Goal: Task Accomplishment & Management: Use online tool/utility

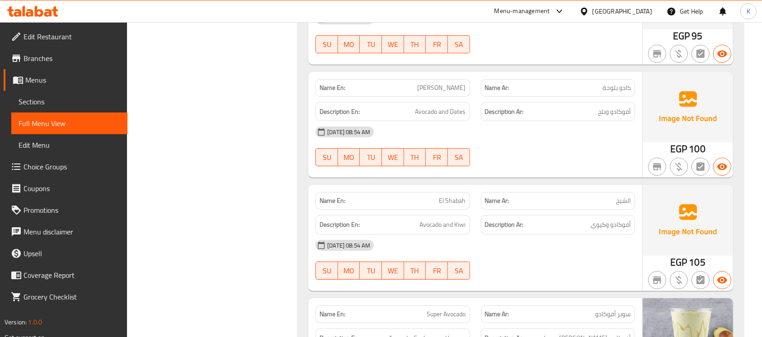
scroll to position [10225, 0]
click at [42, 14] on icon at bounding box center [39, 11] width 9 height 11
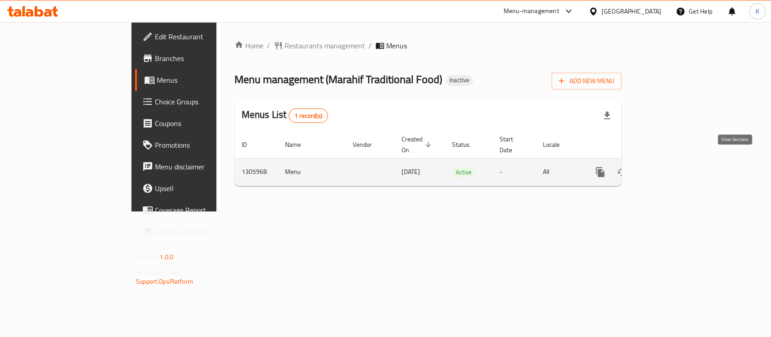
click at [671, 167] on icon "enhanced table" at bounding box center [665, 172] width 11 height 11
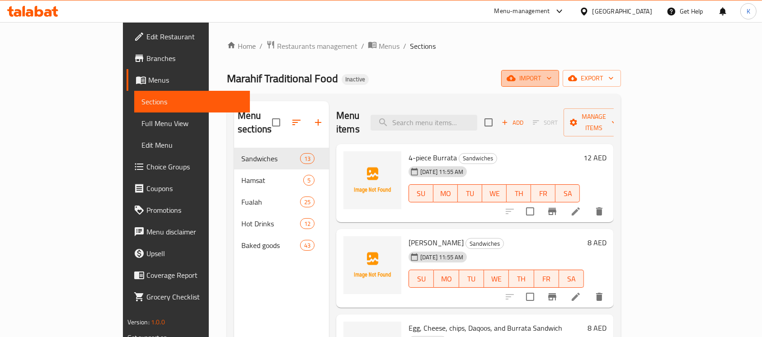
click at [552, 77] on span "import" at bounding box center [529, 78] width 43 height 11
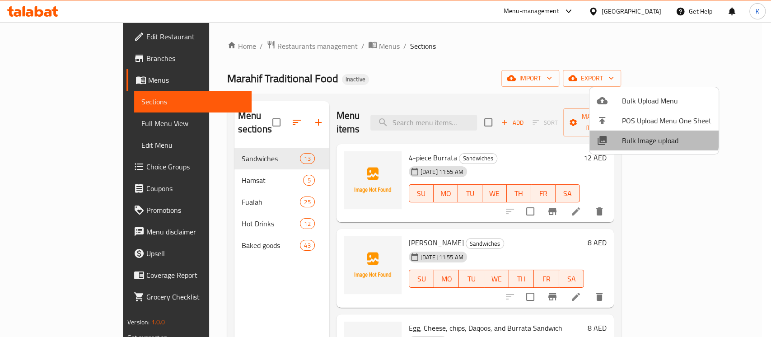
click at [645, 138] on span "Bulk Image upload" at bounding box center [666, 140] width 89 height 11
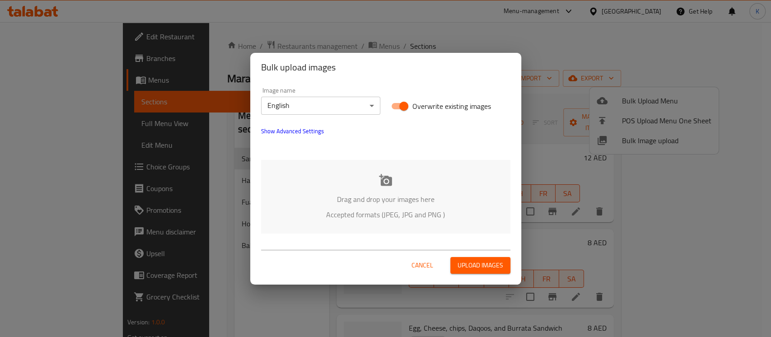
click at [388, 178] on icon at bounding box center [385, 180] width 13 height 12
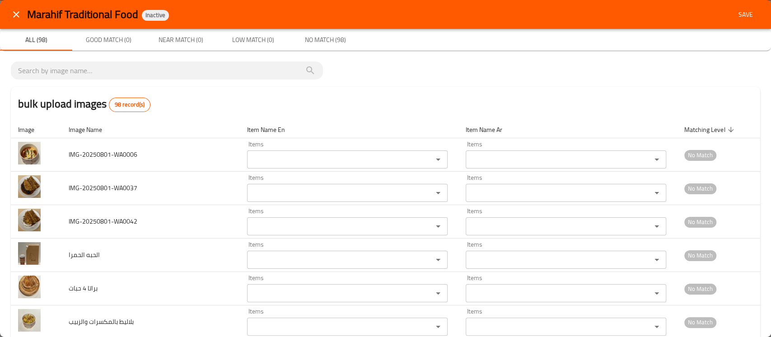
click at [360, 117] on div "bulk upload images 98 record(s)" at bounding box center [386, 104] width 750 height 34
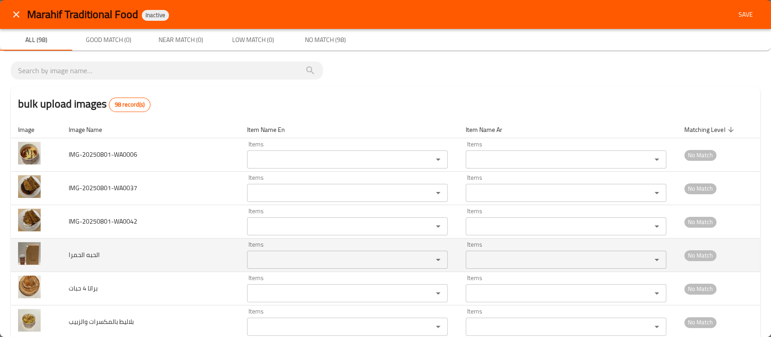
click at [247, 253] on div "Items" at bounding box center [347, 260] width 201 height 18
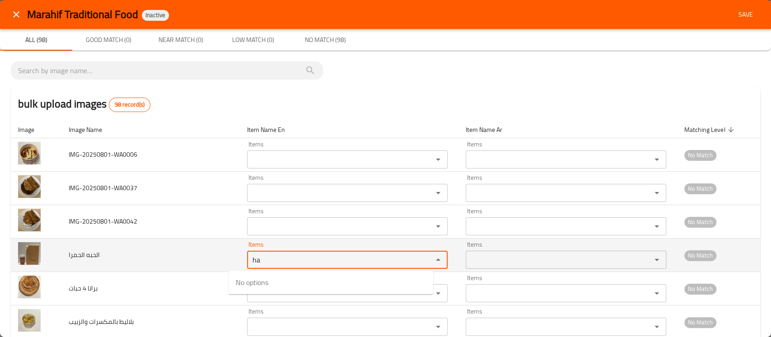
type الحمرا "h"
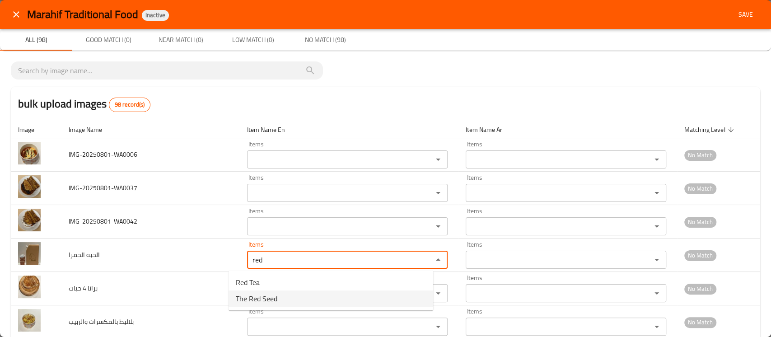
click at [246, 299] on span "The Red Seed" at bounding box center [257, 298] width 42 height 11
type الحمرا "The Red Seed"
type الحمرا-ar "الحبه الحمرا"
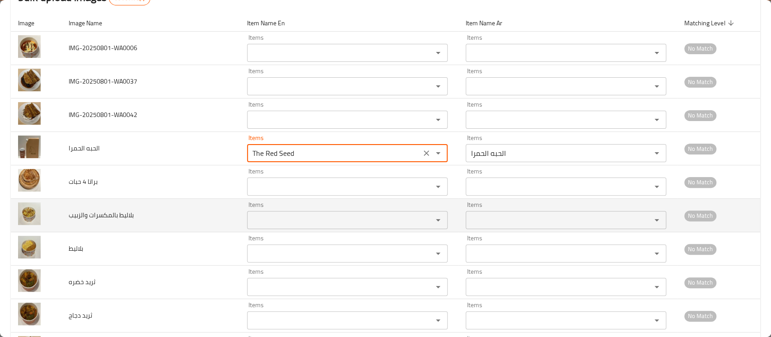
scroll to position [107, 0]
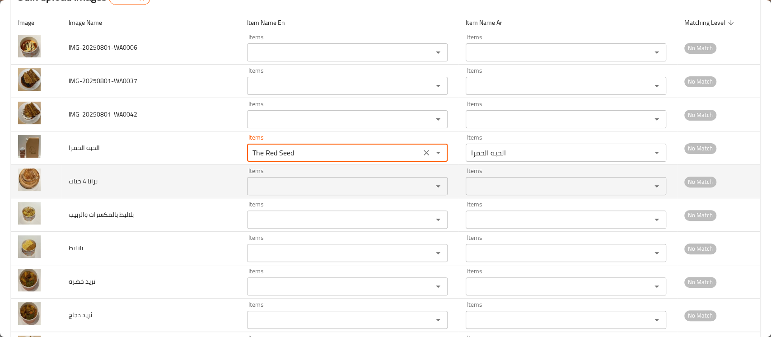
type الحمرا "The Red Seed"
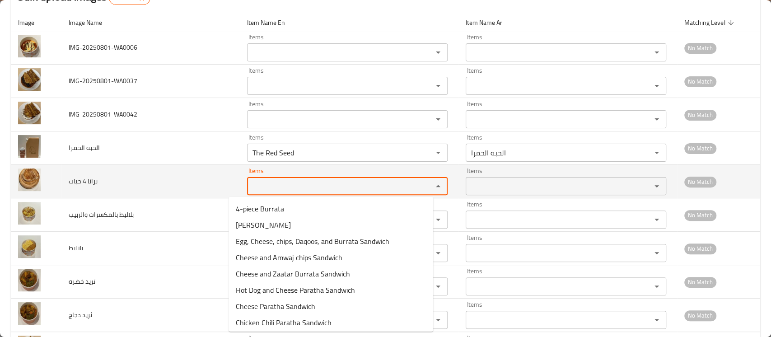
click at [253, 190] on حبات "Items" at bounding box center [334, 186] width 169 height 13
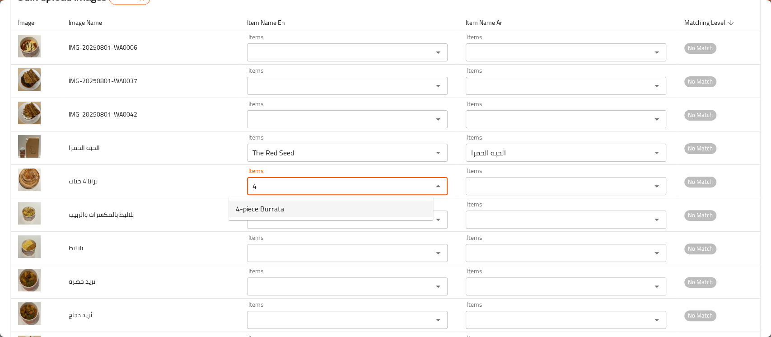
click at [257, 208] on span "4-piece Burrata" at bounding box center [260, 208] width 48 height 11
type حبات "4-piece Burrata"
type حبات-ar "براتا 4 حبات"
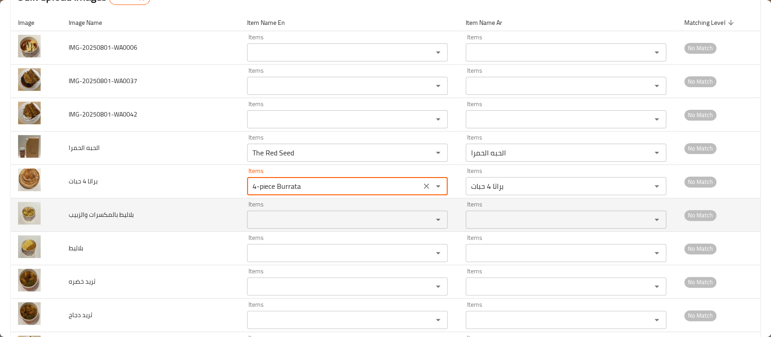
type حبات "4-piece Burrata"
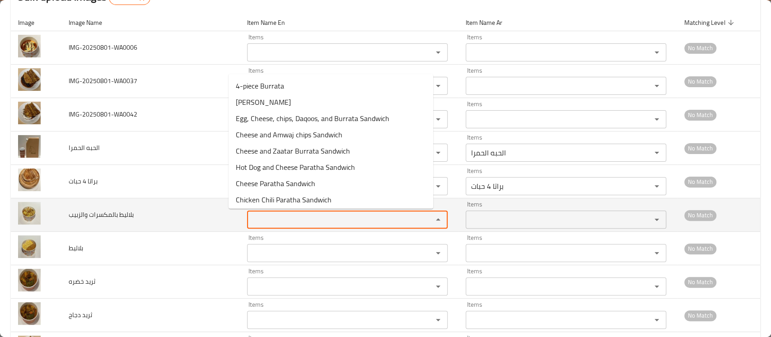
click at [250, 215] on والزبيب "Items" at bounding box center [334, 219] width 169 height 13
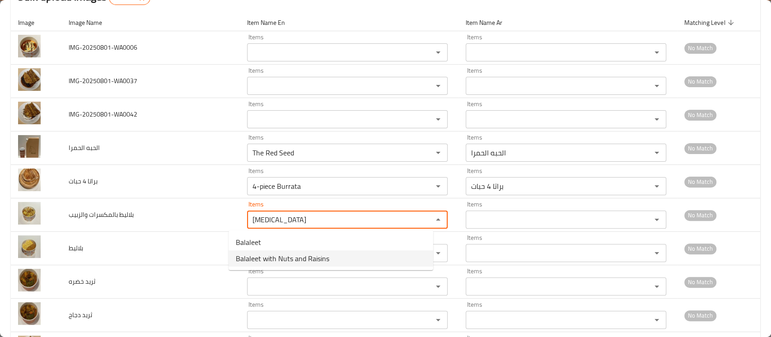
click at [253, 258] on span "Balaleet with Nuts and Raisins" at bounding box center [283, 258] width 94 height 11
type والزبيب "Balaleet with Nuts and Raisins"
type والزبيب-ar "بلاليط بالمكسرات والزبيب"
type والزبيب "Balaleet with Nuts and Raisins"
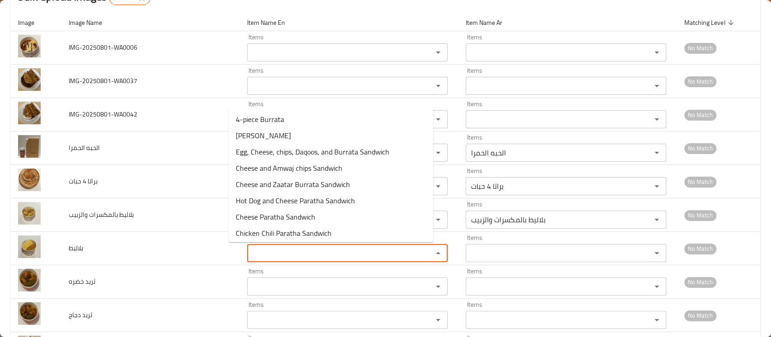
click at [253, 258] on input "Items" at bounding box center [334, 253] width 169 height 13
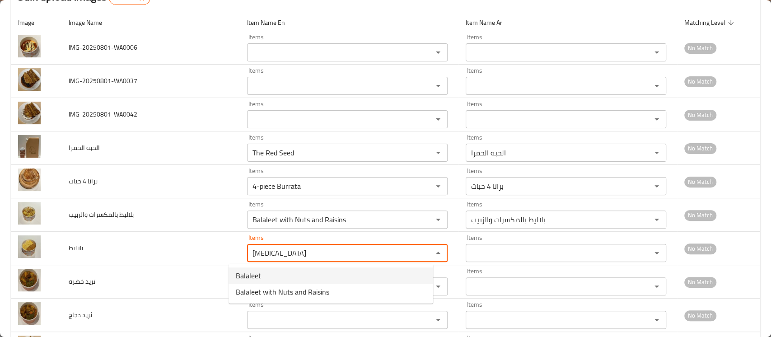
click at [262, 276] on li "Balaleet" at bounding box center [331, 276] width 205 height 16
type input "Balaleet"
type input "بلاليط"
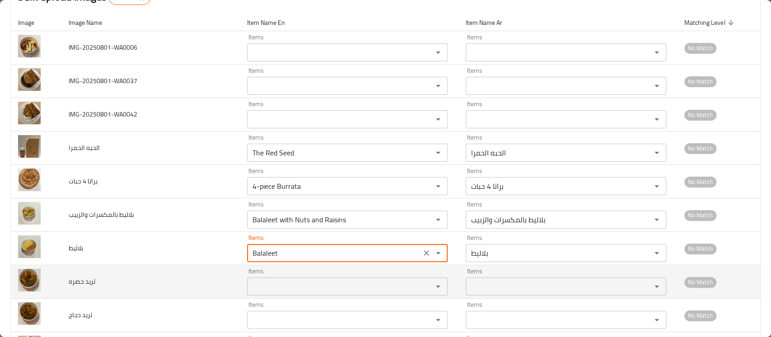
type input "Balaleet"
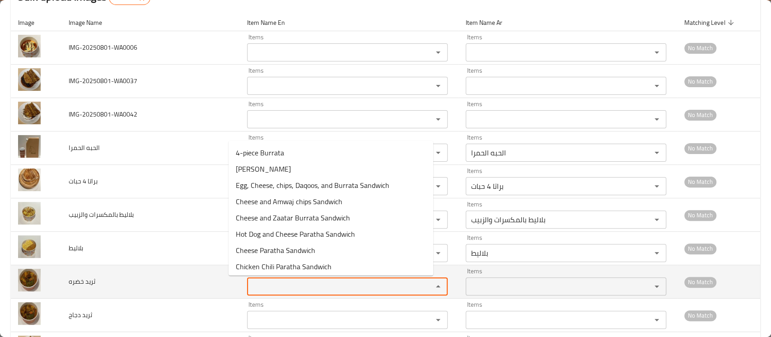
click at [250, 291] on خضره "Items" at bounding box center [334, 286] width 169 height 13
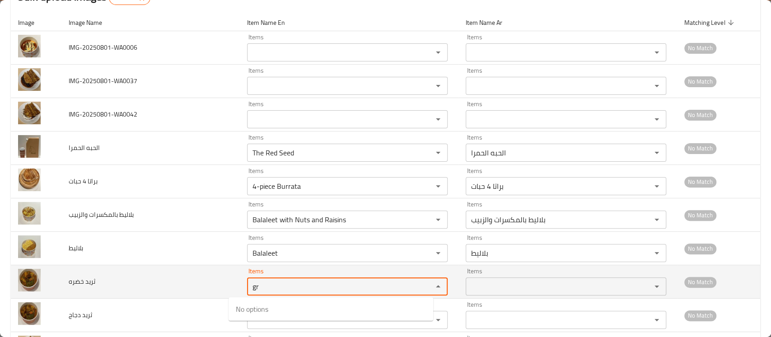
type خضره "g"
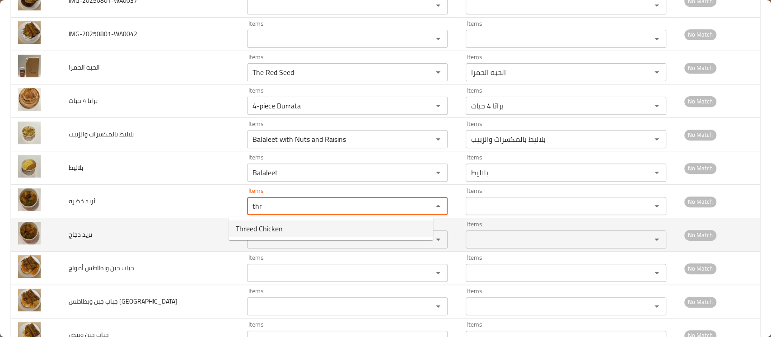
drag, startPoint x: 255, startPoint y: 205, endPoint x: 154, endPoint y: 232, distance: 105.3
type خضره "g"
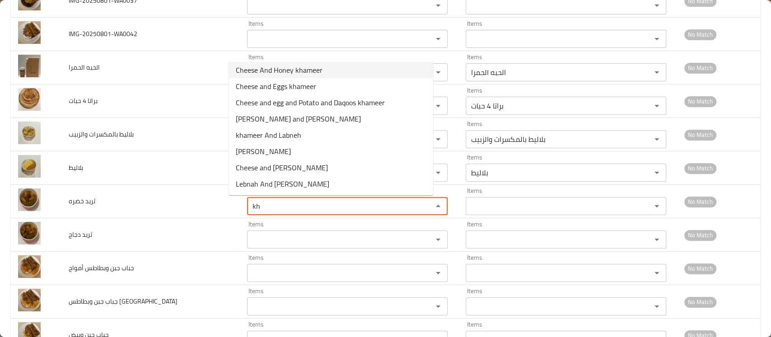
scroll to position [0, 0]
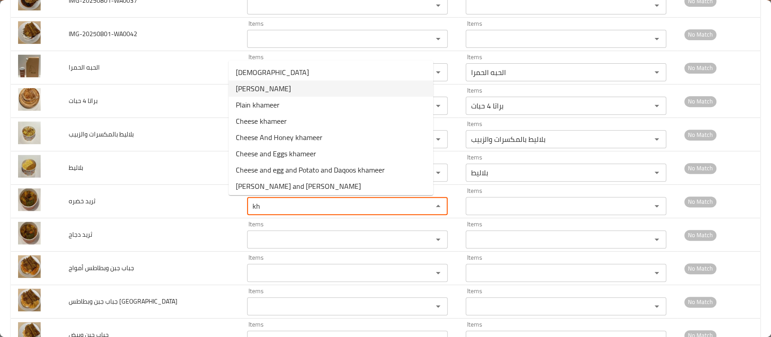
click at [275, 83] on span "[PERSON_NAME]" at bounding box center [263, 88] width 55 height 11
type خضره "[PERSON_NAME]"
type خضره-ar "ثرید خضره"
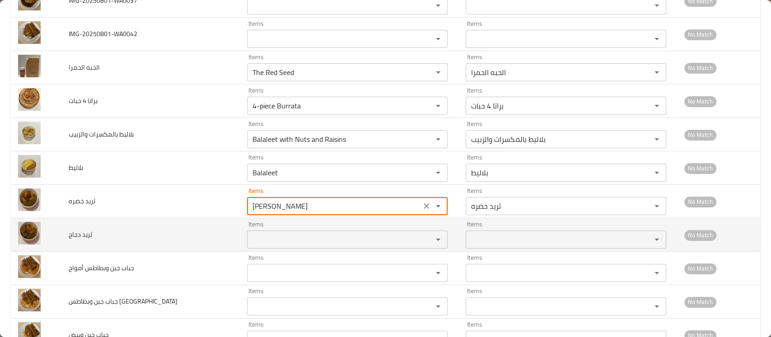
type خضره "[PERSON_NAME]"
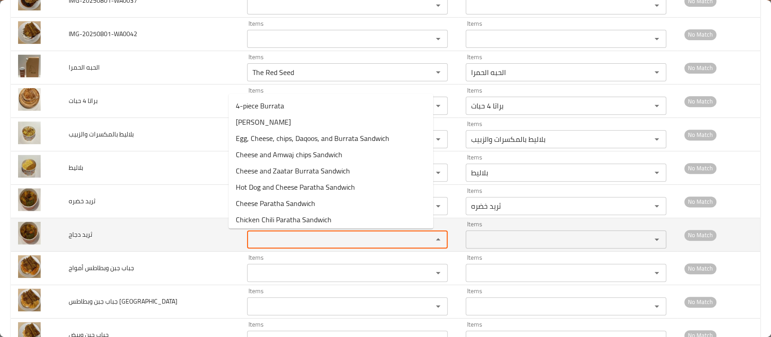
click at [250, 244] on دجاج "Items" at bounding box center [334, 239] width 169 height 13
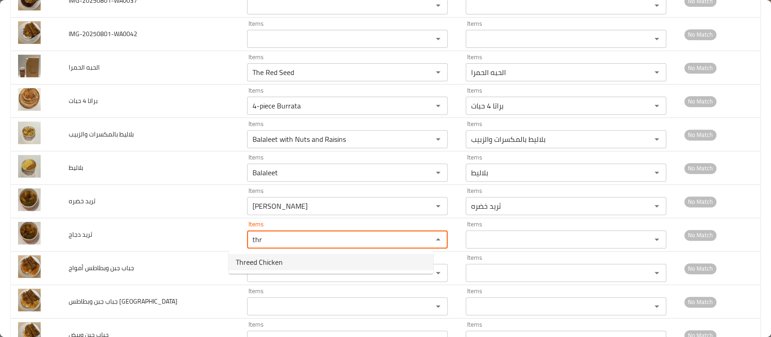
click at [257, 264] on span "Threed Chicken" at bounding box center [259, 262] width 47 height 11
type دجاج "Threed Chicken"
type دجاج-ar "ثريد دجاج"
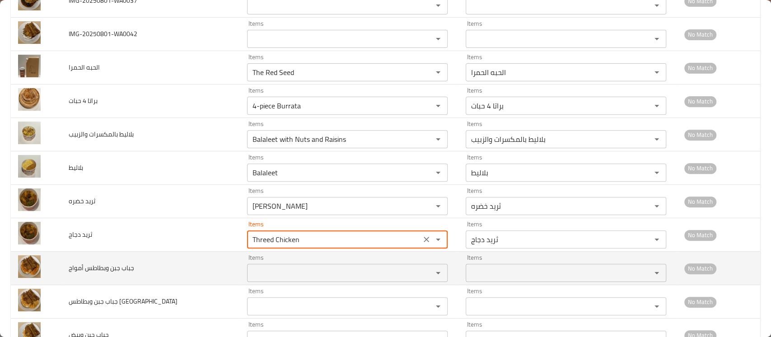
type دجاج "Threed Chicken"
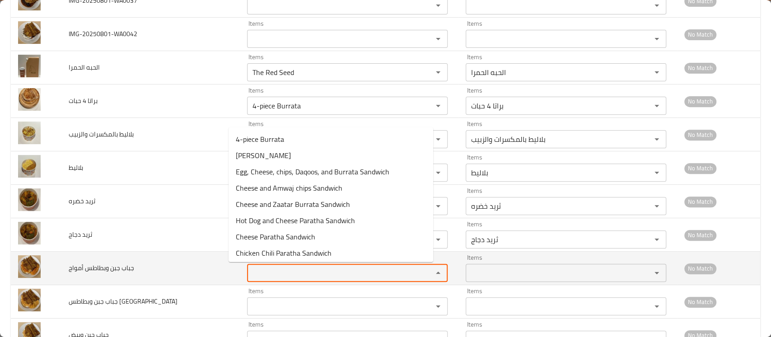
click at [250, 273] on أمواج "Items" at bounding box center [334, 273] width 169 height 13
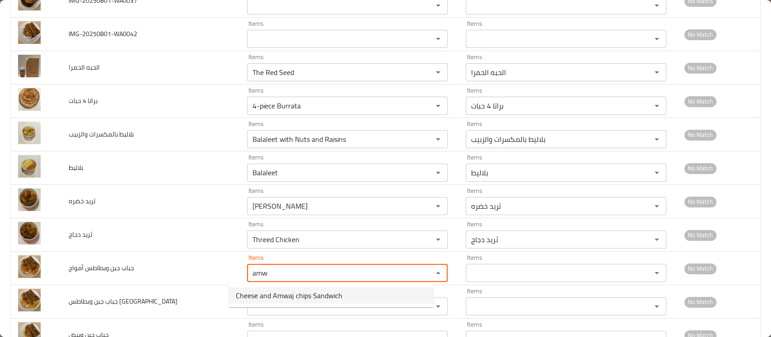
click at [256, 295] on span "Cheese and Amwaj chips Sandwich" at bounding box center [289, 295] width 107 height 11
type أمواج "Cheese and Amwaj chips Sandwich"
type أمواج-ar "ساندويش جبن وجبس أمواج"
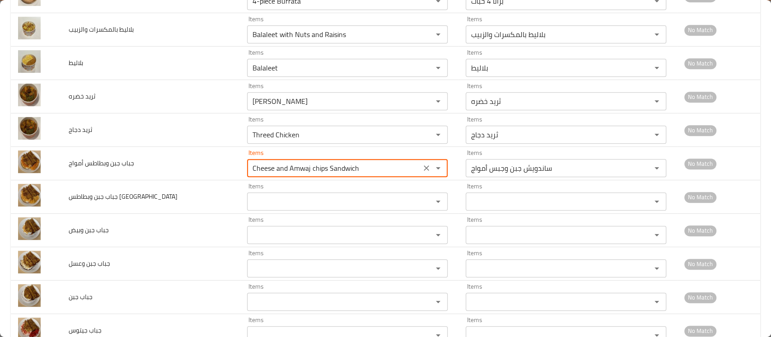
scroll to position [305, 0]
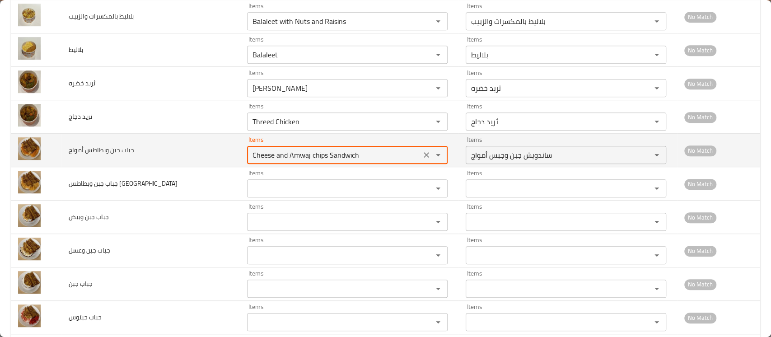
click at [315, 149] on أمواج "Cheese and Amwaj chips Sandwich" at bounding box center [334, 155] width 169 height 13
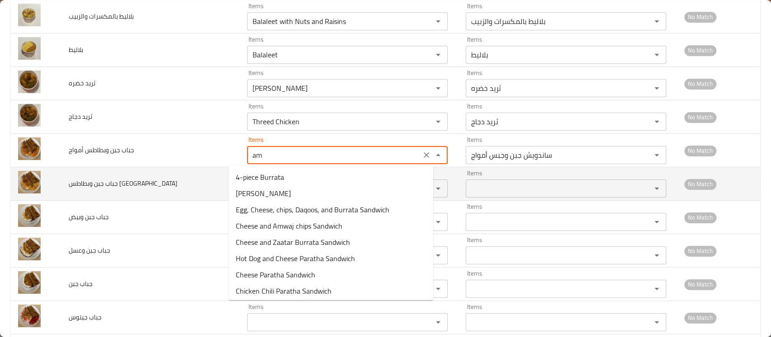
type أمواج "a"
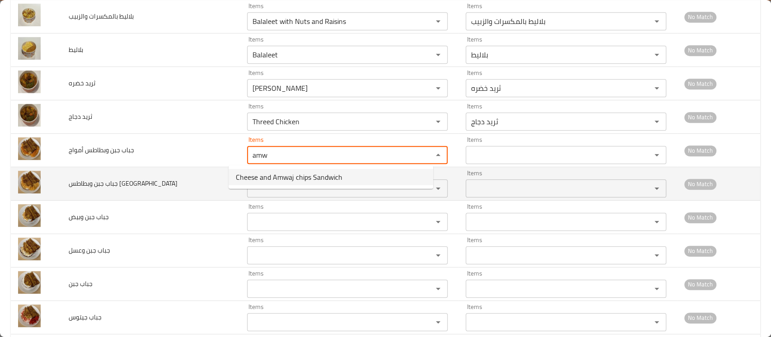
type أمواج "amw"
click at [282, 192] on عمان "Items" at bounding box center [334, 188] width 169 height 13
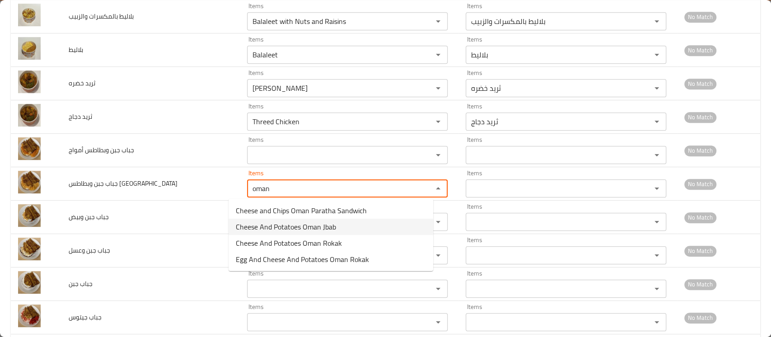
click at [286, 229] on span "Cheese And Potatoes Oman Jbab" at bounding box center [286, 226] width 100 height 11
type عمان "Cheese And Potatoes Oman Jbab"
type عمان-ar "جباب جبن وبطاطس [GEOGRAPHIC_DATA]"
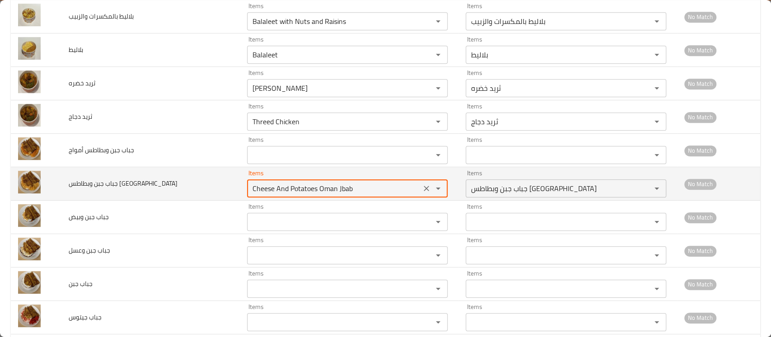
drag, startPoint x: 320, startPoint y: 190, endPoint x: 352, endPoint y: 190, distance: 31.6
click at [352, 190] on عمان "Cheese And Potatoes Oman Jbab" at bounding box center [334, 188] width 169 height 13
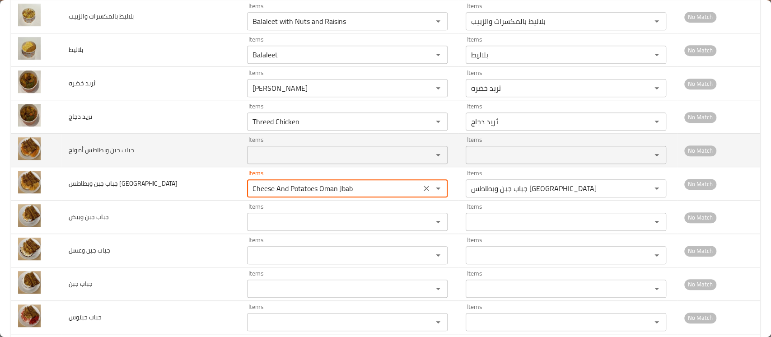
type عمان "Cheese And Potatoes Oman Jbab"
click at [332, 161] on أمواج "Items" at bounding box center [334, 155] width 169 height 13
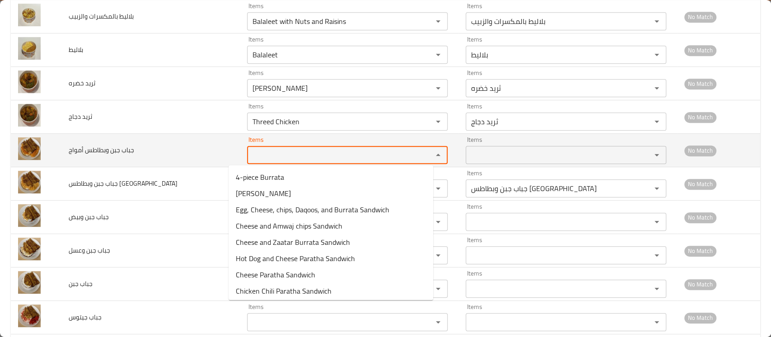
paste أمواج "Jbab"
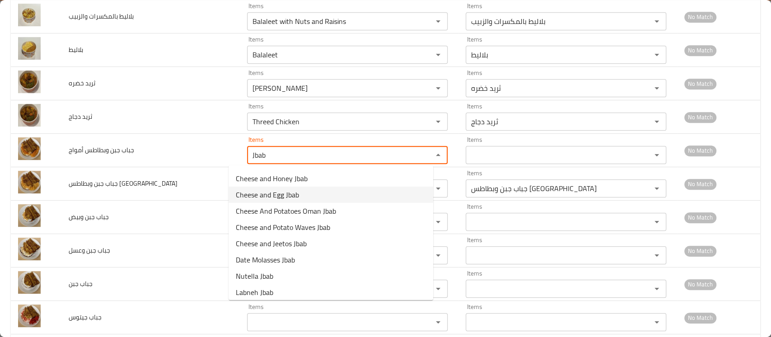
scroll to position [42, 0]
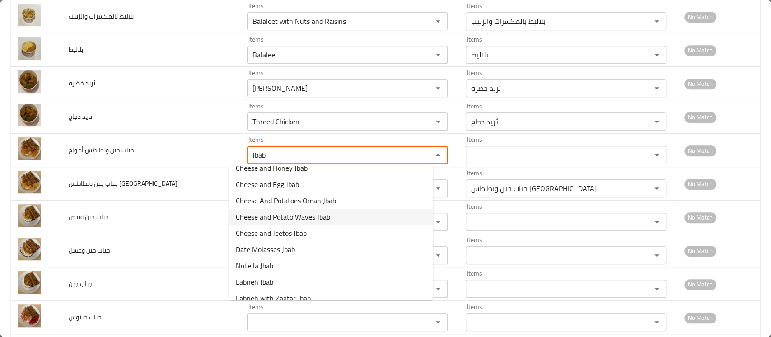
click at [295, 213] on span "Cheese and Potato Waves Jbab" at bounding box center [283, 216] width 94 height 11
type أمواج "Cheese and Potato Waves Jbab"
type أمواج-ar "جباب جبن وبطاطس أمواج"
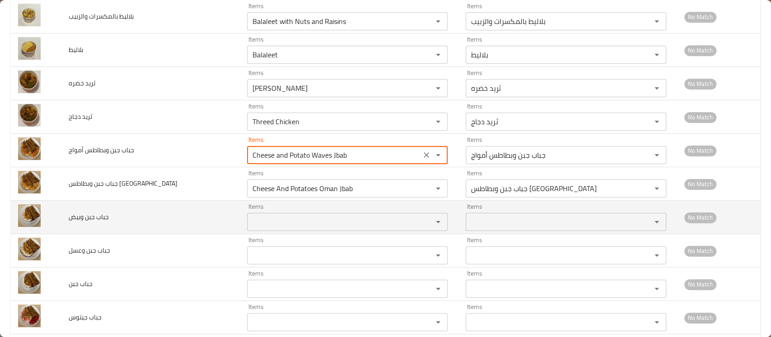
type أمواج "Cheese and Potato Waves Jbab"
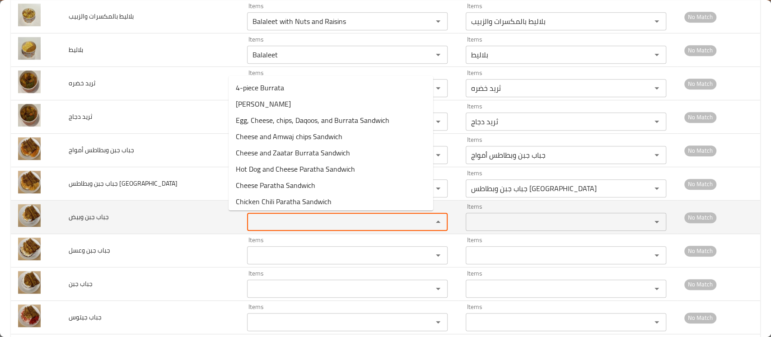
click at [289, 219] on وبيض "Items" at bounding box center [334, 222] width 169 height 13
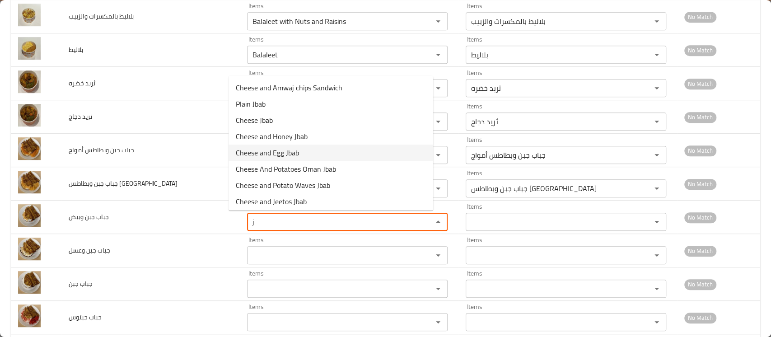
click at [309, 153] on وبيض-option-4 "Cheese and Egg Jbab" at bounding box center [331, 153] width 205 height 16
type وبيض "Cheese and Egg Jbab"
type وبيض-ar "جباب جبن وبيض"
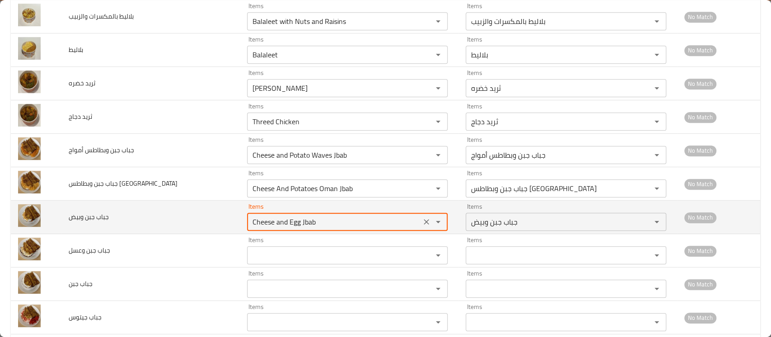
click at [291, 219] on وبيض "Cheese and Egg Jbab" at bounding box center [334, 222] width 169 height 13
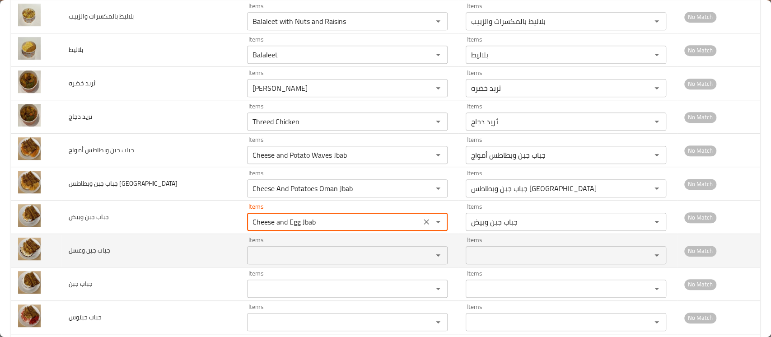
type وبيض "Cheese and Egg Jbab"
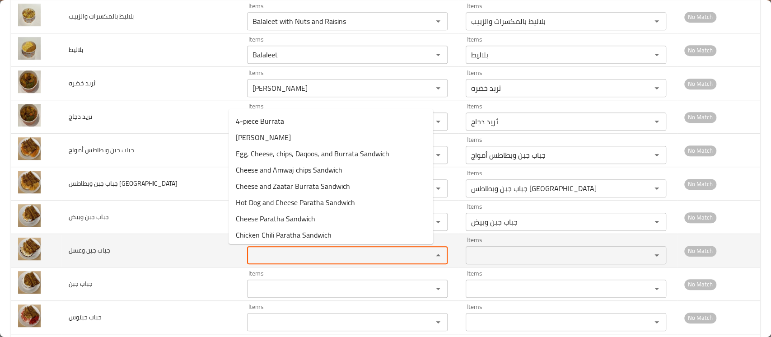
click at [282, 258] on وعسل "Items" at bounding box center [334, 255] width 169 height 13
paste وعسل "Jbab"
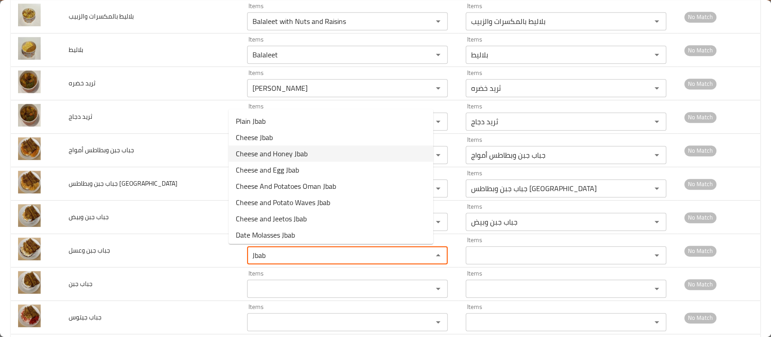
click at [293, 150] on span "Cheese and Honey Jbab" at bounding box center [272, 153] width 72 height 11
type وعسل "Cheese and Honey Jbab"
type وعسل-ar "جباب جبن وعسل"
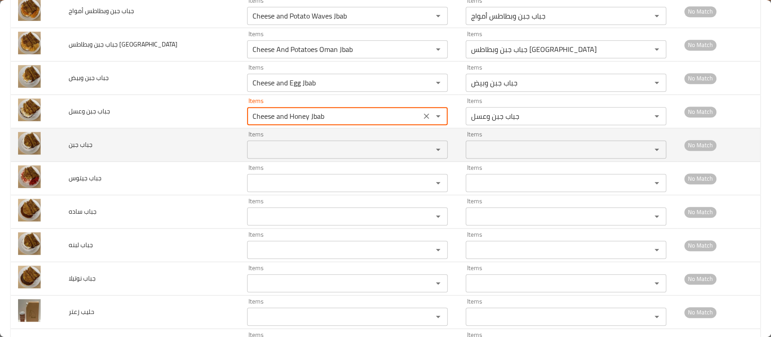
scroll to position [445, 0]
type وعسل "Cheese and Honey Jbab"
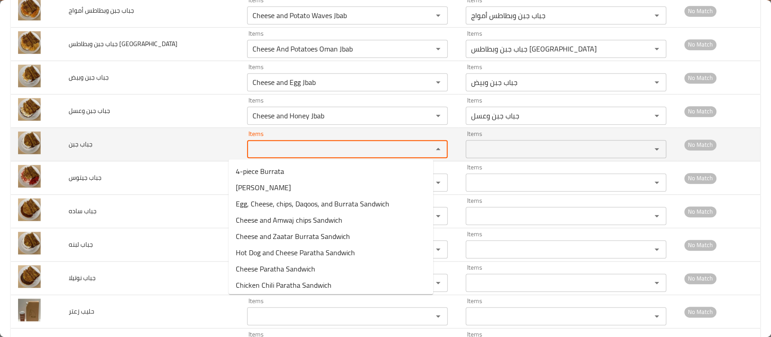
click at [278, 152] on جبن "Items" at bounding box center [334, 149] width 169 height 13
paste جبن "Jbab"
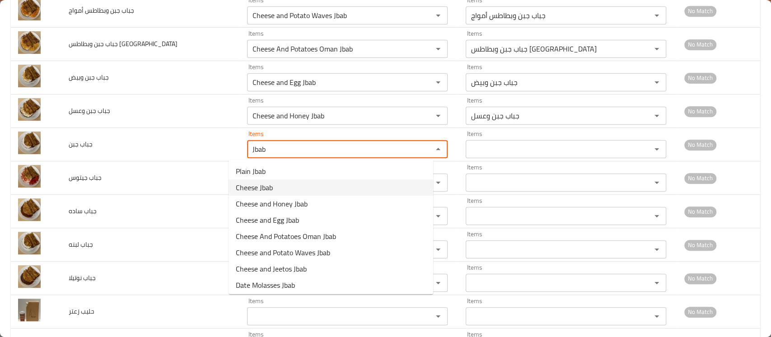
click at [264, 182] on span "Cheese Jbab" at bounding box center [254, 187] width 37 height 11
type جبن "Cheese Jbab"
type جبن-ar "جباب جبن"
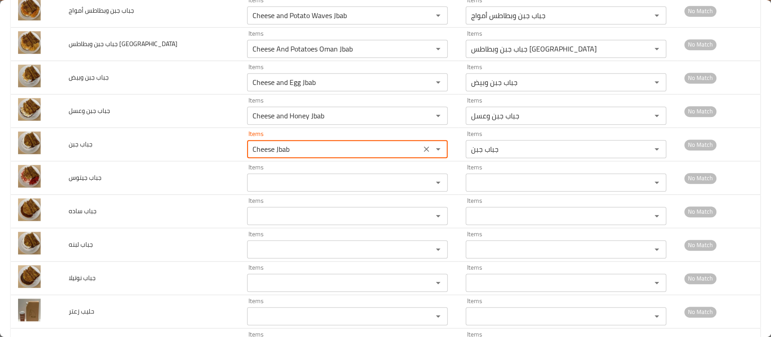
type جبن "Cheese Jbab"
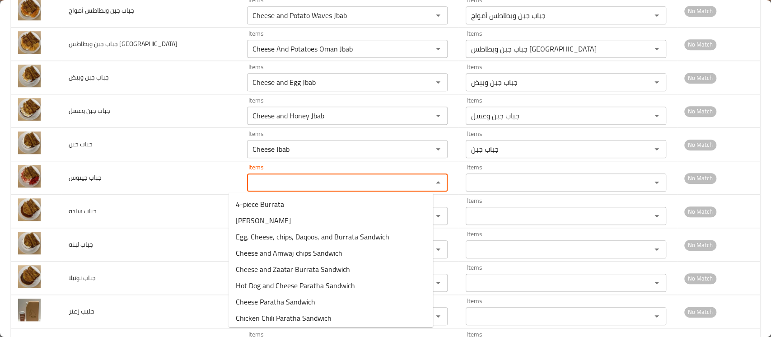
click at [264, 181] on جيتوس "Items" at bounding box center [334, 182] width 169 height 13
paste جيتوس "Jbab"
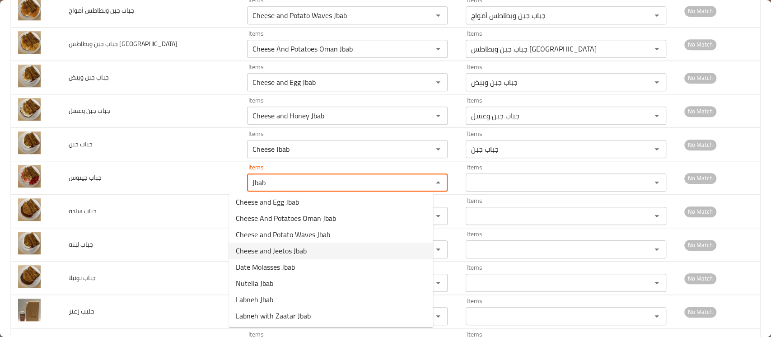
scroll to position [0, 0]
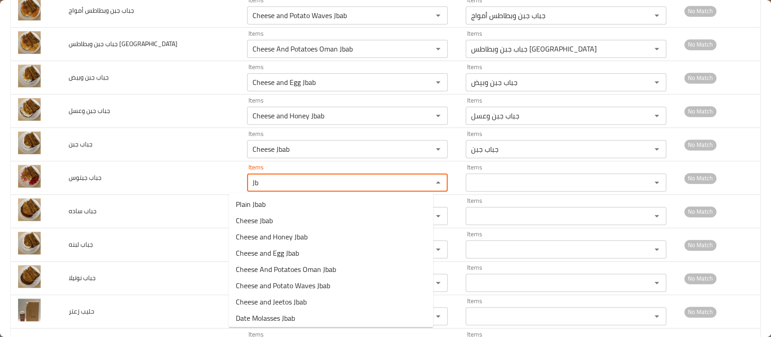
type جيتوس "J"
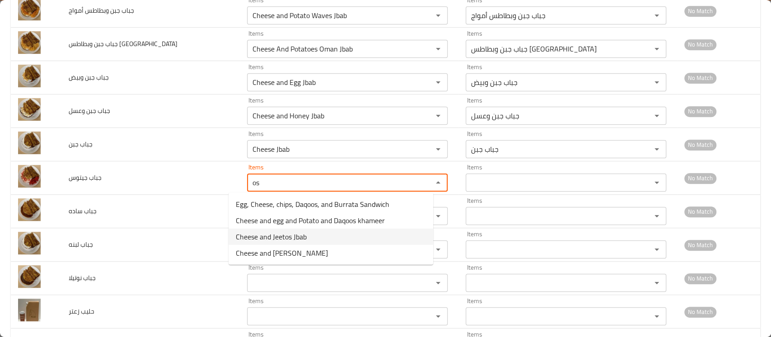
click at [283, 239] on span "Cheese and Jeetos Jbab" at bounding box center [271, 236] width 71 height 11
type جيتوس "Cheese and Jeetos Jbab"
type جيتوس-ar "جباب جبن وجيتوس"
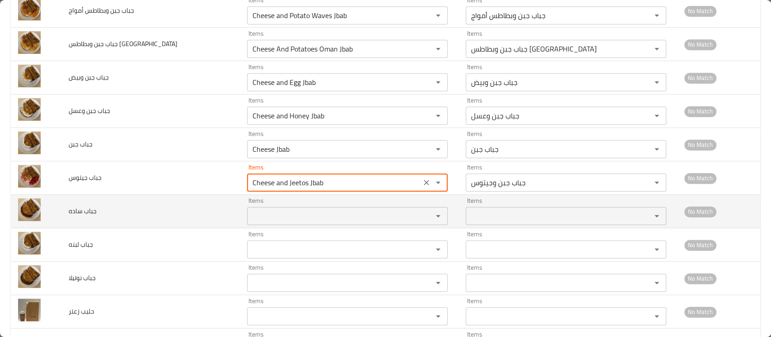
type جيتوس "Cheese and Jeetos Jbab"
click at [285, 215] on ساده "Items" at bounding box center [334, 216] width 169 height 13
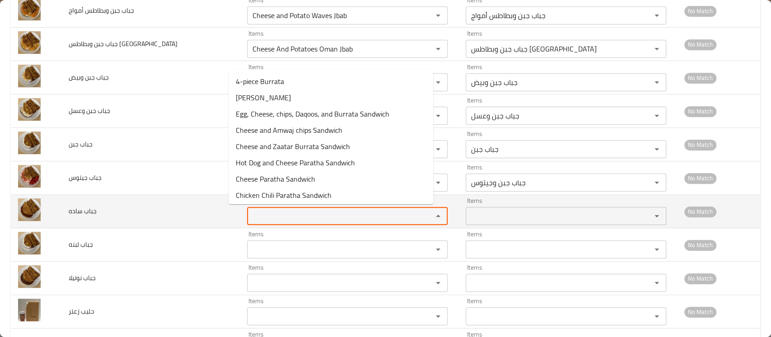
paste ساده "Jbab"
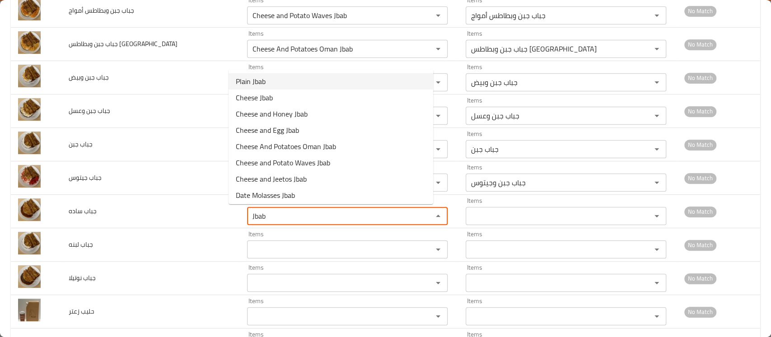
click at [266, 82] on ساده-option-0 "Plain Jbab" at bounding box center [331, 81] width 205 height 16
type ساده "Plain Jbab"
type ساده-ar "جباب ساده"
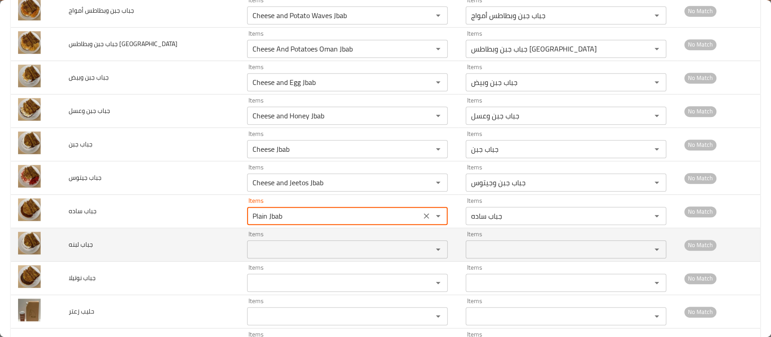
click at [284, 241] on div "Items" at bounding box center [347, 249] width 201 height 18
type ساده "Plain Jbab"
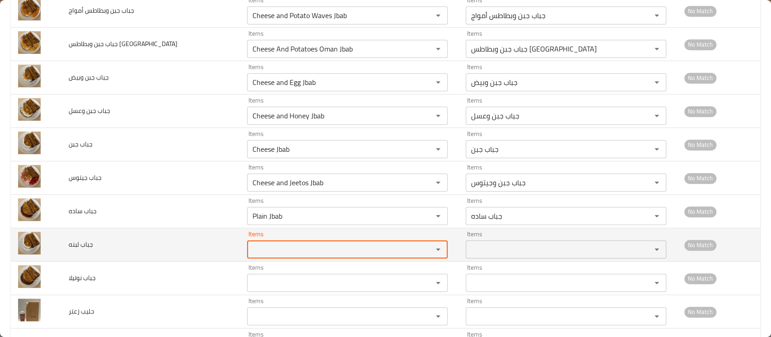
paste لبنه "Jbab"
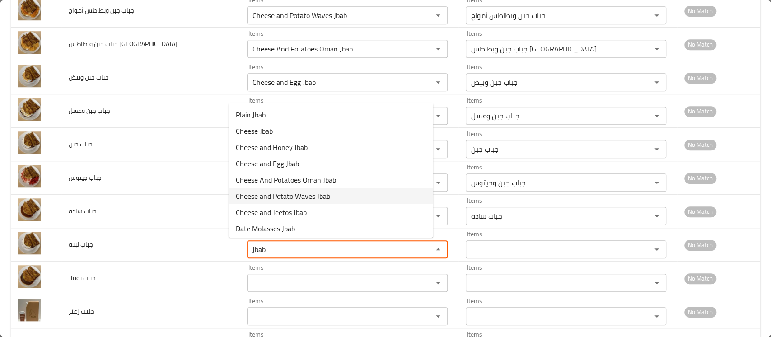
scroll to position [51, 0]
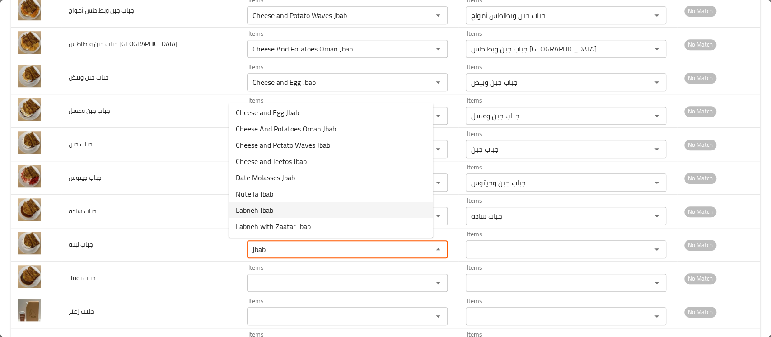
click at [271, 211] on span "Labneh Jbab" at bounding box center [255, 210] width 38 height 11
type لبنه "Labneh Jbab"
type لبنه-ar "جباب لبنه"
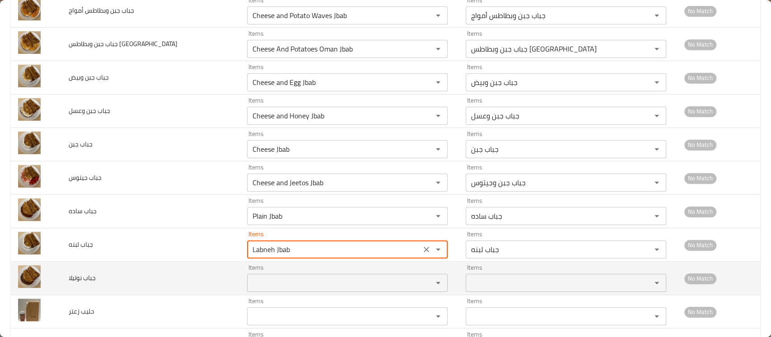
type لبنه "Labneh Jbab"
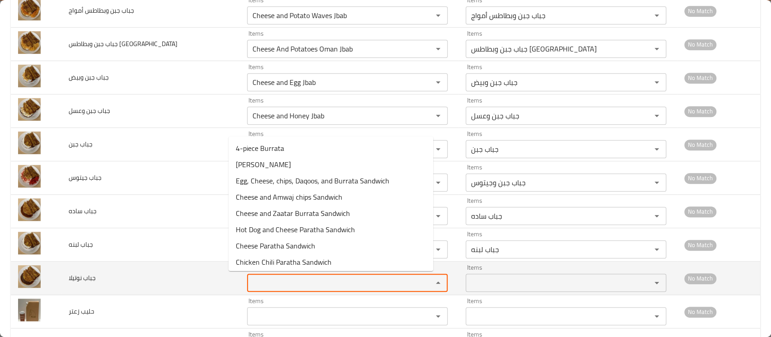
click at [264, 277] on نوتيلا "Items" at bounding box center [334, 283] width 169 height 13
paste نوتيلا "Jbab"
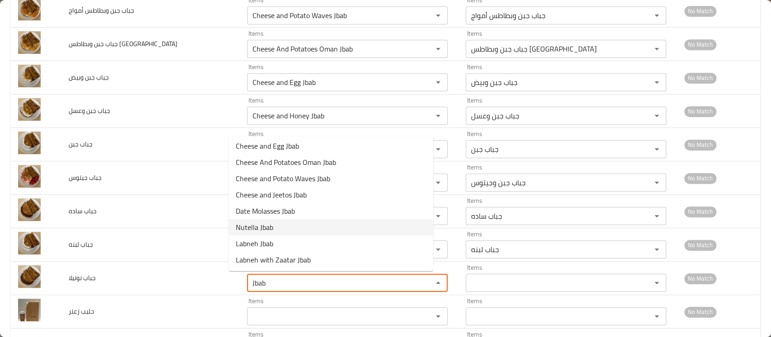
click at [282, 229] on نوتيلا-option-8 "Nutella Jbab" at bounding box center [331, 227] width 205 height 16
type نوتيلا "Nutella Jbab"
type نوتيلا-ar "جباب نوتيلا"
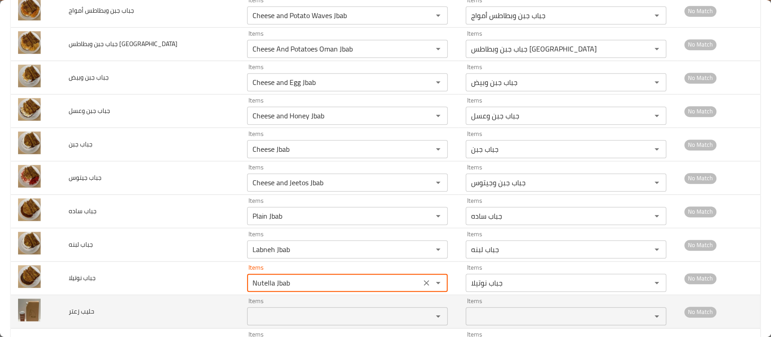
type نوتيلا "Nutella Jbab"
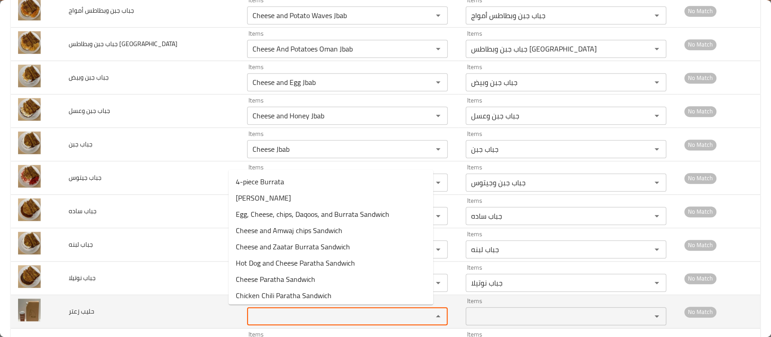
click at [277, 314] on زعتر "Items" at bounding box center [334, 316] width 169 height 13
paste زعتر "Jbab"
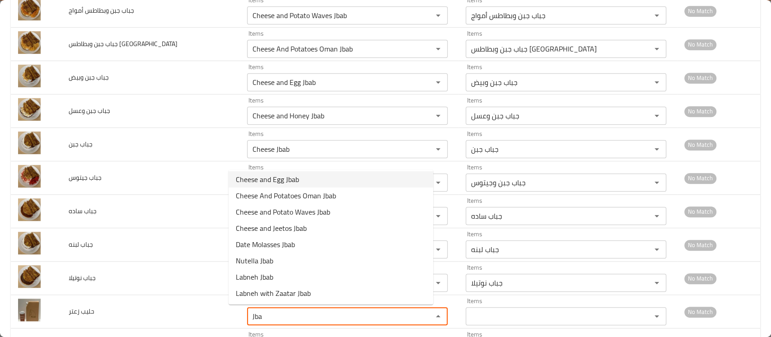
scroll to position [0, 0]
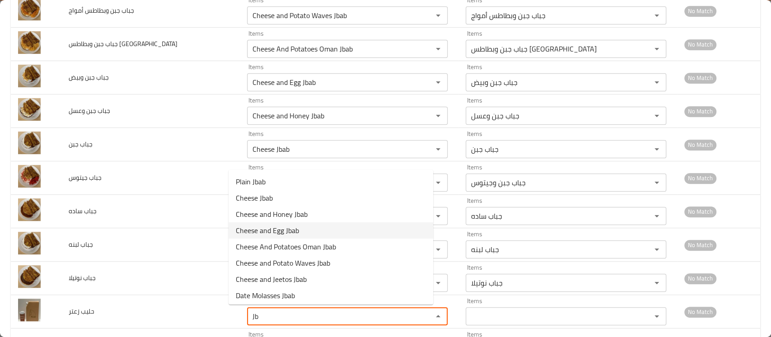
type زعتر "J"
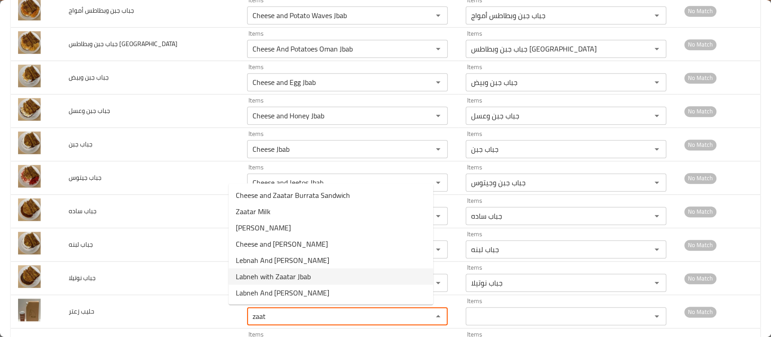
click at [299, 273] on span "Labneh with Zaatar Jbab" at bounding box center [273, 276] width 75 height 11
type زعتر "Labneh with Zaatar Jbab"
type زعتر-ar "جباب لبنه وزعتر"
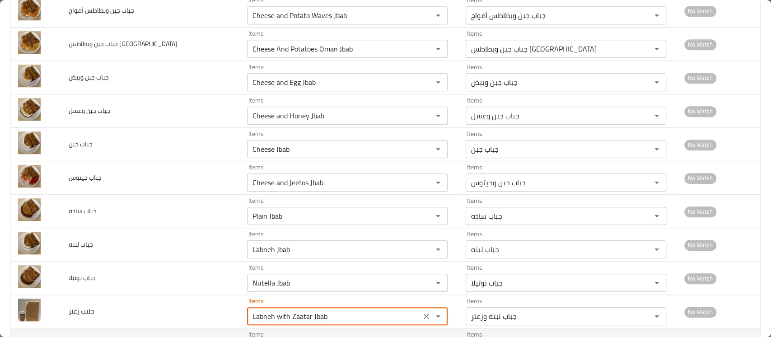
type زعتر "Labneh with Zaatar Jbab"
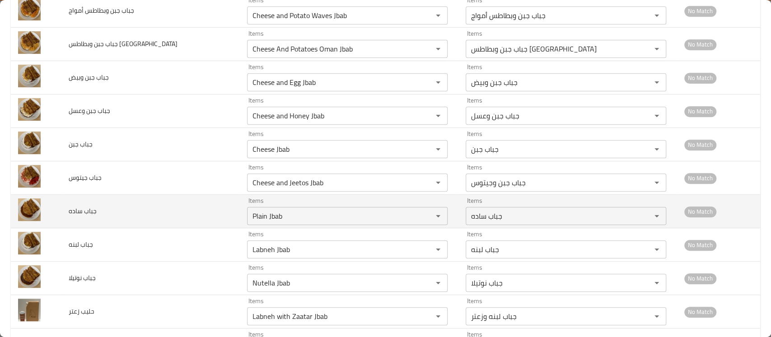
click at [201, 221] on td "جباب ساده" at bounding box center [150, 211] width 178 height 33
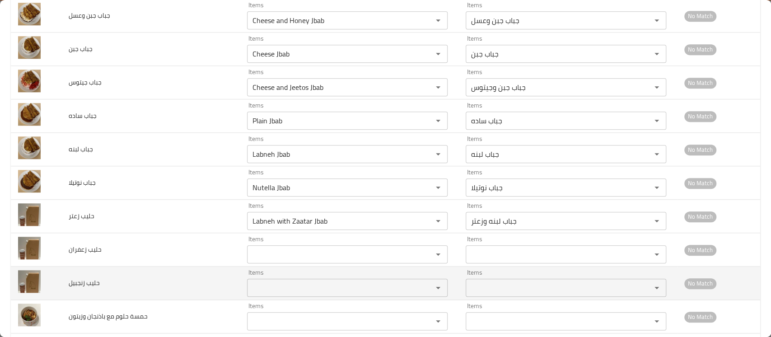
scroll to position [586, 0]
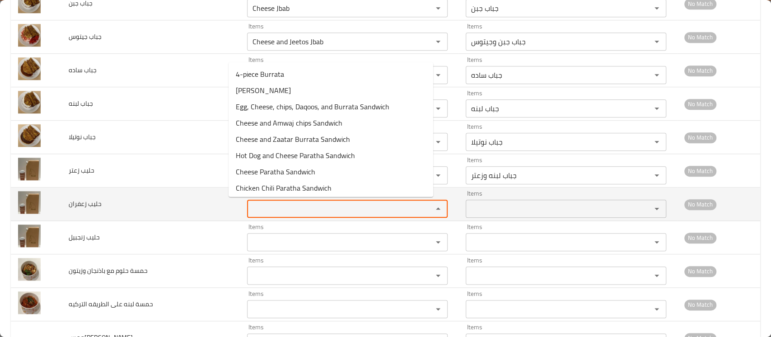
click at [254, 206] on زعفران "Items" at bounding box center [334, 208] width 169 height 13
type زعفران "z"
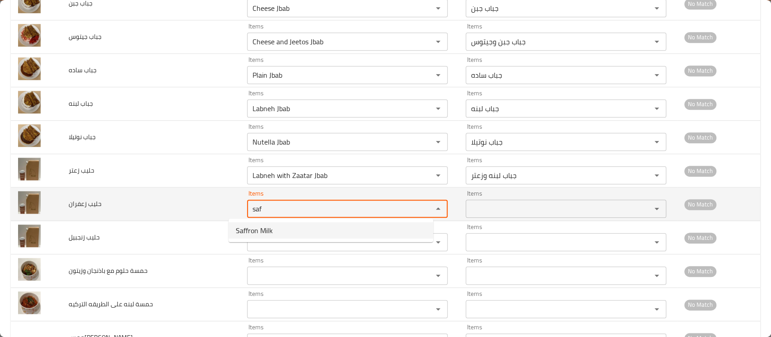
drag, startPoint x: 256, startPoint y: 208, endPoint x: 99, endPoint y: 211, distance: 157.7
click at [99, 211] on tr "حليب زعفران Items saf Items Items Items No Match" at bounding box center [386, 204] width 750 height 33
paste زعفران "Jbab"
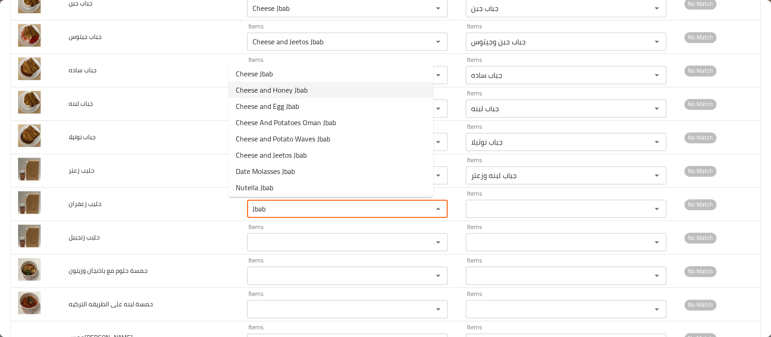
scroll to position [51, 0]
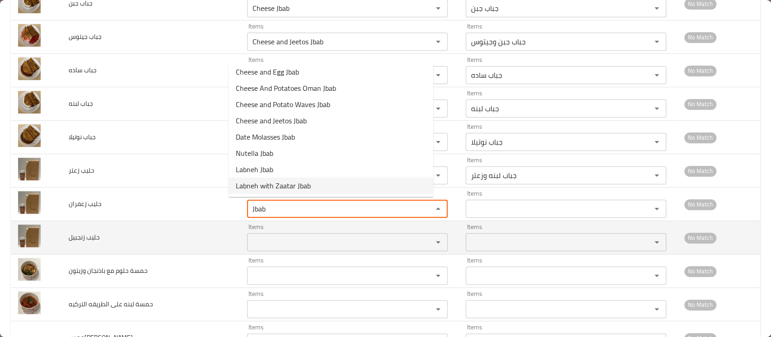
type زعفران "Jbab"
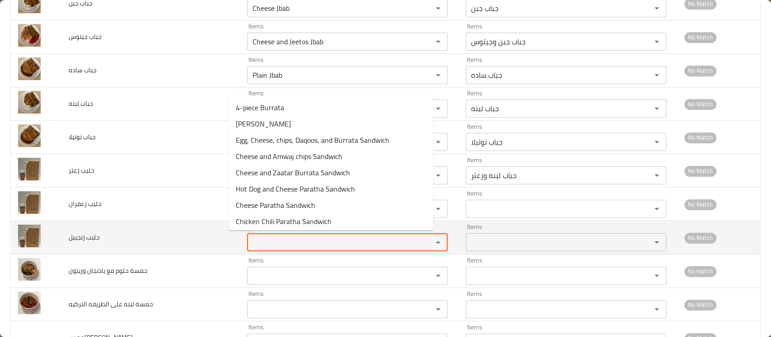
click at [252, 247] on زنجبيل "Items" at bounding box center [334, 242] width 169 height 13
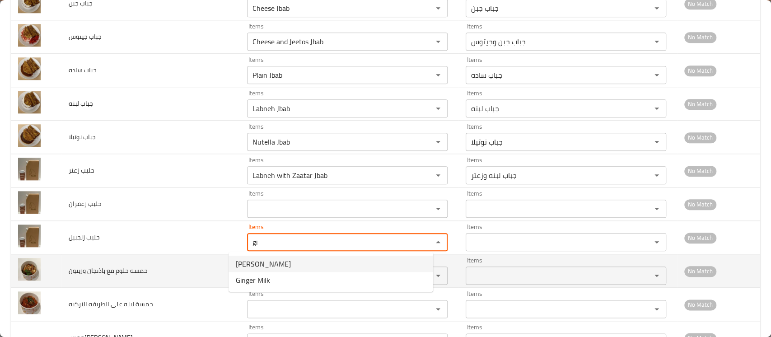
type زنجبيل "gi"
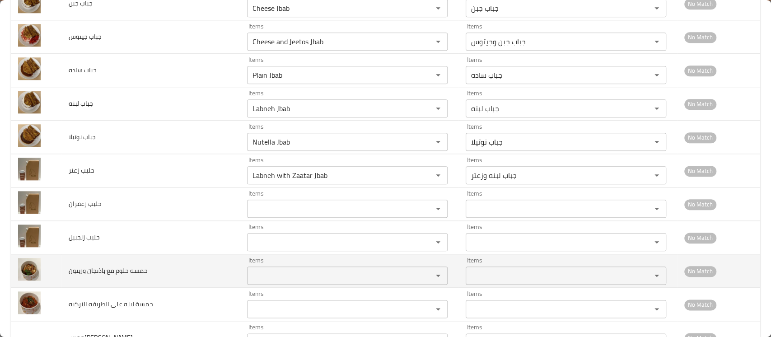
click at [193, 263] on td "حمسة حلوم مع باذنجان وزيتون" at bounding box center [150, 270] width 178 height 33
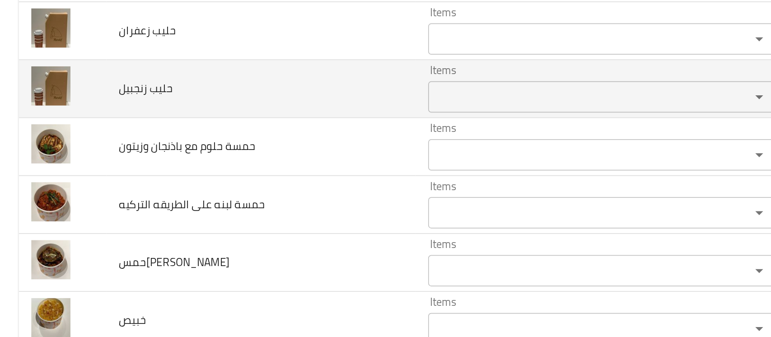
scroll to position [667, 0]
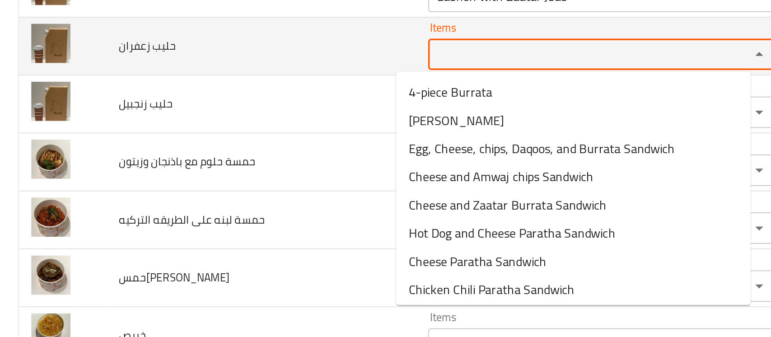
click at [250, 131] on زعفران "Items" at bounding box center [334, 128] width 169 height 13
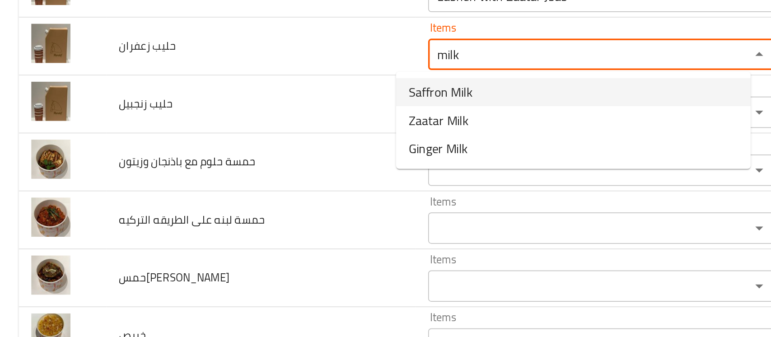
click at [242, 152] on span "Saffron Milk" at bounding box center [254, 149] width 37 height 11
type زعفران "Saffron Milk"
type زعفران-ar "حليب زعفران"
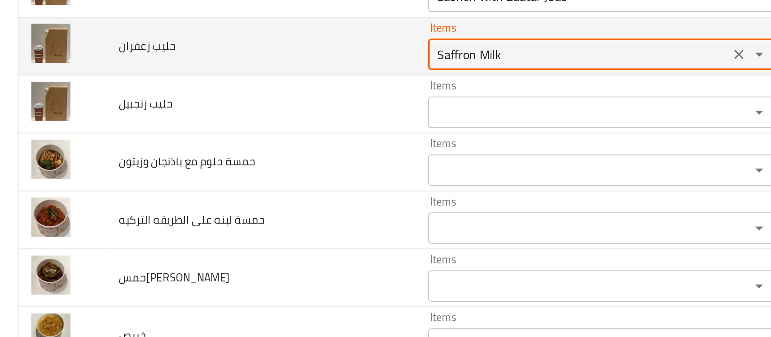
click at [264, 129] on زعفران "Saffron Milk" at bounding box center [334, 128] width 169 height 13
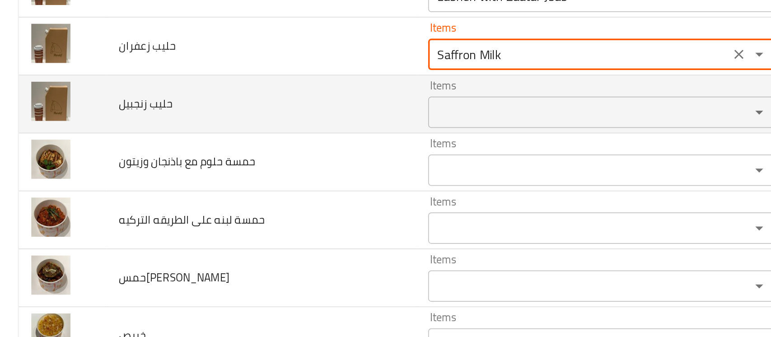
type زعفران "Saffron Milk"
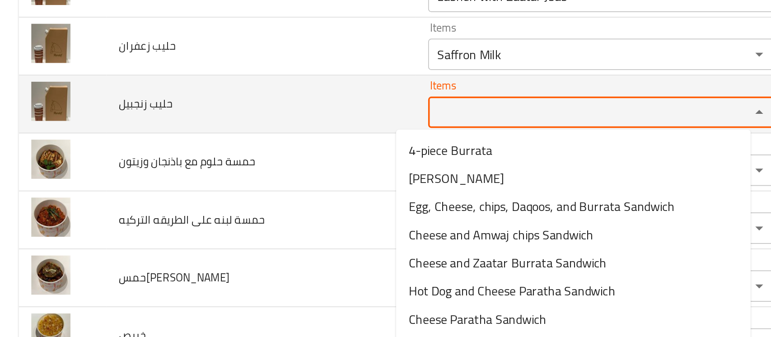
click at [279, 156] on زنجبيل "Items" at bounding box center [334, 161] width 169 height 13
paste زنجبيل "Jbab"
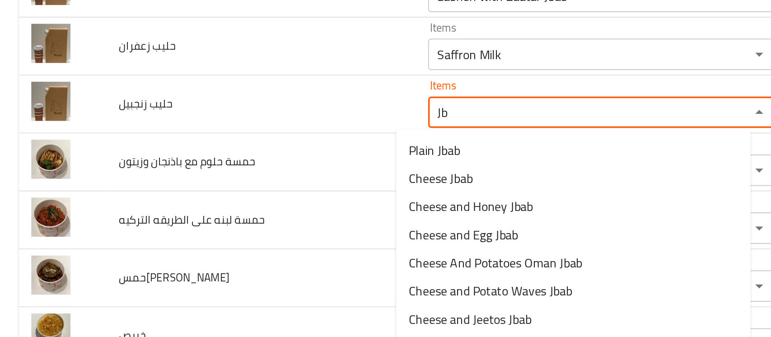
type زنجبيل "J"
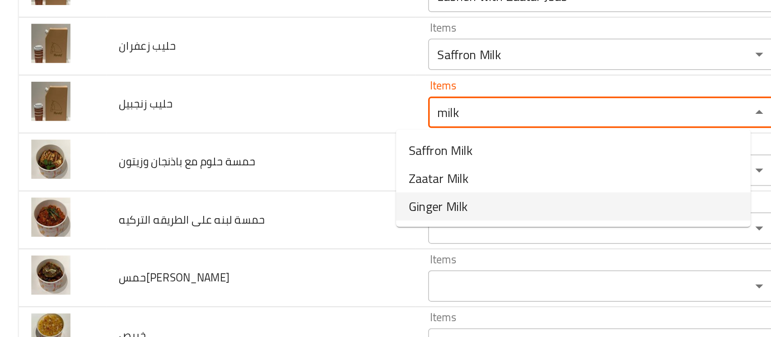
click at [262, 211] on span "Ginger Milk" at bounding box center [253, 215] width 34 height 11
type زنجبيل "Ginger Milk"
type زنجبيل-ar "حليب زنجبيل"
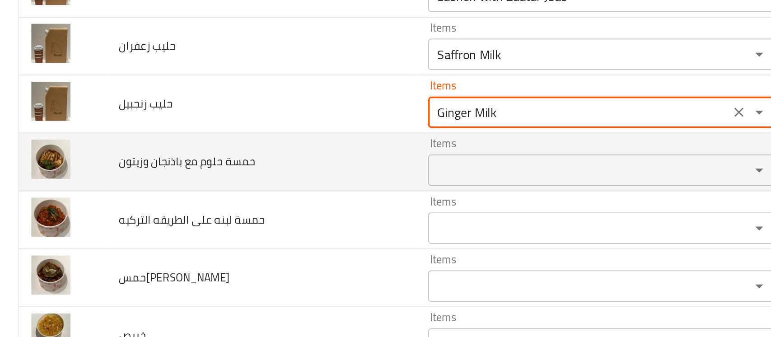
type زنجبيل "Ginger Milk"
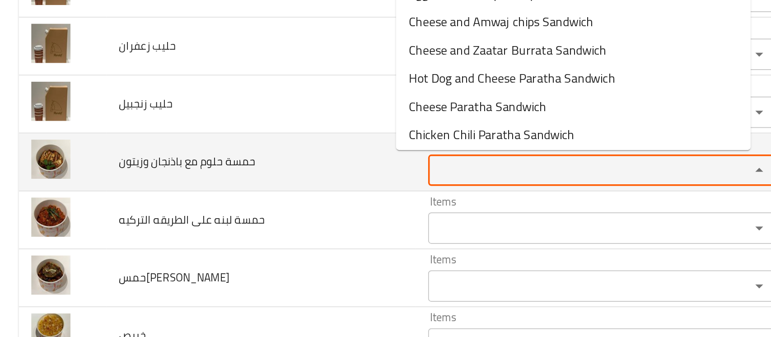
click at [256, 194] on وزيتون "Items" at bounding box center [334, 194] width 169 height 13
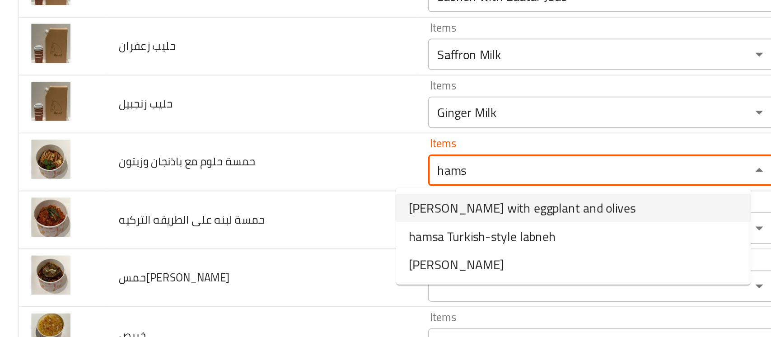
click at [270, 216] on span "[PERSON_NAME] with eggplant and olives" at bounding box center [301, 216] width 131 height 11
type وزيتون "[PERSON_NAME] with eggplant and olives"
type وزيتون-ar "حمسة حلوم مع باذنجان وزيتون"
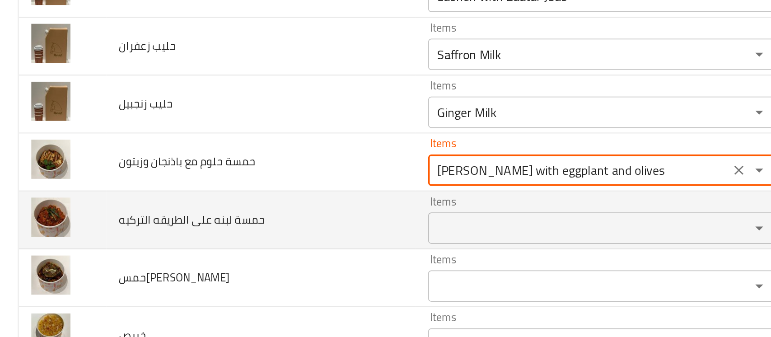
type وزيتون "[PERSON_NAME] with eggplant and olives"
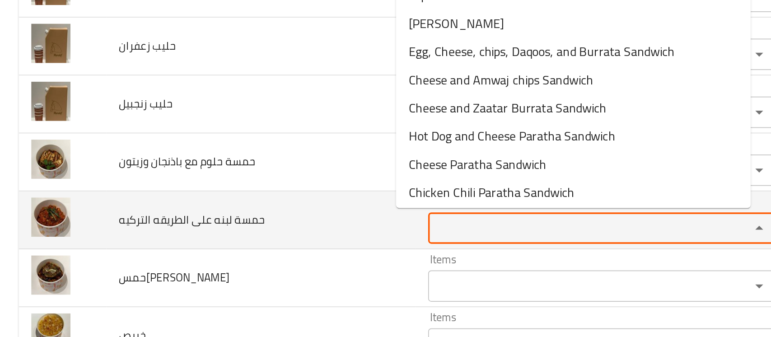
click at [253, 228] on التركيه "Items" at bounding box center [334, 228] width 169 height 13
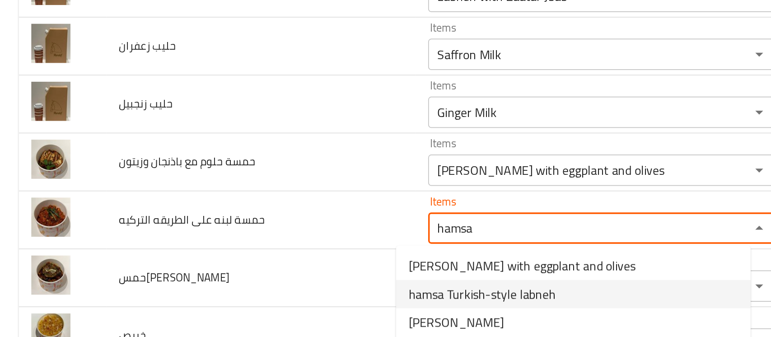
click at [275, 258] on التركيه-option-1 "hamsa Turkish-style labneh" at bounding box center [331, 266] width 205 height 16
type التركيه "hamsa Turkish-style labneh"
type التركيه-ar "حمسة لبنه على الطريقه التركيه"
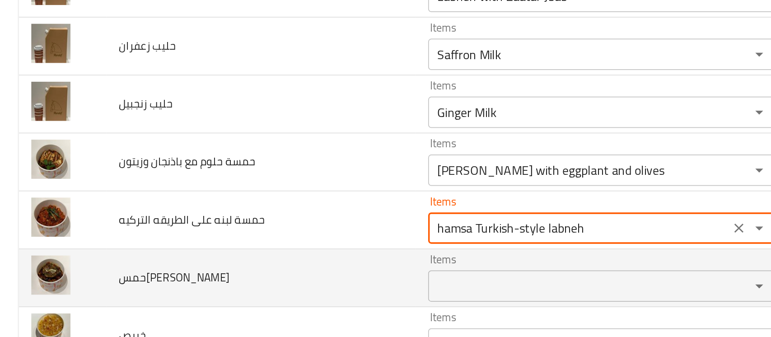
type التركيه "hamsa Turkish-style labneh"
click at [261, 259] on بيليان "Items" at bounding box center [334, 261] width 169 height 13
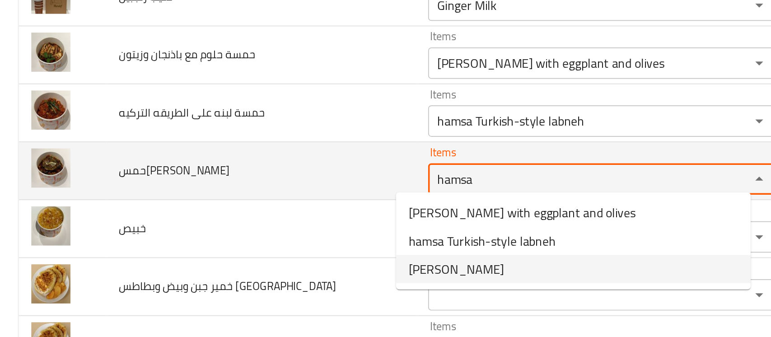
scroll to position [731, 0]
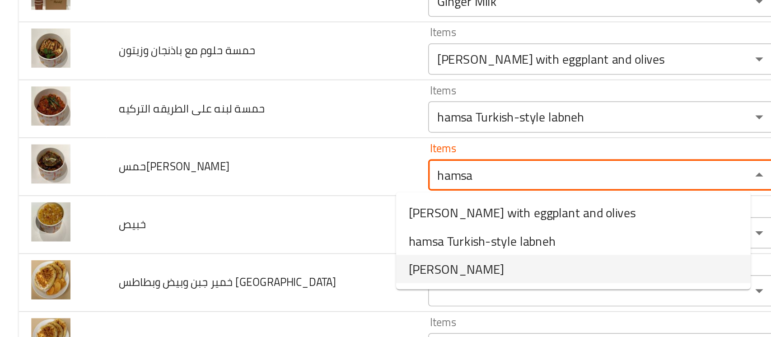
click at [255, 254] on span "[PERSON_NAME]" at bounding box center [263, 251] width 55 height 11
type بيليان "[PERSON_NAME]"
type بيليان-ar "حمسة [PERSON_NAME]"
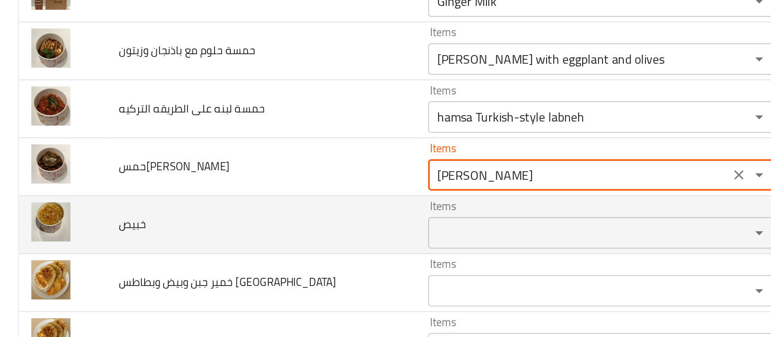
type بيليان "[PERSON_NAME]"
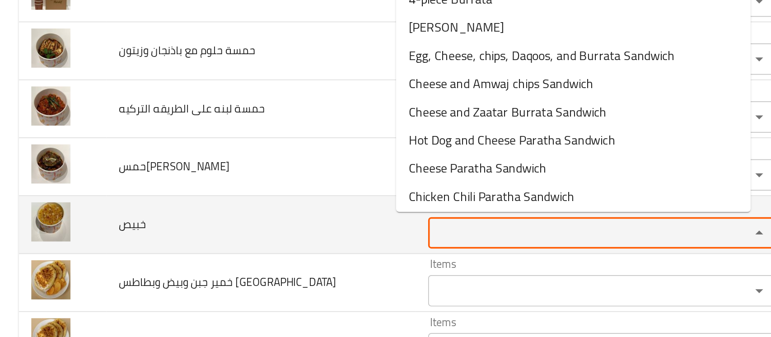
click at [250, 228] on input "Items" at bounding box center [334, 231] width 169 height 13
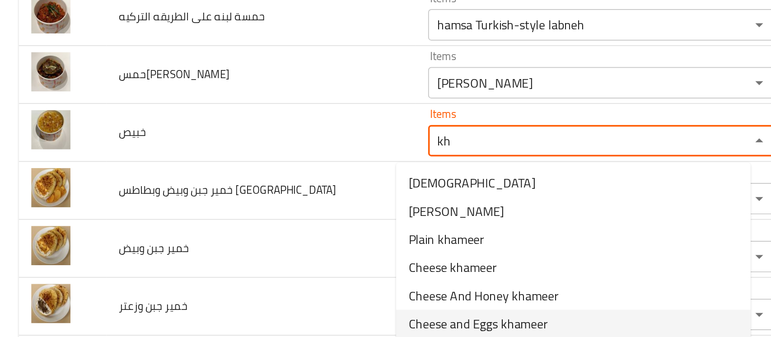
scroll to position [787, 0]
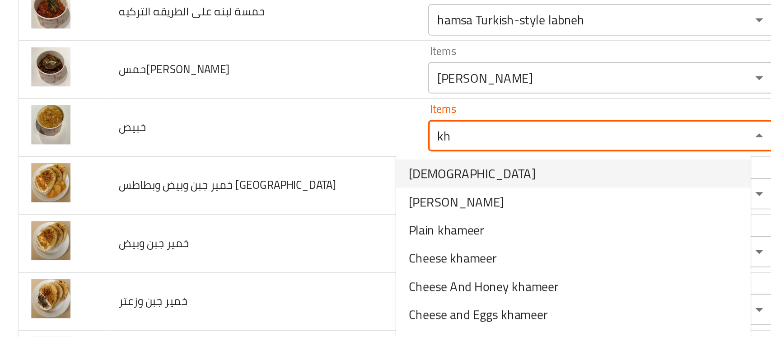
click at [258, 198] on span "[DEMOGRAPHIC_DATA]" at bounding box center [272, 196] width 73 height 11
type input "[DEMOGRAPHIC_DATA]"
type input "خبيص"
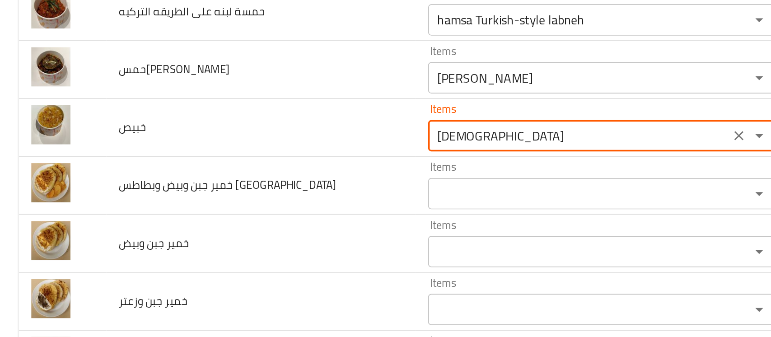
click at [258, 199] on div "Items" at bounding box center [347, 208] width 201 height 18
type input "[DEMOGRAPHIC_DATA]"
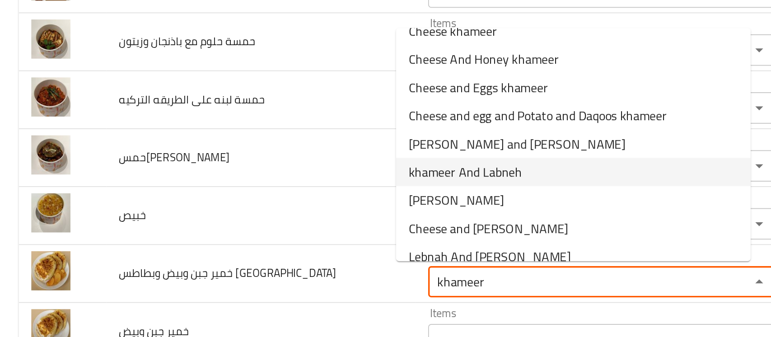
scroll to position [35, 0]
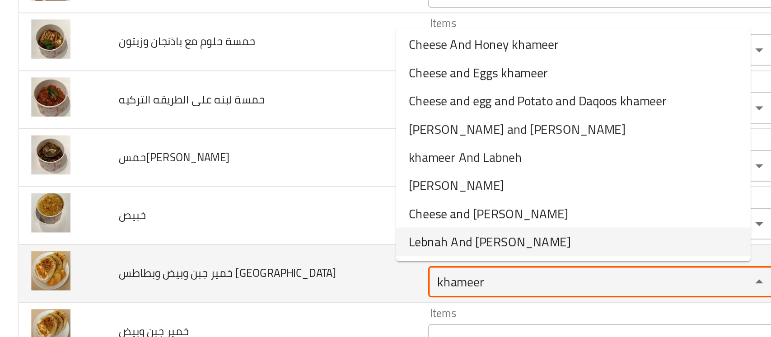
drag, startPoint x: 263, startPoint y: 258, endPoint x: 230, endPoint y: 251, distance: 33.2
click at [247, 251] on div "khameer Items" at bounding box center [347, 259] width 201 height 18
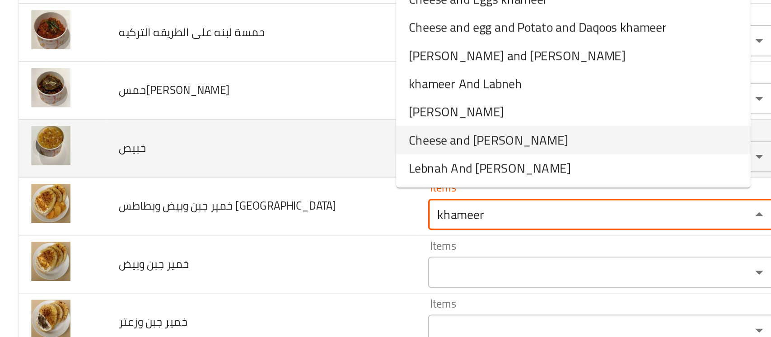
scroll to position [779, 0]
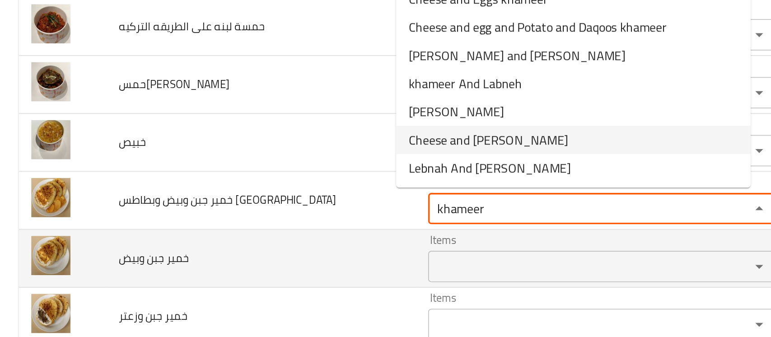
type عمان "khameer"
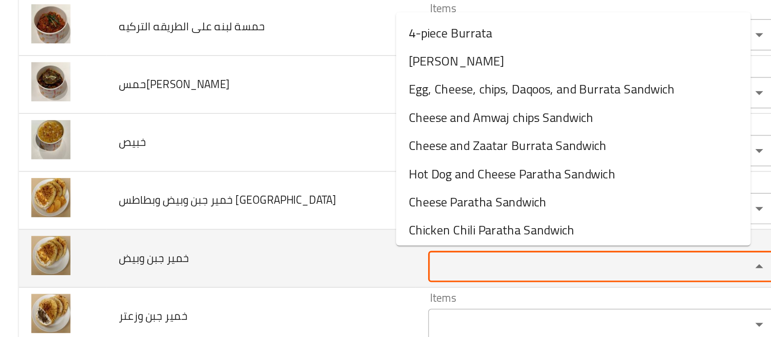
click at [250, 244] on وبيض "Items" at bounding box center [334, 250] width 169 height 13
paste وبيض "khameer"
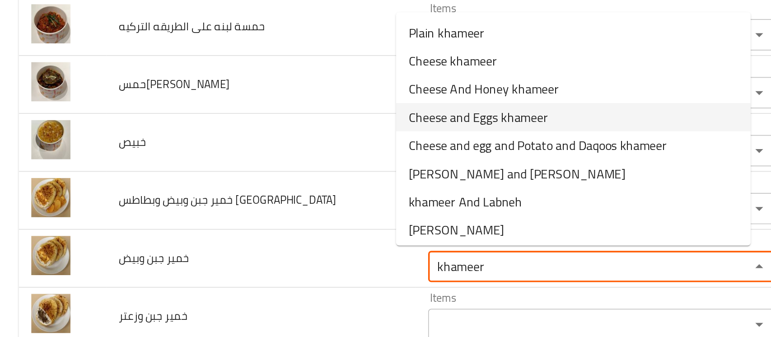
click at [272, 159] on span "Cheese and Eggs khameer" at bounding box center [276, 164] width 80 height 11
type وبيض "Cheese and Eggs khameer"
type وبيض-ar "خمير جبن وبيض"
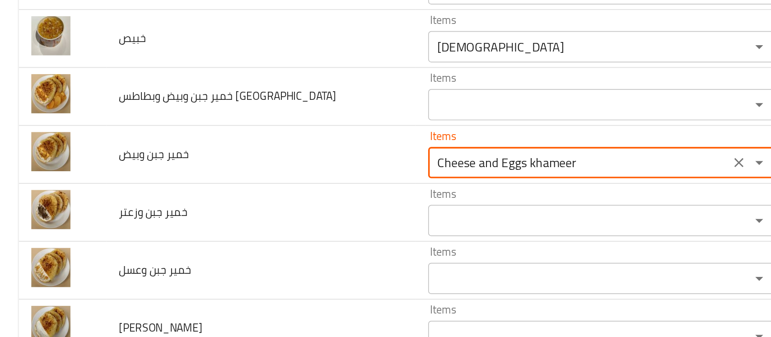
scroll to position [844, 0]
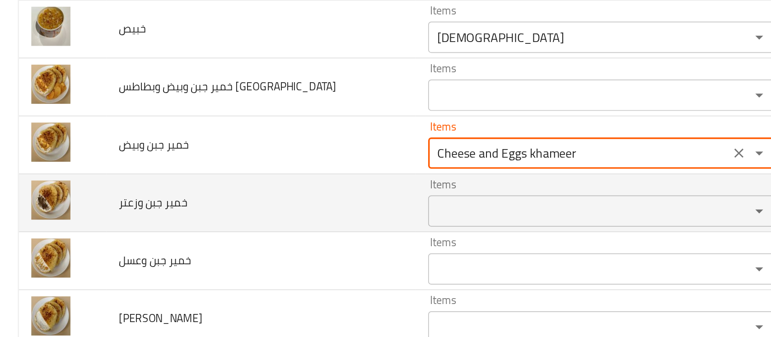
type وبيض "Cheese and Eggs khameer"
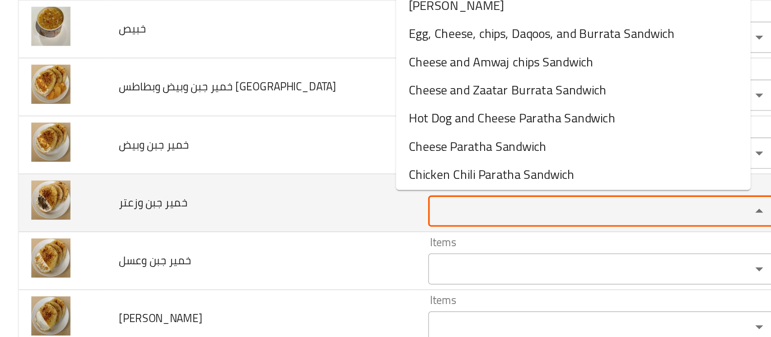
click at [252, 216] on وزعتر "Items" at bounding box center [334, 218] width 169 height 13
paste وزعتر "khameer"
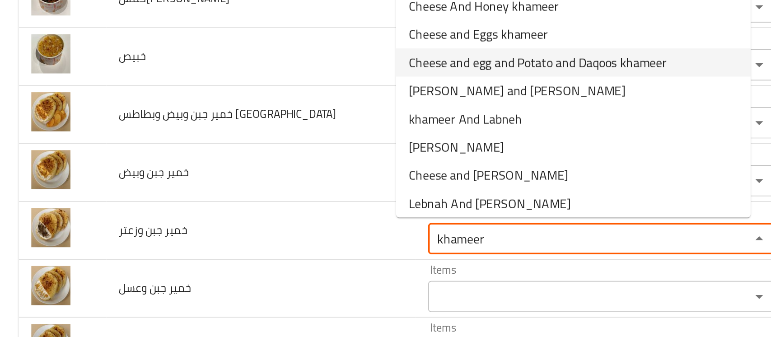
scroll to position [35, 0]
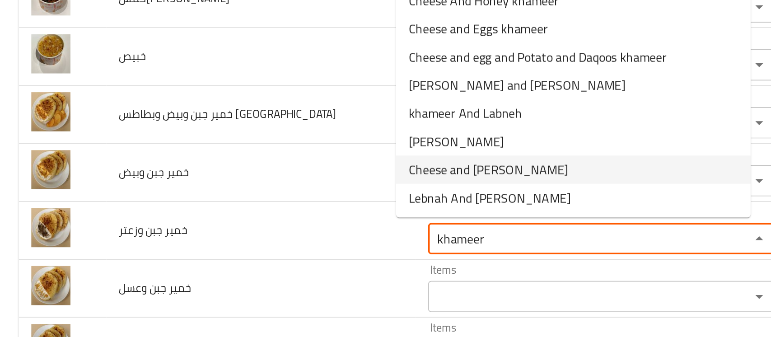
click at [328, 188] on وزعتر-option-8 "Cheese and [PERSON_NAME]" at bounding box center [331, 194] width 205 height 16
type وزعتر "Cheese and [PERSON_NAME]"
type وزعتر-ar "خمير جبن وزعتر"
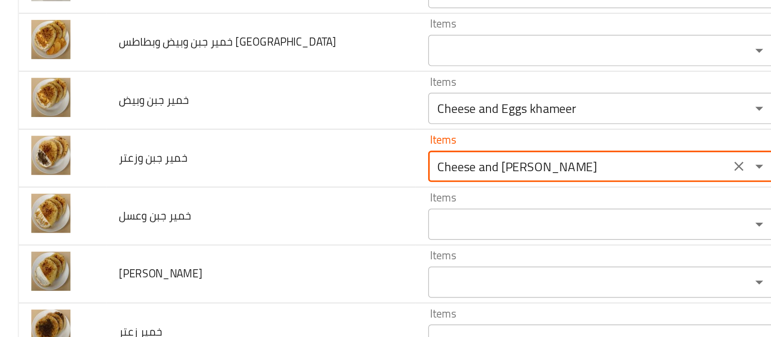
scroll to position [919, 0]
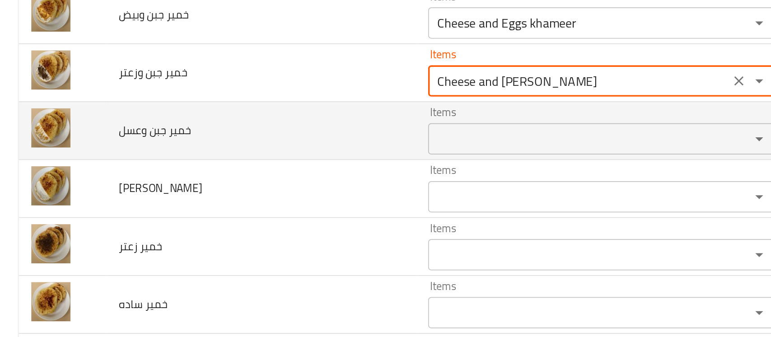
click at [296, 168] on div "Items" at bounding box center [347, 177] width 201 height 18
type وزعتر "Cheese and [PERSON_NAME]"
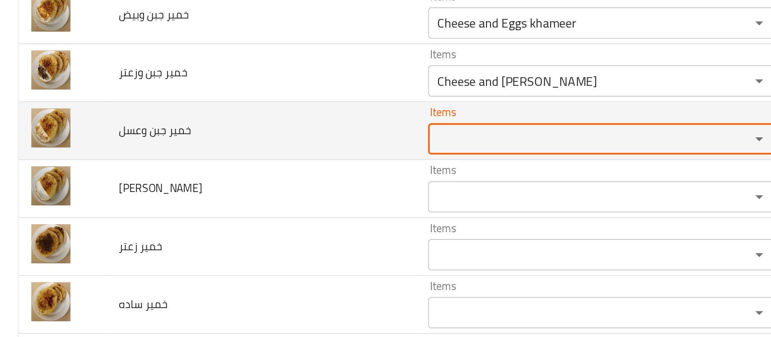
paste وعسل "khameer"
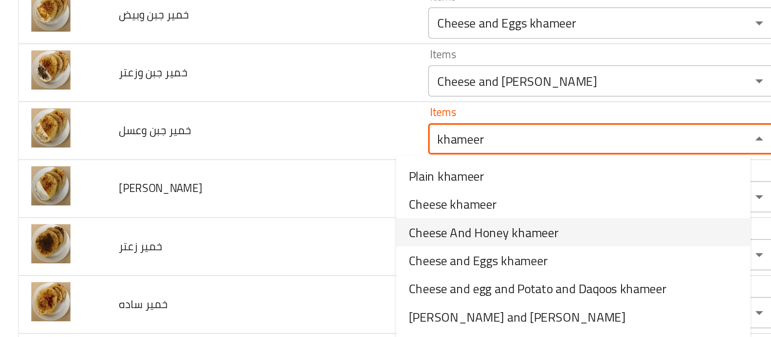
click at [299, 223] on وعسل-option-2 "Cheese And Honey khameer" at bounding box center [331, 230] width 205 height 16
type وعسل "Cheese And Honey khameer"
type وعسل-ar "خمير جبن وعسل"
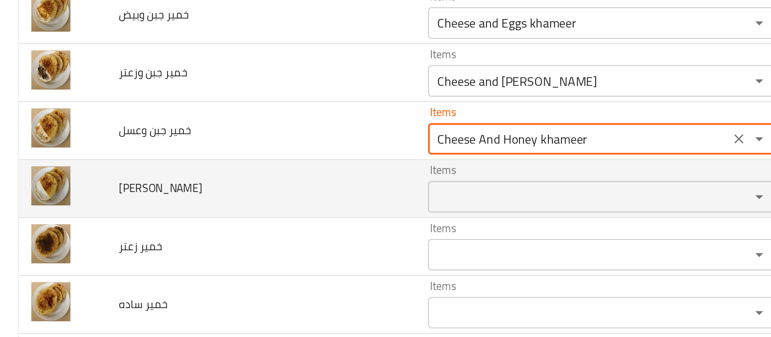
type وعسل "Cheese And Honey khameer"
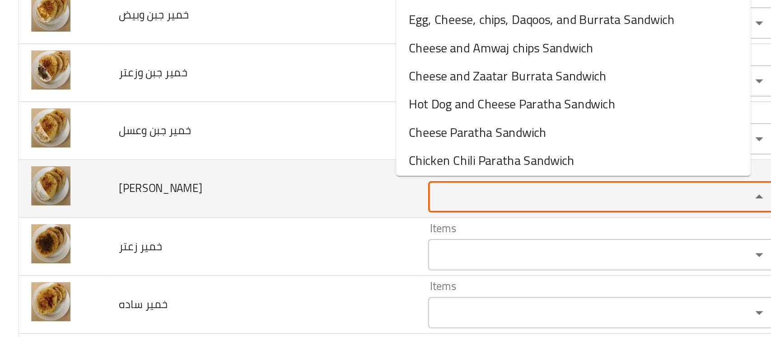
click at [275, 208] on جبن "Items" at bounding box center [334, 210] width 169 height 13
paste جبن "khameer"
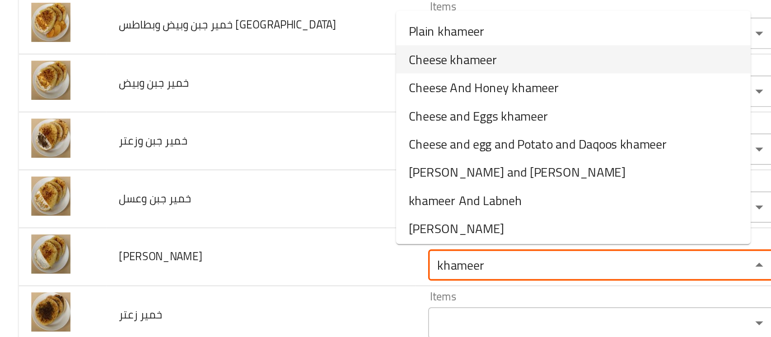
click at [284, 90] on span "Cheese khameer" at bounding box center [261, 91] width 51 height 11
type جبن "Cheese khameer"
type جبن-ar "[PERSON_NAME]"
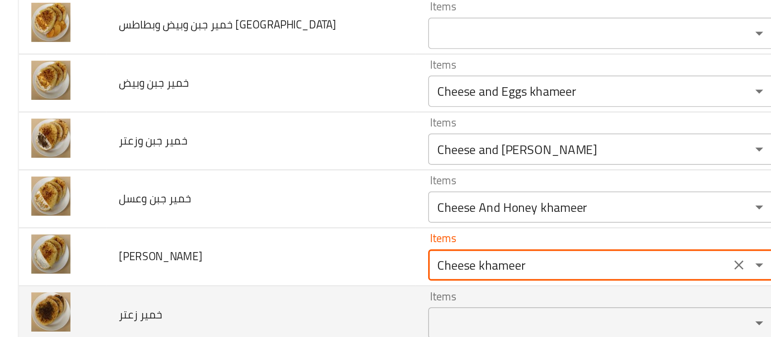
type جبن "Cheese khameer"
click at [250, 240] on زعتر "Items" at bounding box center [334, 243] width 169 height 13
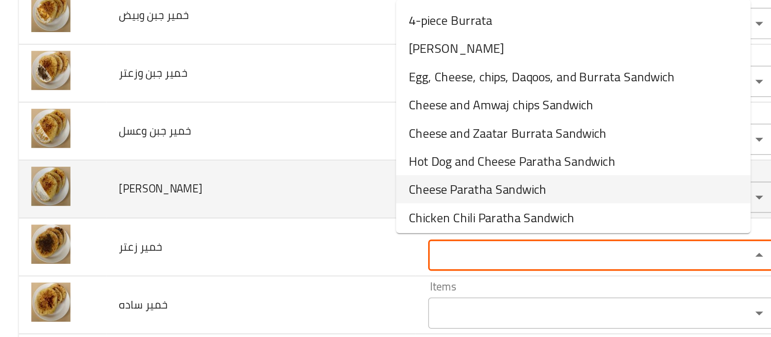
scroll to position [959, 0]
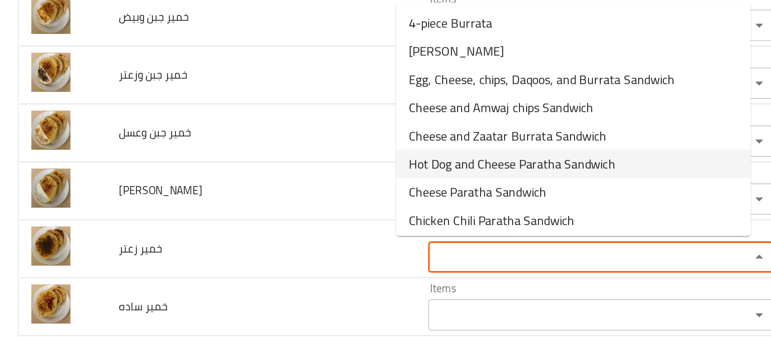
paste زعتر "khameer"
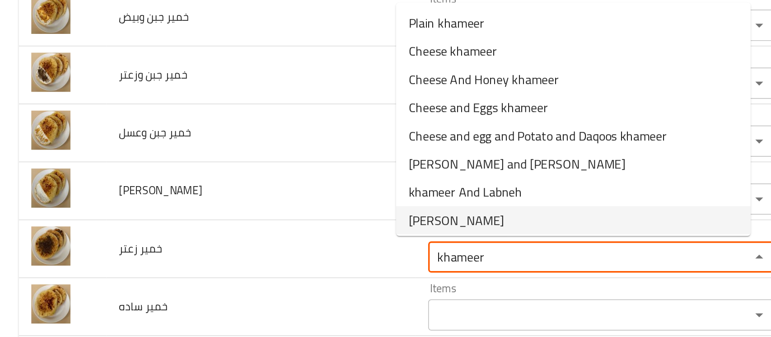
click at [268, 178] on span "[PERSON_NAME]" at bounding box center [263, 182] width 55 height 11
type زعتر "[PERSON_NAME]"
type زعتر-ar "خمیر زعتر"
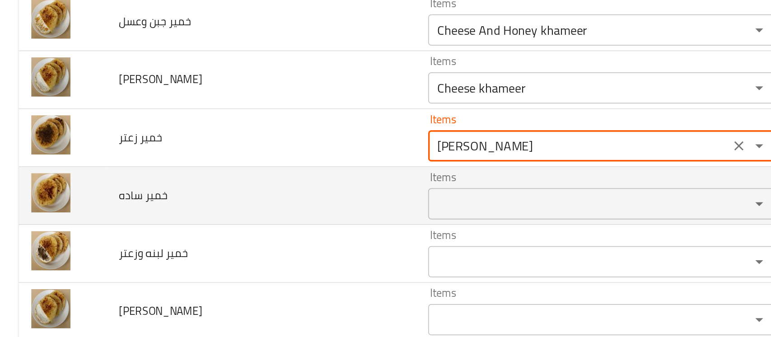
scroll to position [1023, 0]
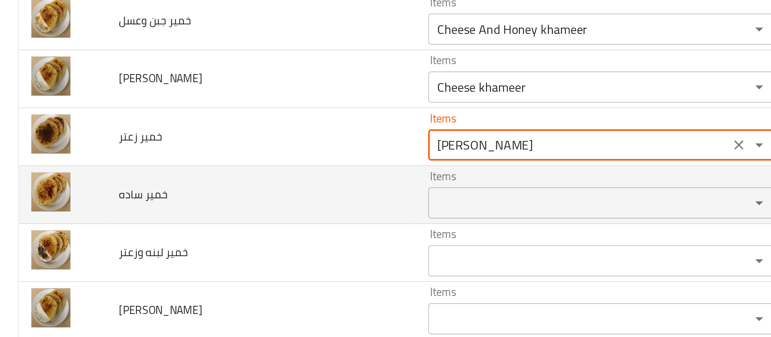
type زعتر "[PERSON_NAME]"
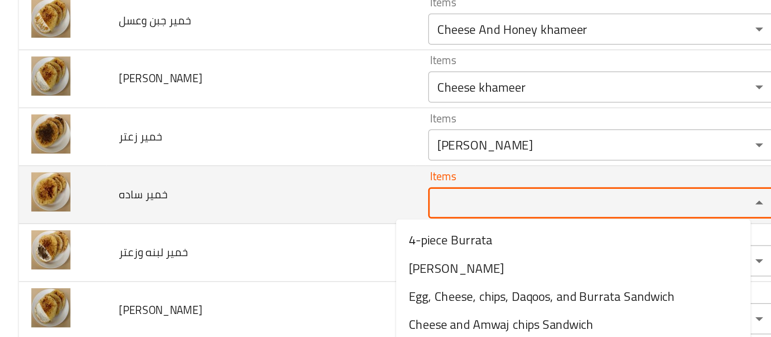
click at [265, 166] on ساده "Items" at bounding box center [334, 172] width 169 height 13
paste ساده "khameer"
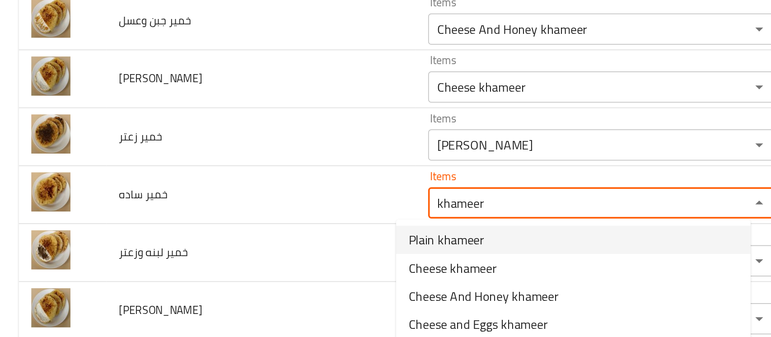
click at [260, 195] on span "Plain khameer" at bounding box center [258, 193] width 44 height 11
type ساده "Plain khameer"
type ساده-ar "خمير ساده"
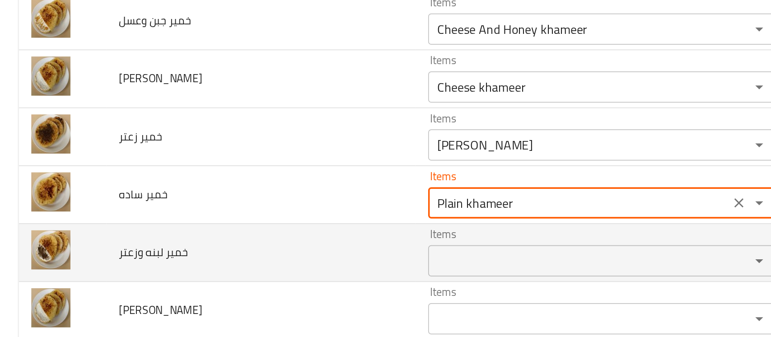
type ساده "Plain khameer"
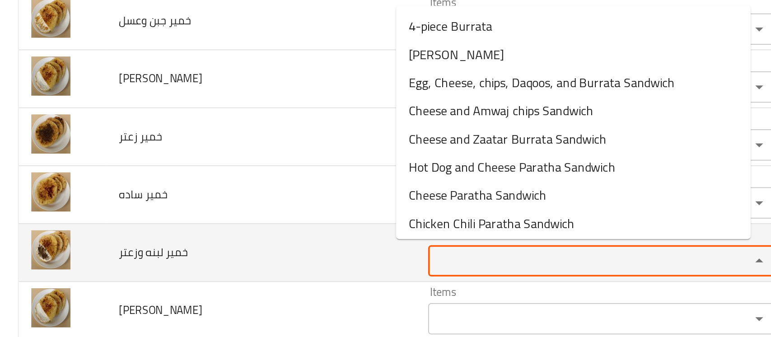
click at [259, 202] on وزعتر "Items" at bounding box center [334, 206] width 169 height 13
paste وزعتر "khameer"
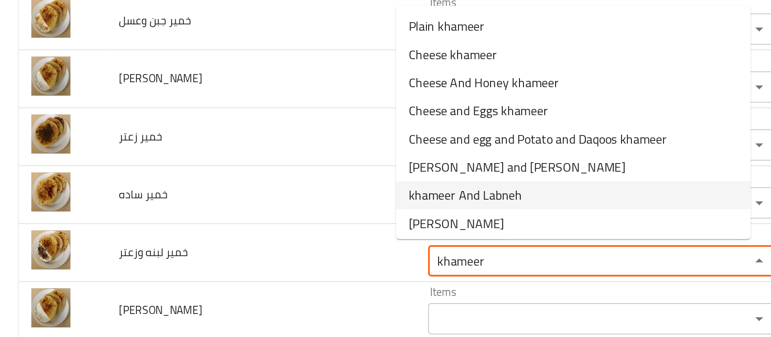
scroll to position [35, 0]
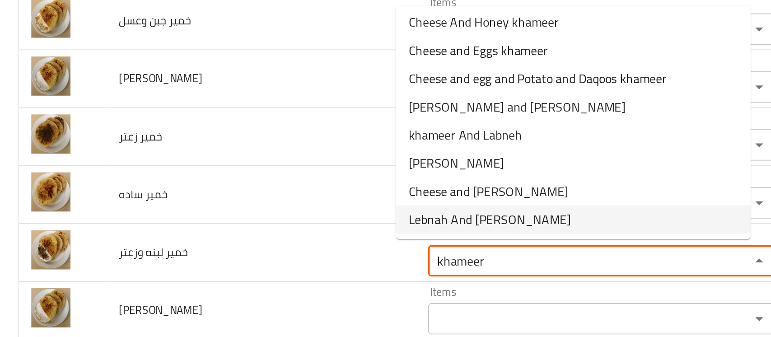
click at [276, 179] on span "Lebnah And [PERSON_NAME]" at bounding box center [283, 182] width 94 height 11
type وزعتر "Lebnah And [PERSON_NAME]"
type وزعتر-ar "خمير لبنه وزعتر"
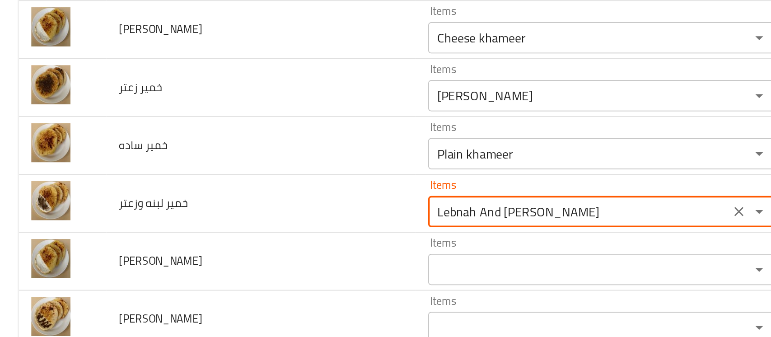
scroll to position [1080, 0]
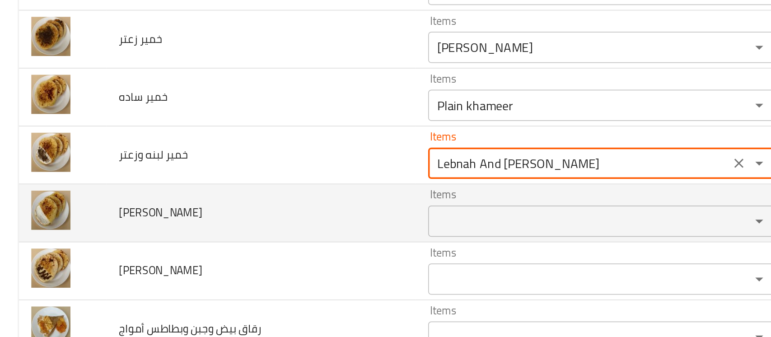
type وزعتر "Lebnah And [PERSON_NAME]"
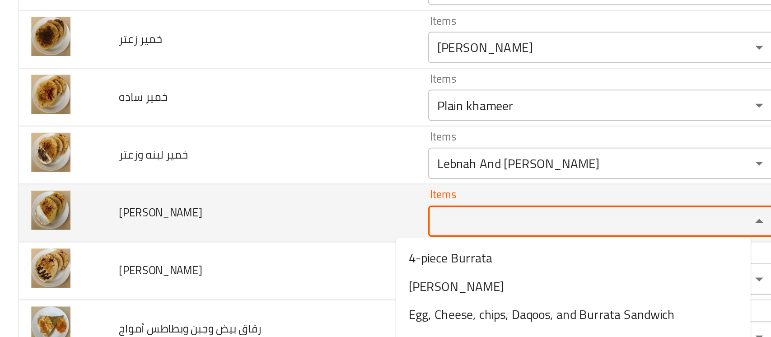
click at [264, 183] on لبنه "Items" at bounding box center [334, 183] width 169 height 13
paste لبنه "khameer"
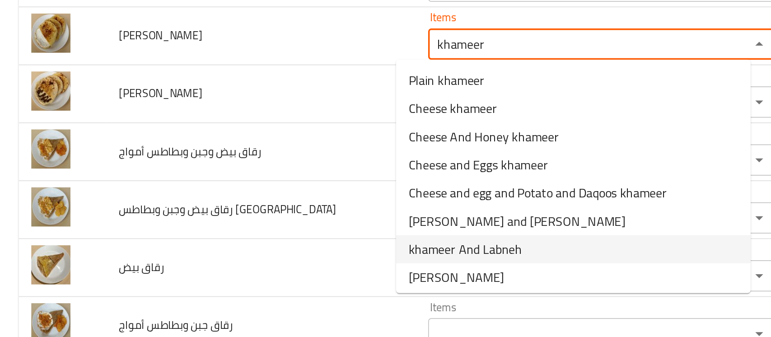
scroll to position [35, 0]
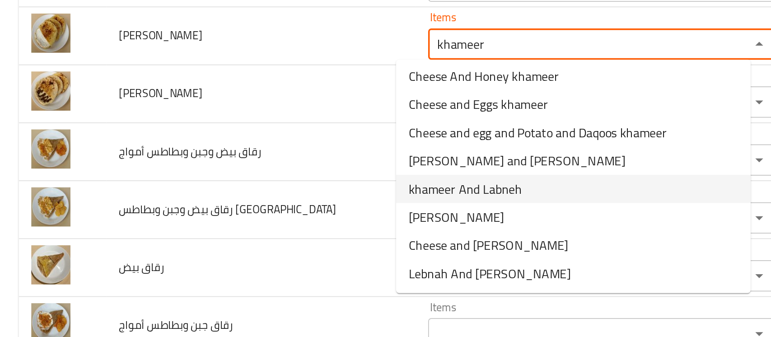
click at [286, 164] on span "khameer And Labneh" at bounding box center [269, 164] width 66 height 11
type لبنه "khameer And Labneh"
type لبنه-ar "خمير ولبنه"
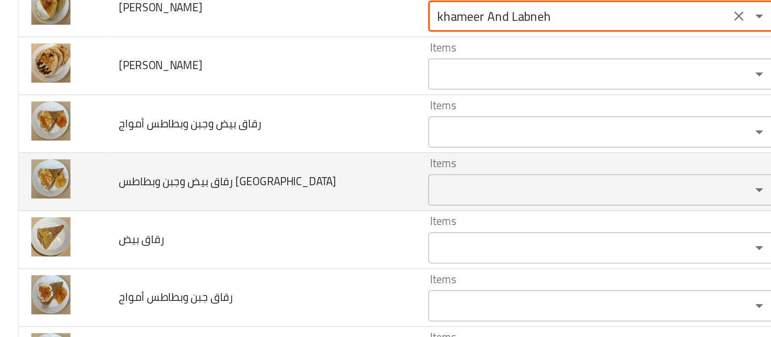
scroll to position [1198, 0]
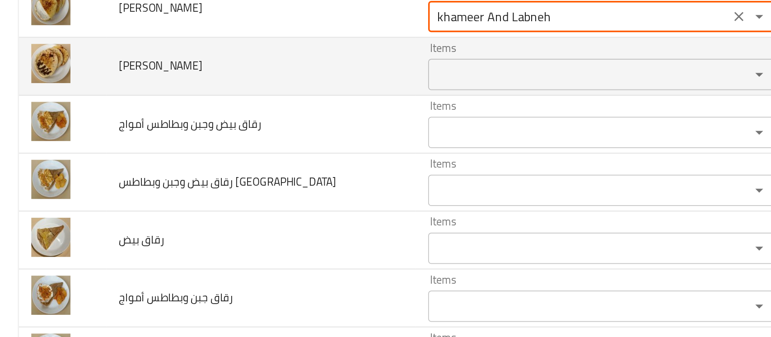
type لبنه "khameer And Labneh"
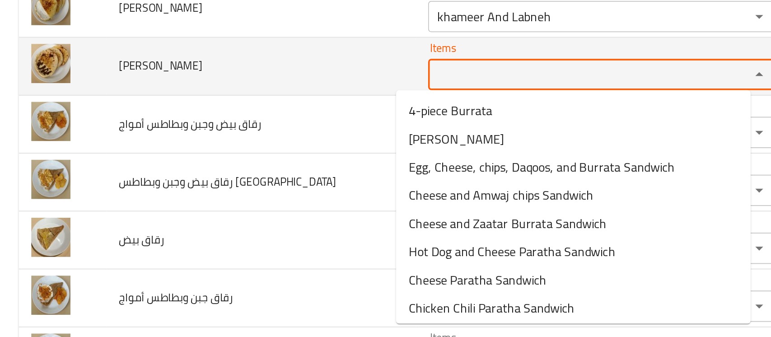
click at [281, 96] on مهياوه "Items" at bounding box center [334, 98] width 169 height 13
paste مهياوه "khameer"
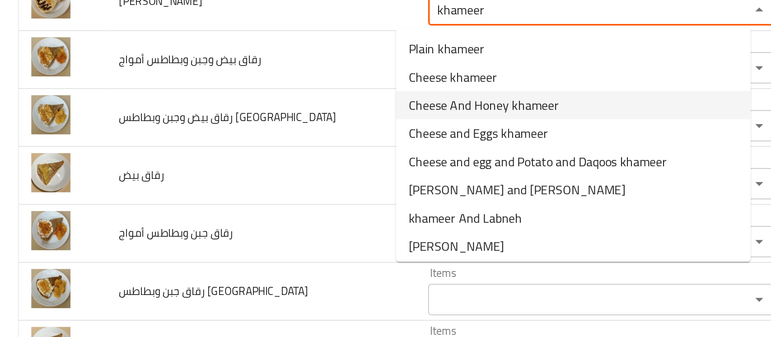
scroll to position [1236, 0]
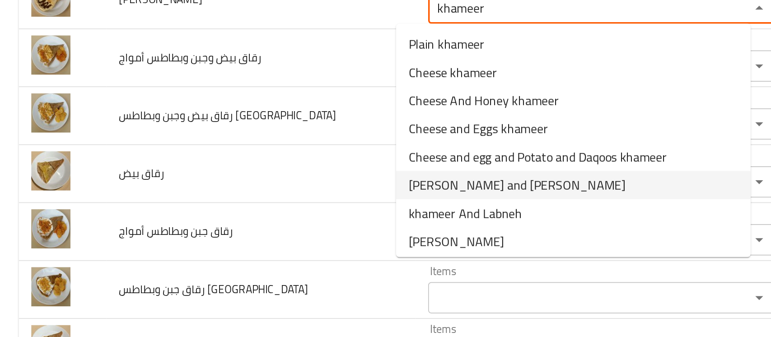
click at [340, 159] on مهياوه-option-5 "[PERSON_NAME] and [PERSON_NAME]" at bounding box center [331, 162] width 205 height 16
type مهياوه "[PERSON_NAME] and [PERSON_NAME]"
type مهياوه-ar "خمير ومهياوه"
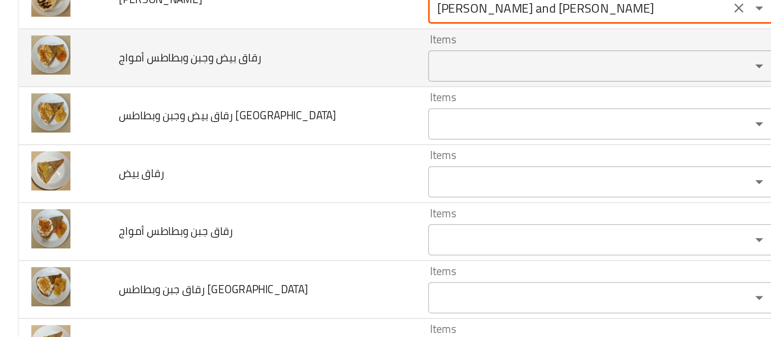
type مهياوه "[PERSON_NAME] and [PERSON_NAME]"
click at [296, 91] on أمواج "Items" at bounding box center [334, 93] width 169 height 13
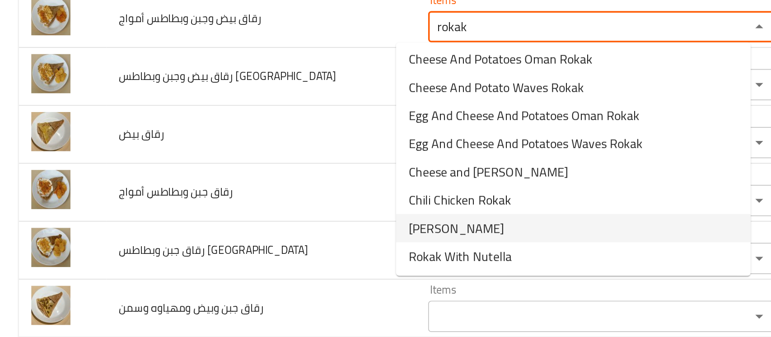
scroll to position [228, 0]
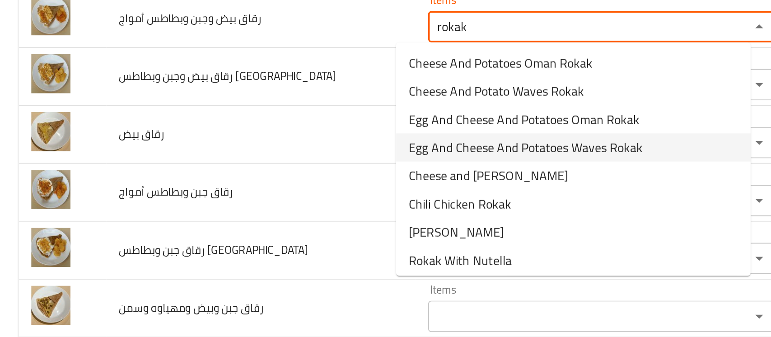
click at [380, 141] on أمواج-option-17 "Egg And Cheese And Potatoes Waves Rokak" at bounding box center [331, 140] width 205 height 16
type أمواج "Egg And Cheese And Potatoes Waves Rokak"
type أمواج-ar "رقاق بيض وجبن وبطاطس أمواج"
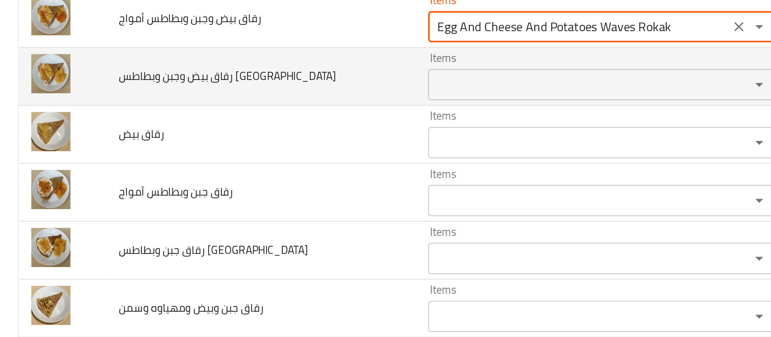
type أمواج "Egg And Cheese And Potatoes Waves Rokak"
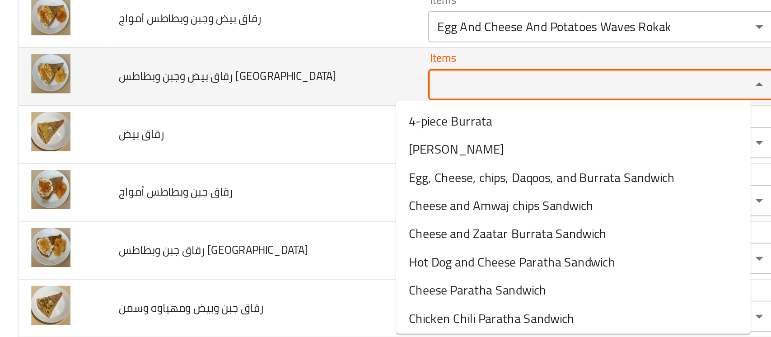
click at [317, 98] on عمان "Items" at bounding box center [334, 104] width 169 height 13
paste عمان "rokak"
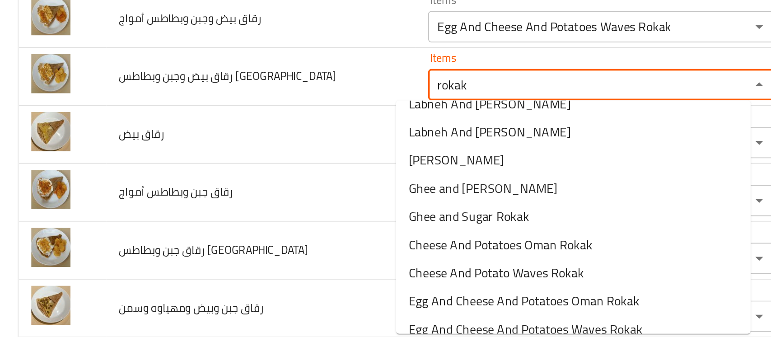
scroll to position [230, 0]
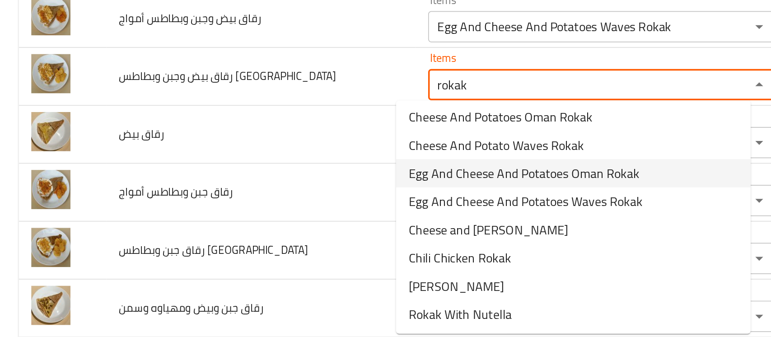
click at [347, 159] on span "Egg And Cheese And Potatoes Oman Rokak" at bounding box center [302, 155] width 133 height 11
type عمان "Egg And Cheese And Potatoes Oman Rokak"
type عمان-ar "رقاق بيض وجبن وبطاطس [GEOGRAPHIC_DATA]"
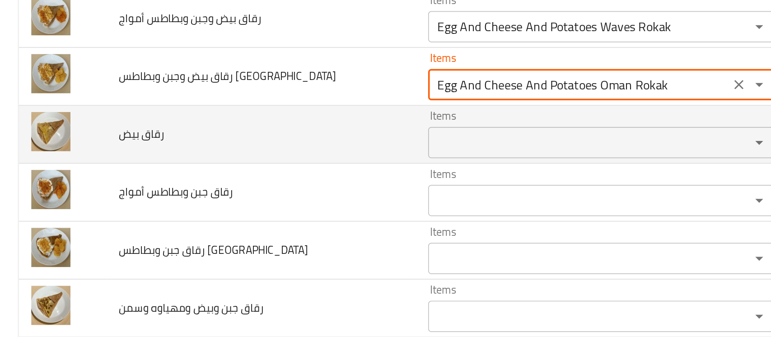
type عمان "Egg And Cheese And Potatoes Oman Rokak"
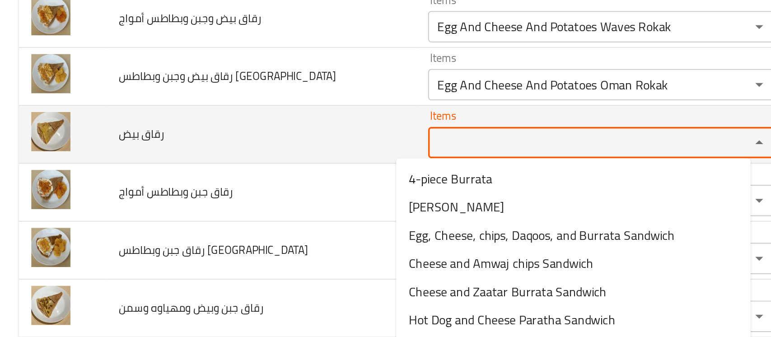
click at [284, 131] on بيض "Items" at bounding box center [334, 137] width 169 height 13
paste بيض "rokak"
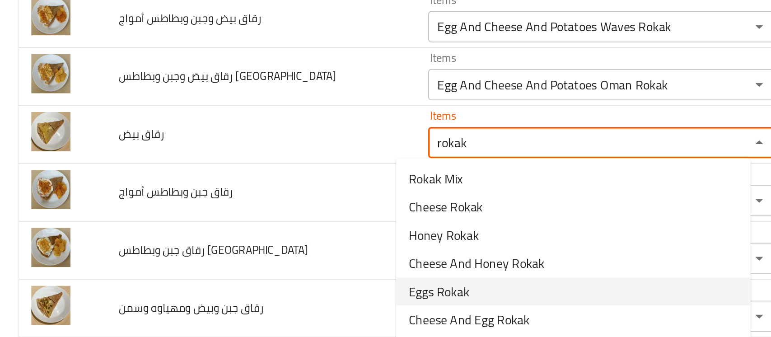
click at [262, 220] on span "Eggs Rokak" at bounding box center [253, 223] width 35 height 11
type بيض "Eggs Rokak"
type بيض-ar "رقاق بيض"
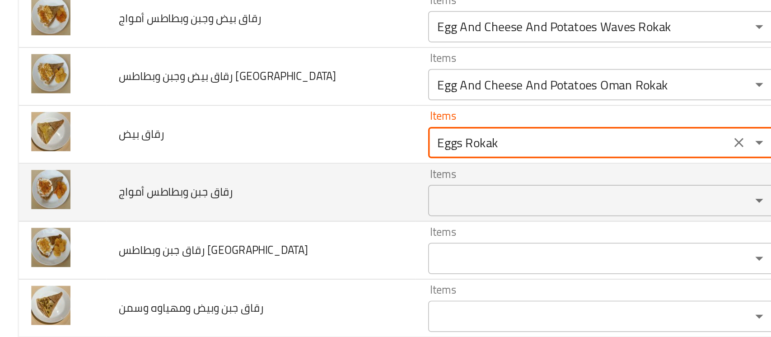
type بيض "Eggs Rokak"
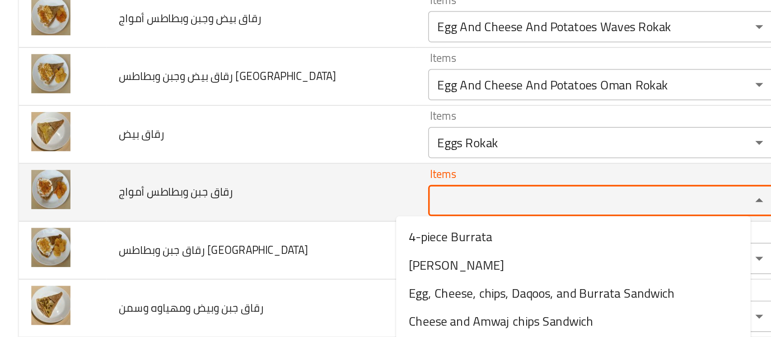
click at [263, 167] on أمواج "Items" at bounding box center [334, 171] width 169 height 13
paste أمواج "rokak"
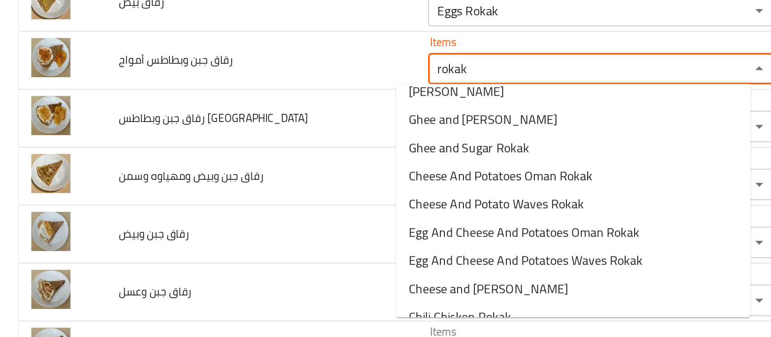
scroll to position [190, 0]
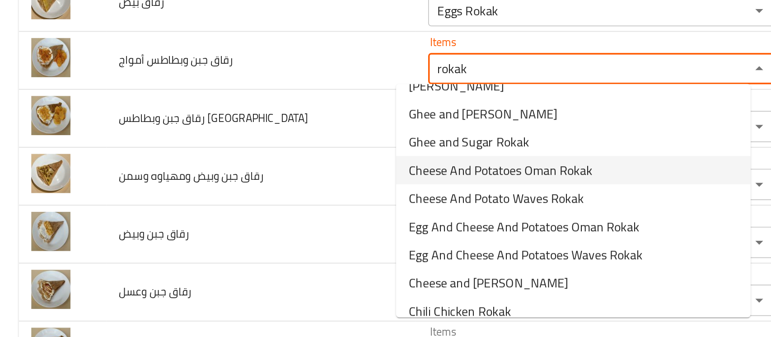
click at [326, 155] on span "Cheese And Potatoes Oman Rokak" at bounding box center [289, 153] width 106 height 11
type أمواج "Cheese And Potatoes Oman Rokak"
type أمواج-ar "رقاق جبن وبطاطس [GEOGRAPHIC_DATA]"
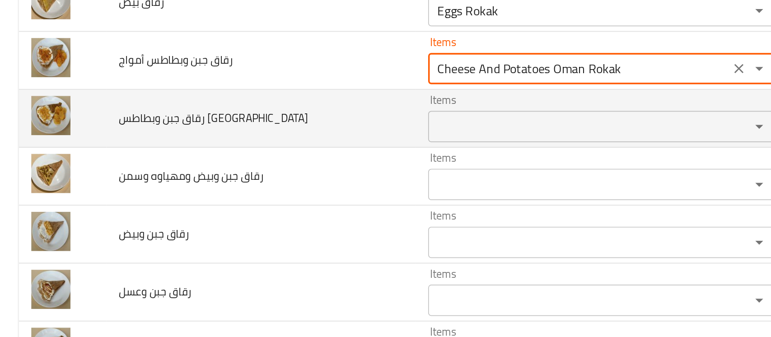
type أمواج "Cheese And Potatoes Oman Rokak"
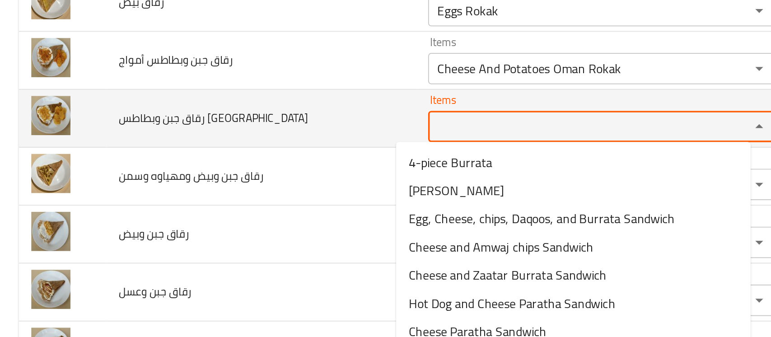
click at [278, 129] on عمان "Items" at bounding box center [334, 128] width 169 height 13
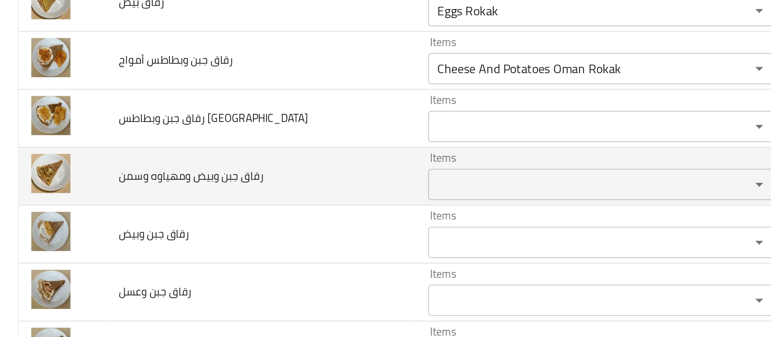
click at [174, 170] on td "رقاق جبن وبيض ومهياوه وسمن" at bounding box center [150, 157] width 178 height 33
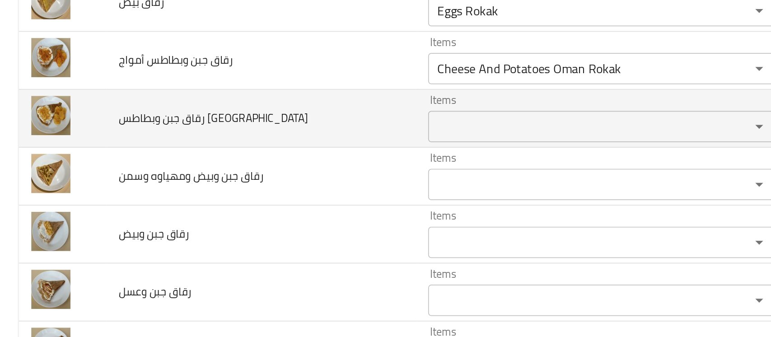
click at [308, 129] on عمان "Items" at bounding box center [334, 128] width 169 height 13
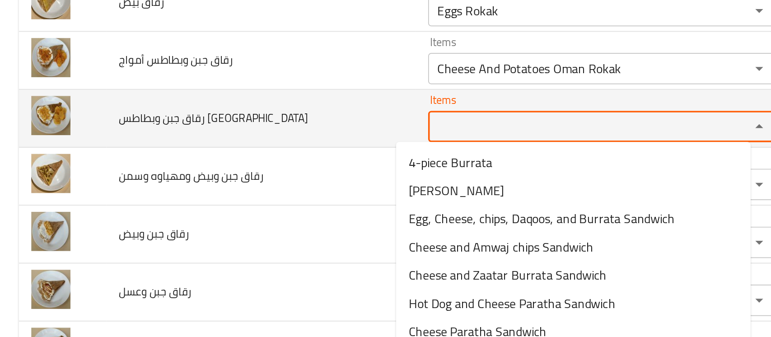
paste عمان "rokak"
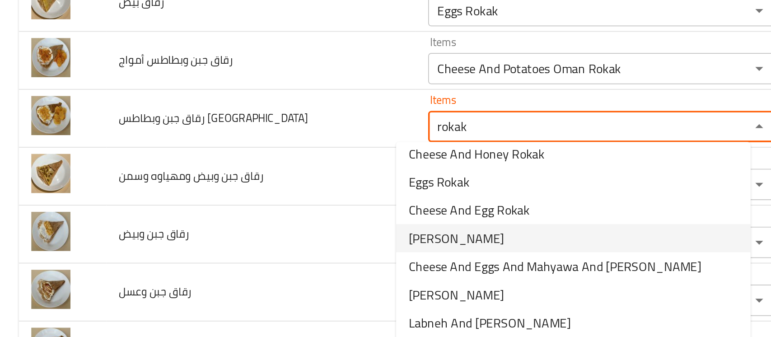
scroll to position [55, 0]
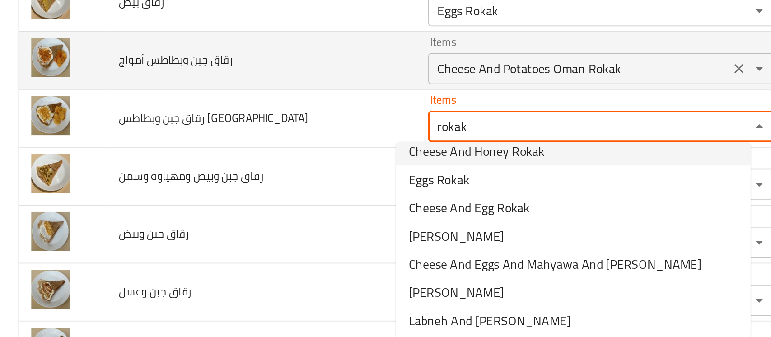
type عمان "rokak"
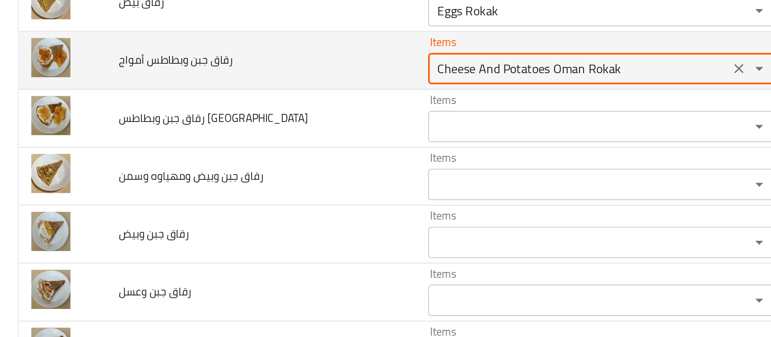
drag, startPoint x: 300, startPoint y: 93, endPoint x: 387, endPoint y: 101, distance: 87.5
click at [387, 101] on div "Cheese And Potatoes Oman Rokak Items" at bounding box center [347, 95] width 201 height 18
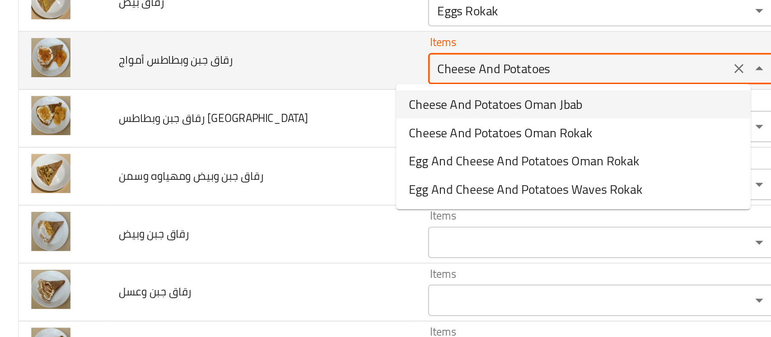
drag, startPoint x: 310, startPoint y: 95, endPoint x: 199, endPoint y: 101, distance: 111.7
click at [199, 101] on tr "رقاق جبن وبطاطس أمواج Items Cheese And Potatoes Items Items رقاق جبن وبطاطس عما…" at bounding box center [386, 90] width 750 height 33
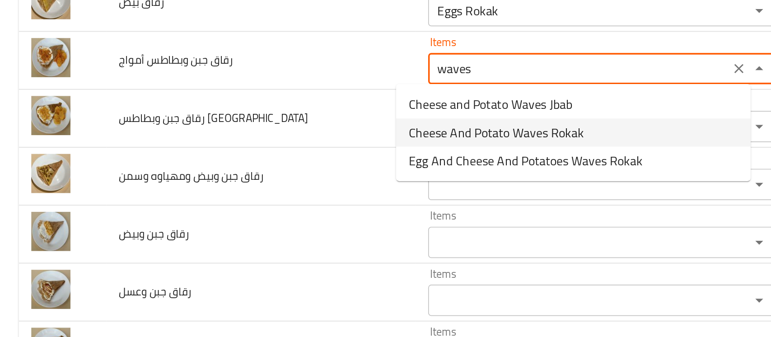
click at [239, 129] on span "Cheese And Potato Waves Rokak" at bounding box center [286, 132] width 101 height 11
type أمواج "Cheese And Potato Waves Rokak"
type أمواج-ar "رقاق جبن وبطاطس أمواج"
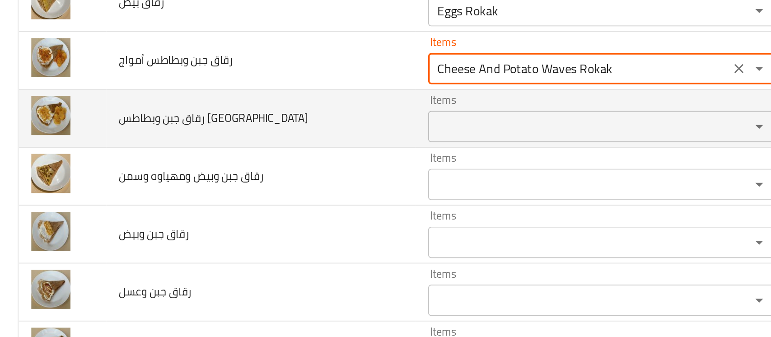
type أمواج "Cheese And Potato Waves Rokak"
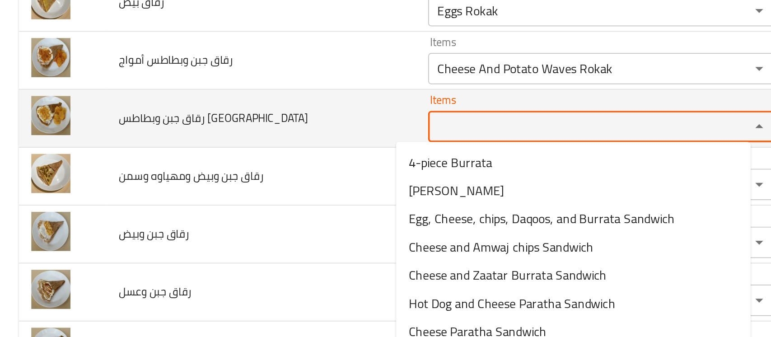
click at [250, 124] on عمان "Items" at bounding box center [334, 128] width 169 height 13
paste عمان "rokak"
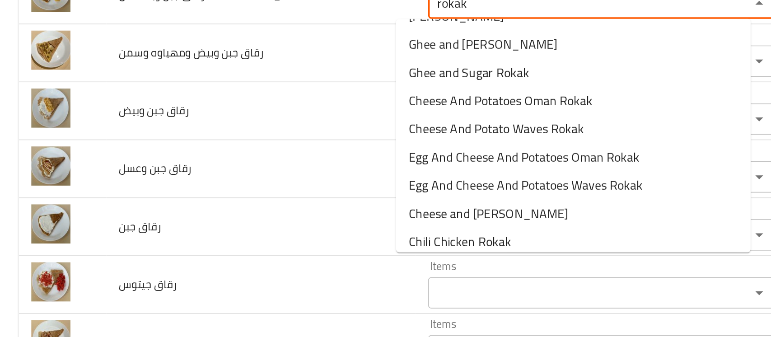
scroll to position [194, 0]
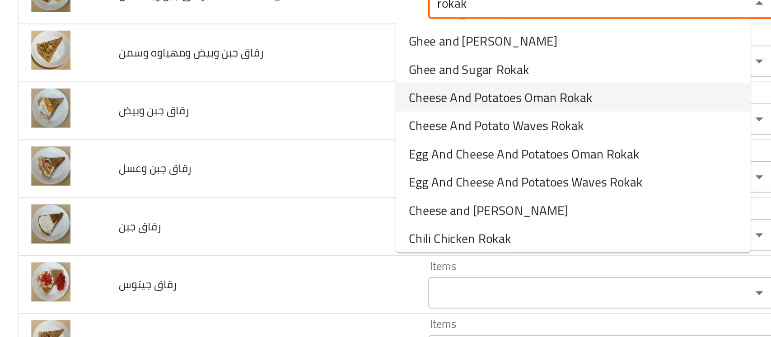
click at [353, 115] on عمان-option-14 "Cheese And Potatoes Oman Rokak" at bounding box center [331, 111] width 205 height 16
type عمان "Cheese And Potatoes Oman Rokak"
type عمان-ar "رقاق جبن وبطاطس [GEOGRAPHIC_DATA]"
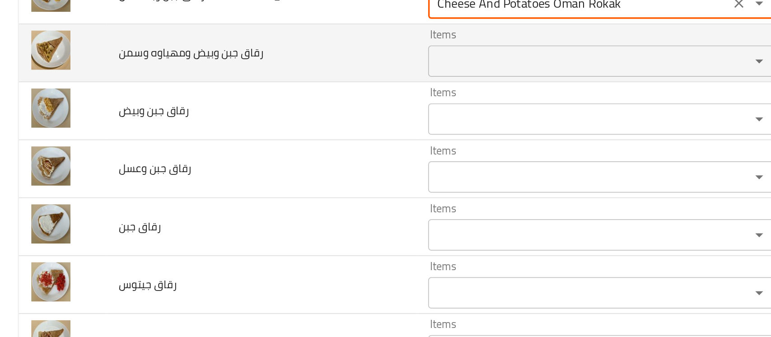
type عمان "Cheese And Potatoes Oman Rokak"
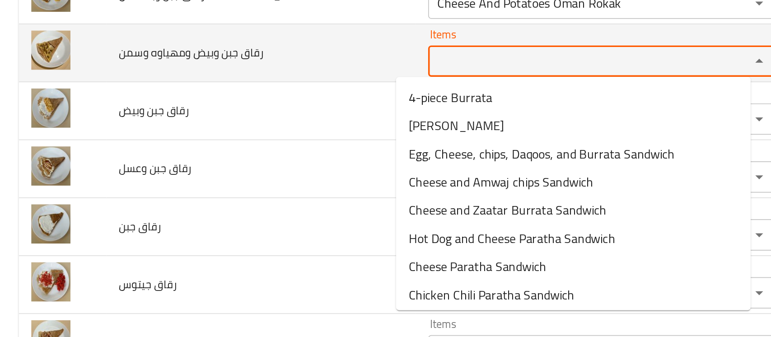
click at [271, 85] on وسمن "Items" at bounding box center [334, 91] width 169 height 13
paste وسمن "rokak"
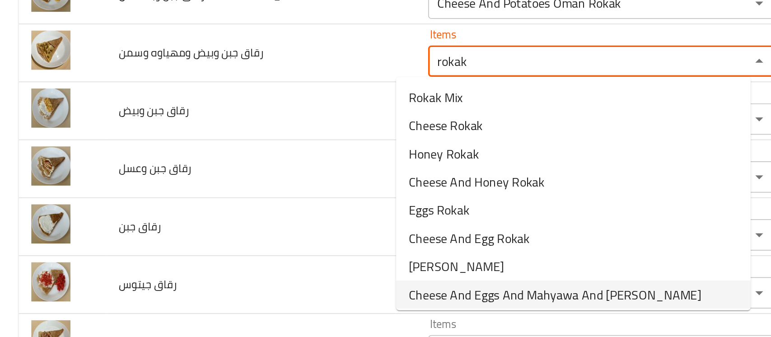
click at [280, 225] on span "Cheese And Eggs And Mahyawa And [PERSON_NAME]" at bounding box center [320, 225] width 169 height 11
type وسمن "Cheese And Eggs And Mahyawa And [PERSON_NAME]"
type وسمن-ar "رقاق جبن وبيض ومهياوه وسمن"
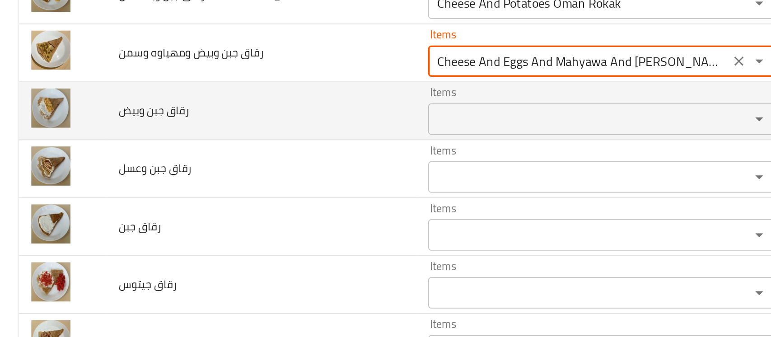
type وسمن "Cheese And Eggs And Mahyawa And [PERSON_NAME]"
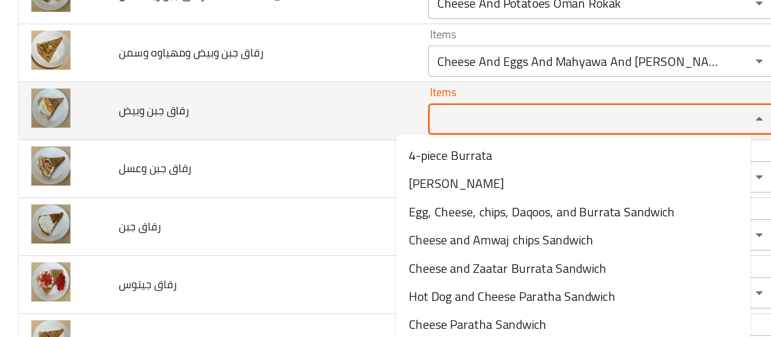
click at [283, 120] on وبيض "Items" at bounding box center [334, 124] width 169 height 13
paste وبيض "rokak"
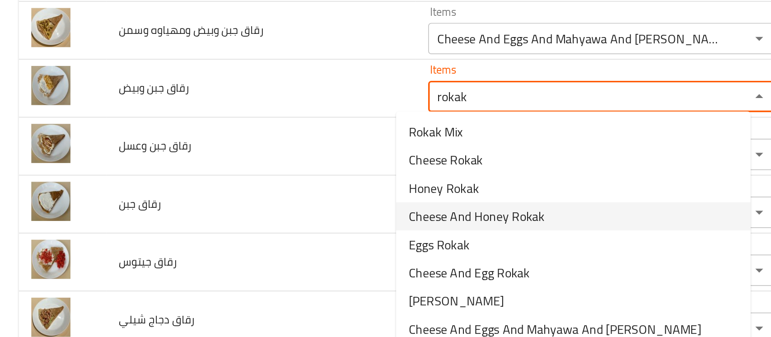
scroll to position [1420, 0]
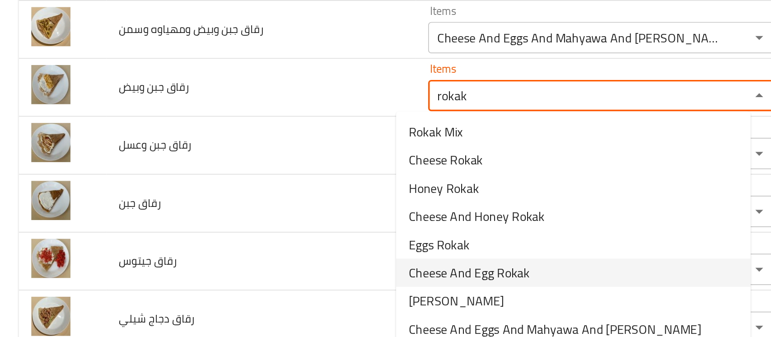
click at [274, 210] on span "Cheese And Egg Rokak" at bounding box center [271, 212] width 70 height 11
type وبيض "Cheese And Egg Rokak"
type وبيض-ar "رقاق جبن وبيض"
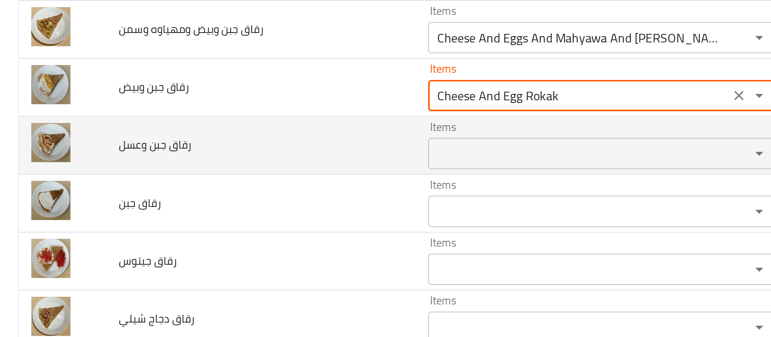
type وبيض "Cheese And Egg Rokak"
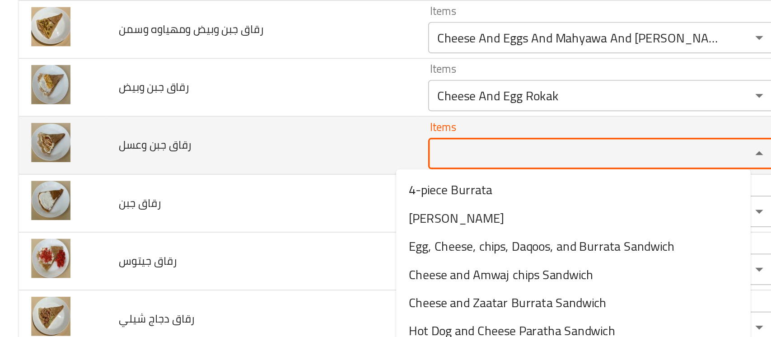
click at [270, 141] on وعسل "Items" at bounding box center [334, 144] width 169 height 13
paste وعسل "rokak"
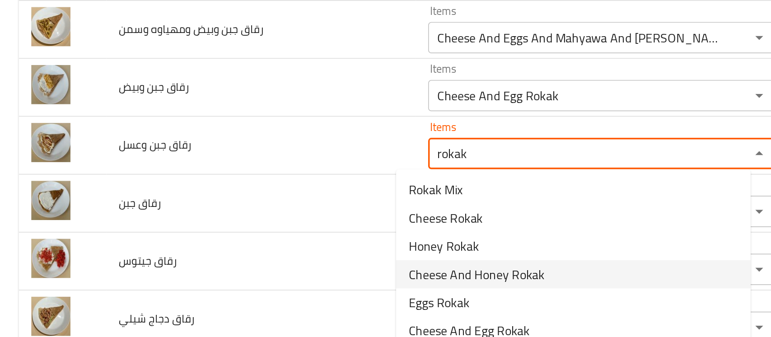
click at [264, 210] on span "Cheese And Honey Rokak" at bounding box center [275, 213] width 79 height 11
type وعسل "Cheese And Honey Rokak"
type وعسل-ar "رقاق جبن وعسل"
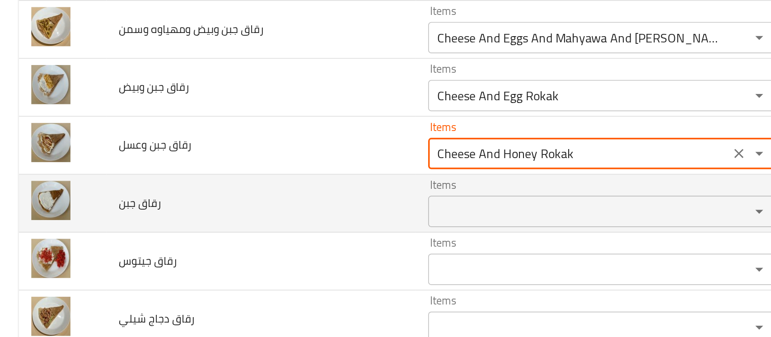
type وعسل "Cheese And Honey Rokak"
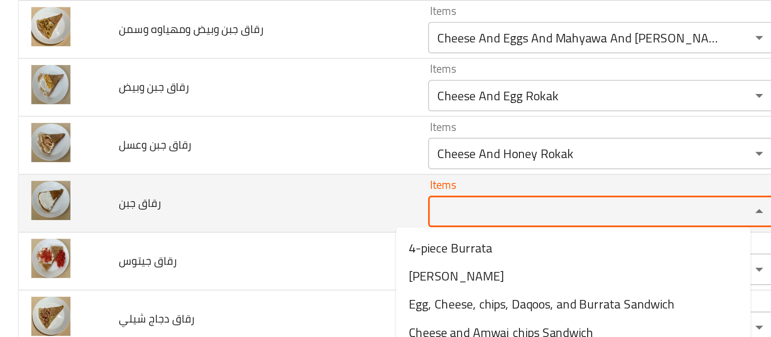
click at [263, 171] on جبن "Items" at bounding box center [334, 177] width 169 height 13
paste جبن "rokak"
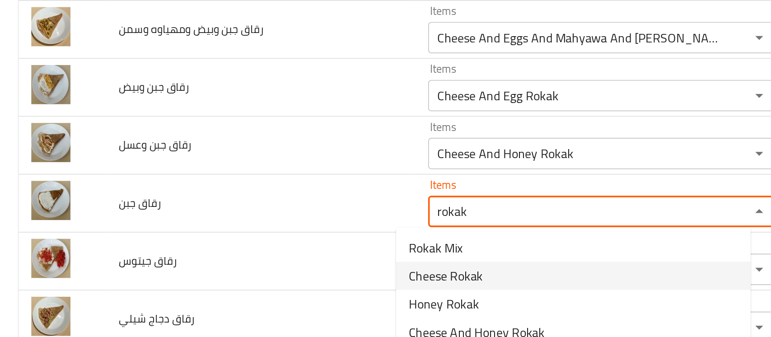
click at [255, 212] on span "Cheese Rokak" at bounding box center [257, 214] width 43 height 11
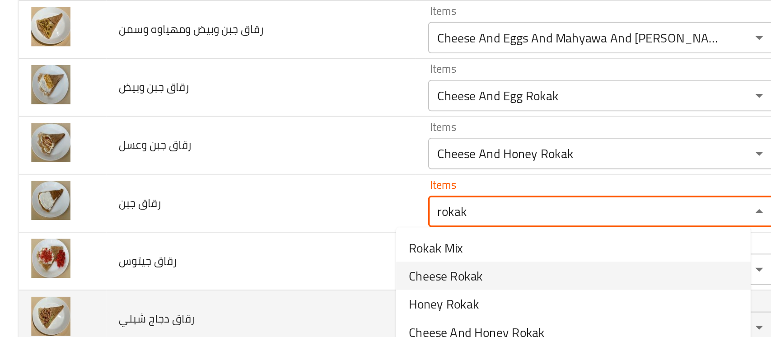
type جبن "Cheese Rokak"
type جبن-ar "رقاق جبن"
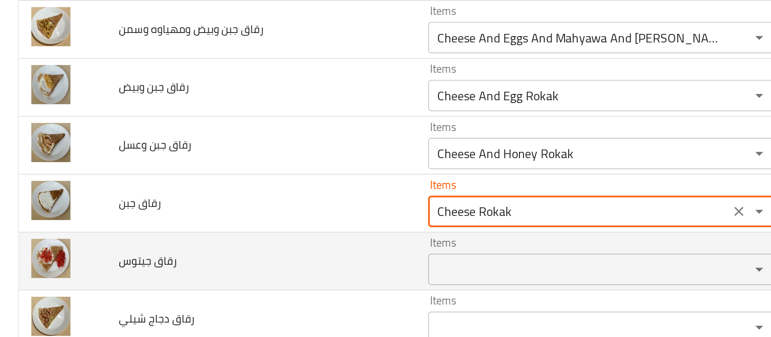
type جبن "Cheese Rokak"
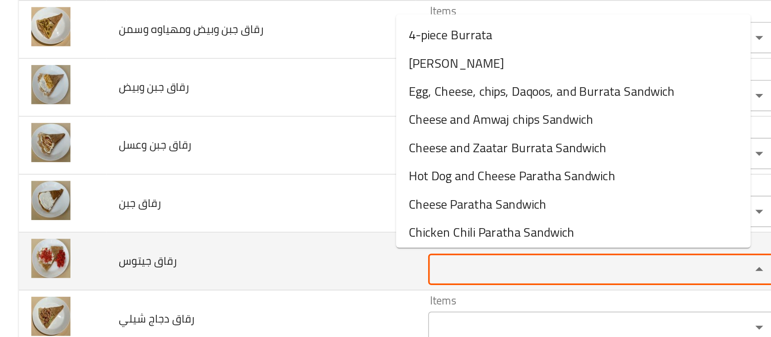
click at [250, 206] on جيتوس "Items" at bounding box center [334, 211] width 169 height 13
type جيتوس "s"
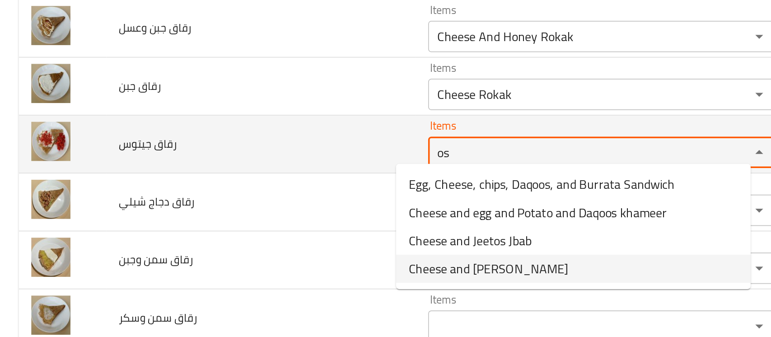
scroll to position [1490, 0]
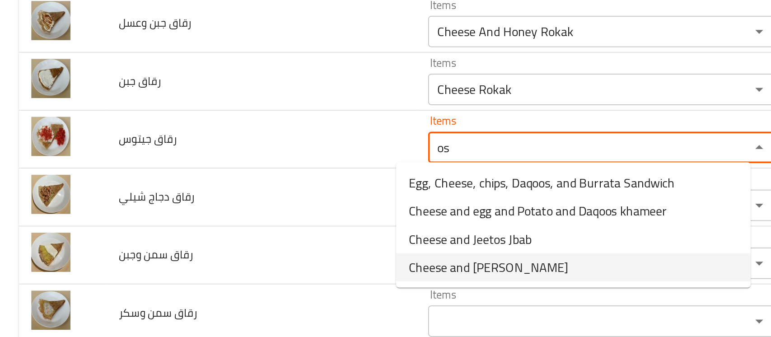
click at [272, 213] on span "Cheese and [PERSON_NAME]" at bounding box center [282, 209] width 92 height 11
type جيتوس "Cheese and [PERSON_NAME]"
type جيتوس-ar "رقاق جبن وجيتوس"
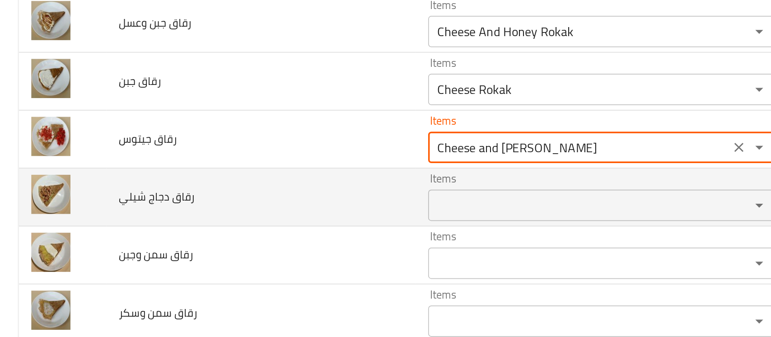
type جيتوس "Cheese and [PERSON_NAME]"
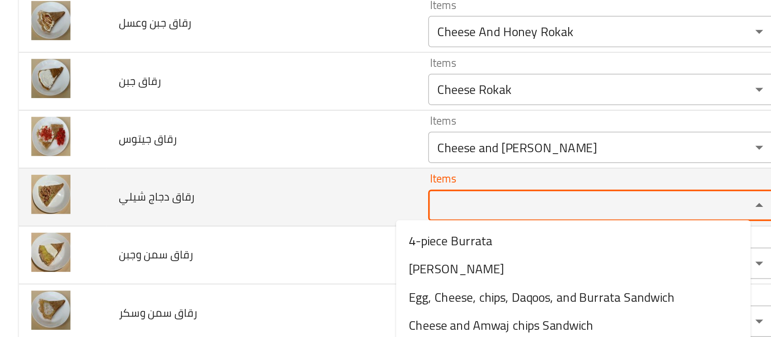
click at [260, 168] on شيلي "Items" at bounding box center [334, 174] width 169 height 13
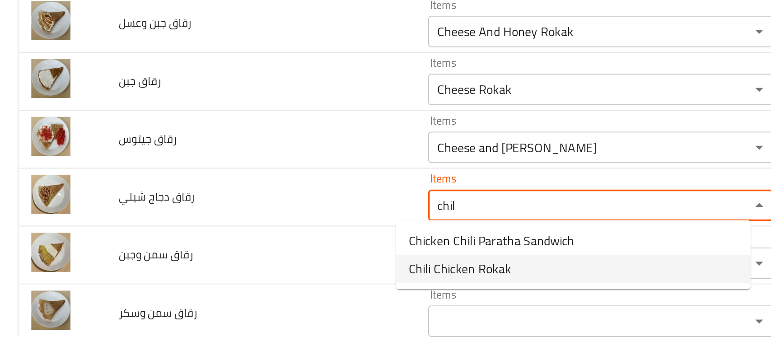
click at [259, 207] on span "Chili Chicken Rokak" at bounding box center [265, 210] width 59 height 11
type شيلي "Chili Chicken Rokak"
type شيلي-ar "رقاق دجاج شيلي"
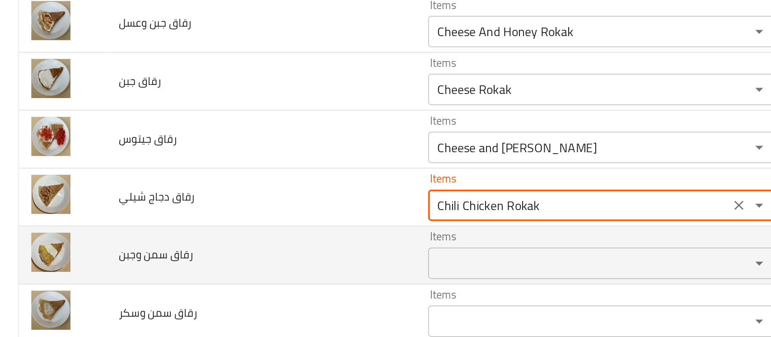
type شيلي "Chili Chicken Rokak"
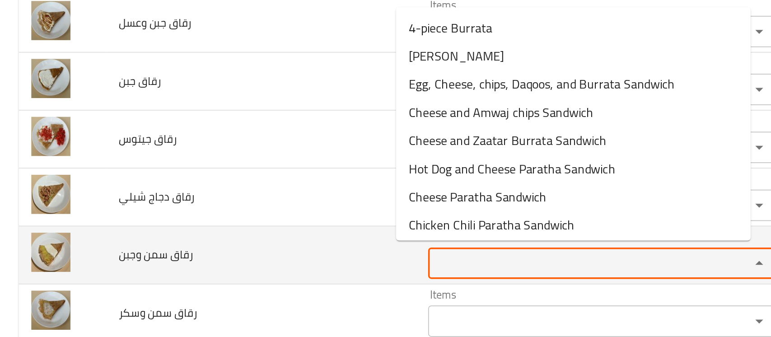
click at [257, 201] on وجبن "Items" at bounding box center [334, 207] width 169 height 13
paste وجبن "rokak"
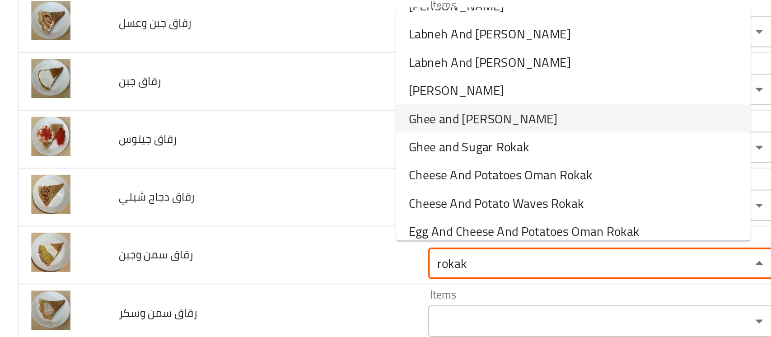
scroll to position [144, 0]
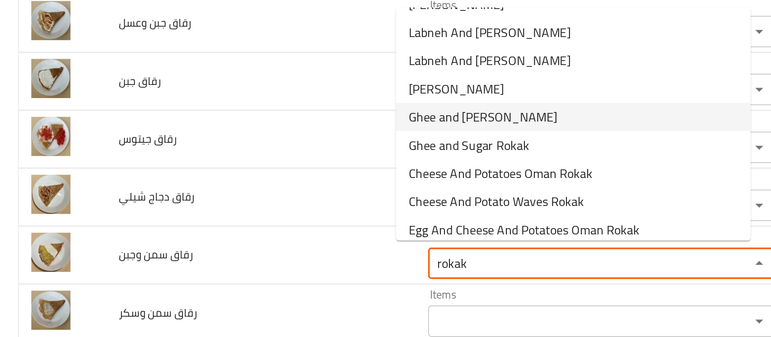
click at [278, 122] on span "Ghee and [PERSON_NAME]" at bounding box center [279, 122] width 86 height 11
type وجبن "Ghee and [PERSON_NAME]"
type وجبن-ar "رقاق سمن وجبن"
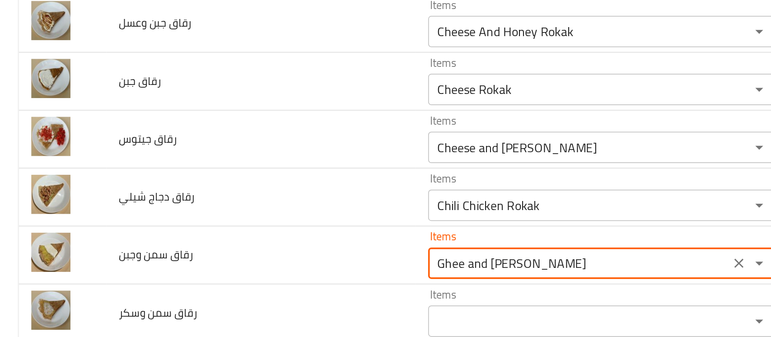
click at [278, 122] on div "Items Cheese and Jeetos Rokak Items" at bounding box center [347, 136] width 201 height 28
type وجبن "Ghee and [PERSON_NAME]"
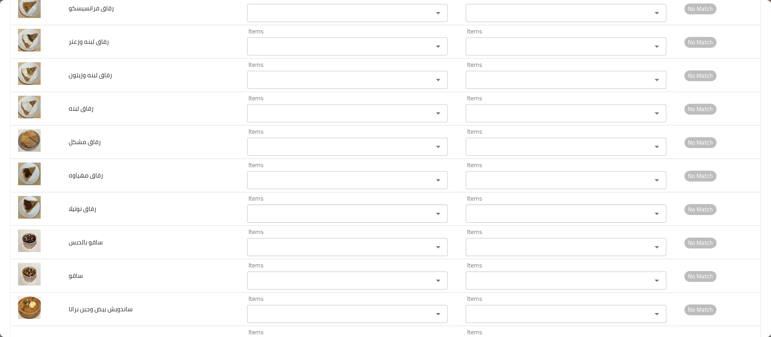
scroll to position [1820, 0]
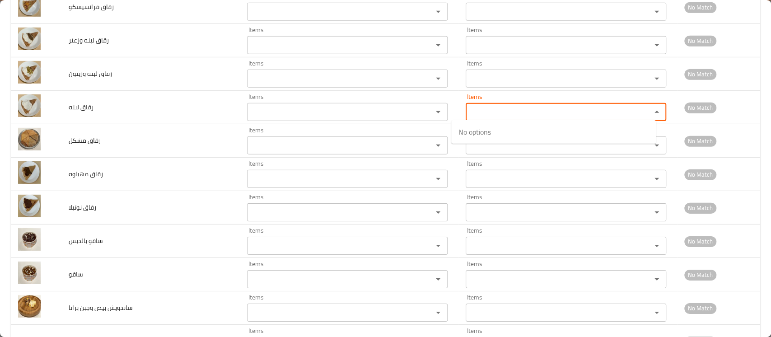
click at [482, 115] on لبنه-ar "Items" at bounding box center [553, 112] width 169 height 13
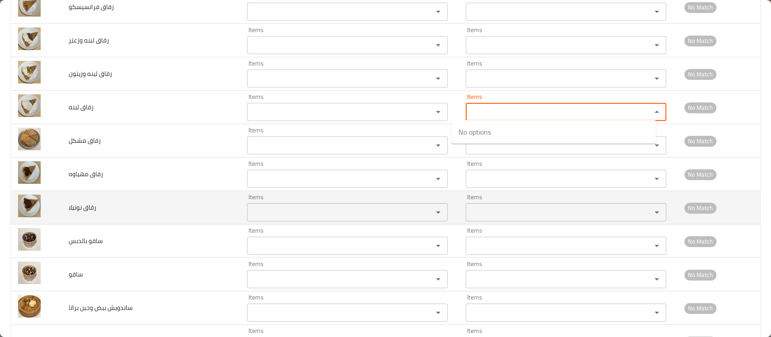
click at [310, 203] on div "Items" at bounding box center [347, 212] width 201 height 18
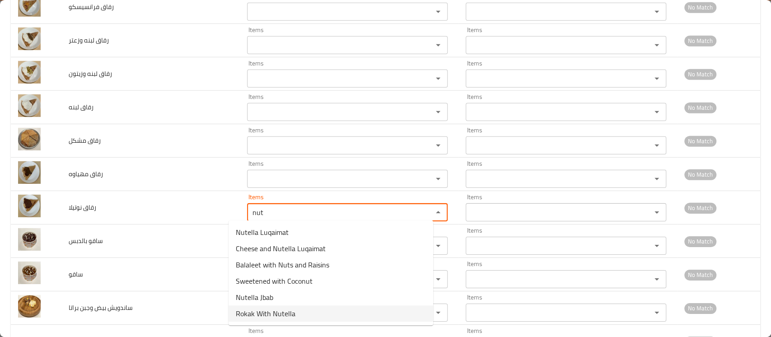
click at [260, 306] on نوتيلا-option-5 "Rokak With Nutella" at bounding box center [331, 313] width 205 height 16
type نوتيلا "Rokak With Nutella"
type نوتيلا-ar "رقاق بالنوتيلا"
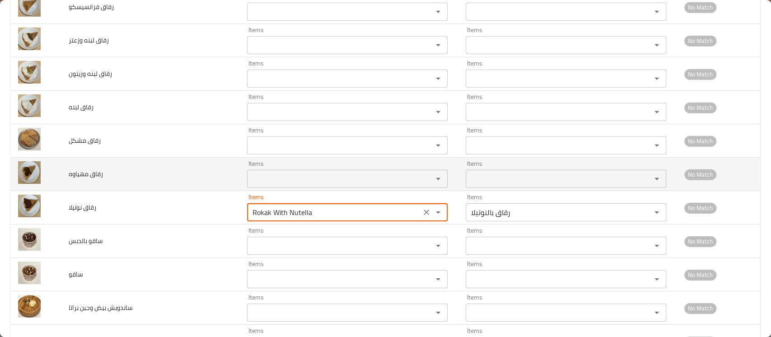
type نوتيلا "Rokak With Nutella"
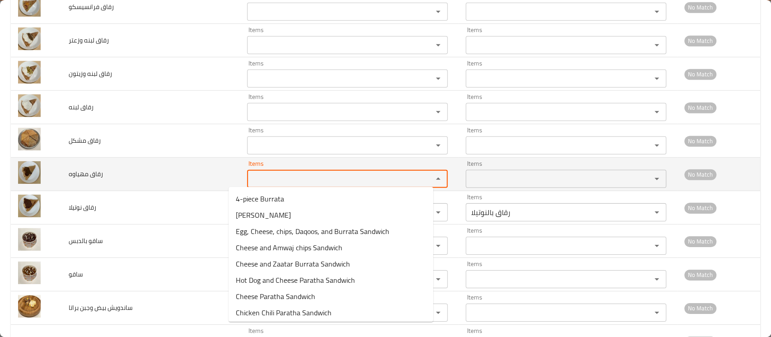
click at [271, 181] on مهياوه "Items" at bounding box center [334, 179] width 169 height 13
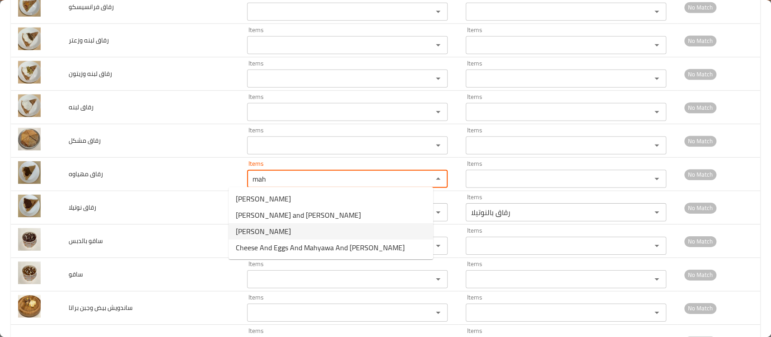
click at [251, 237] on span "[PERSON_NAME]" at bounding box center [263, 231] width 55 height 11
type مهياوه "[PERSON_NAME]"
type مهياوه-ar "رقاق مهیاوه"
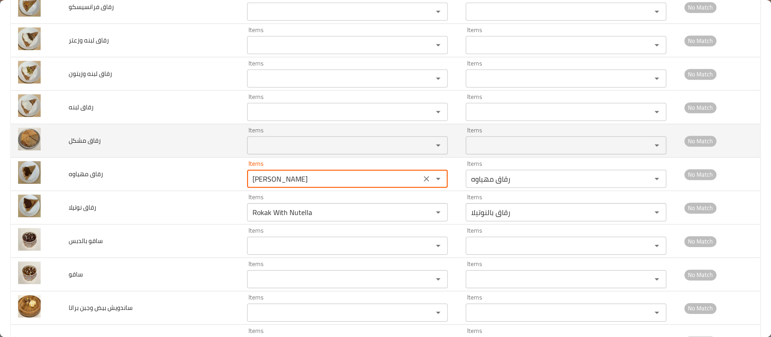
type مهياوه "[PERSON_NAME]"
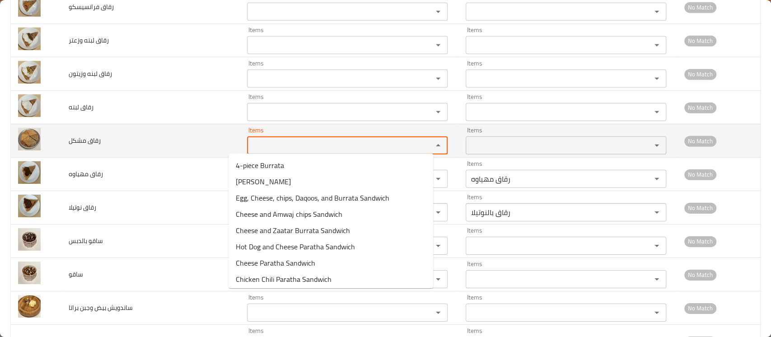
click at [282, 142] on مشكل "Items" at bounding box center [334, 145] width 169 height 13
paste مشكل "rokak"
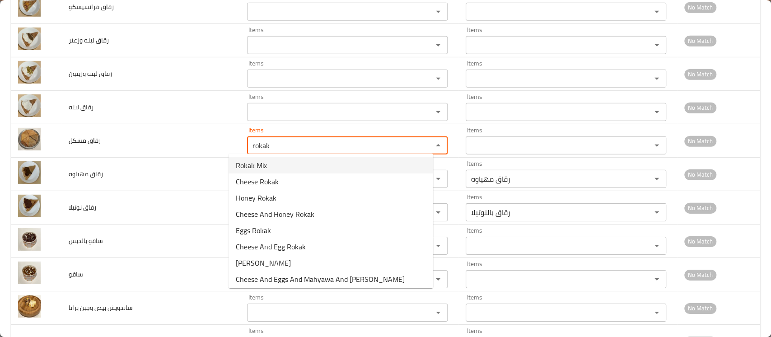
click at [260, 172] on مشكل-option-0 "Rokak Mix" at bounding box center [331, 165] width 205 height 16
type مشكل "Rokak Mix"
type مشكل-ar "رقاق مشكل"
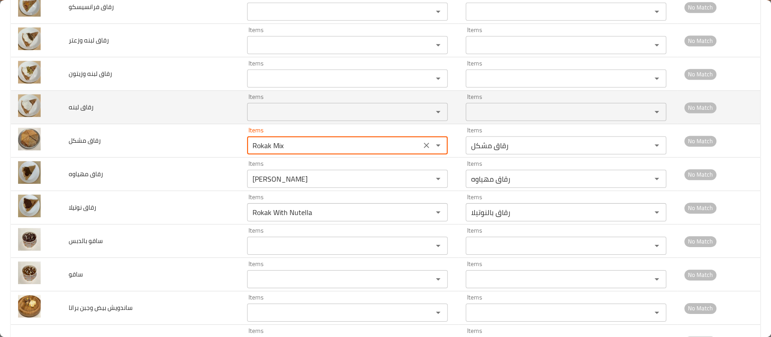
type مشكل "Rokak Mix"
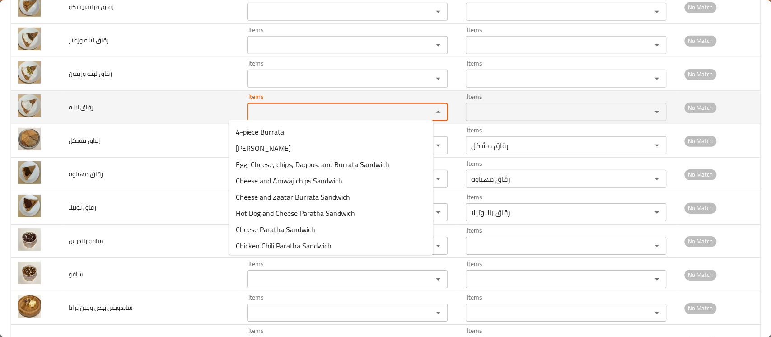
click at [265, 110] on لبنه "Items" at bounding box center [334, 112] width 169 height 13
paste لبنه "rokak"
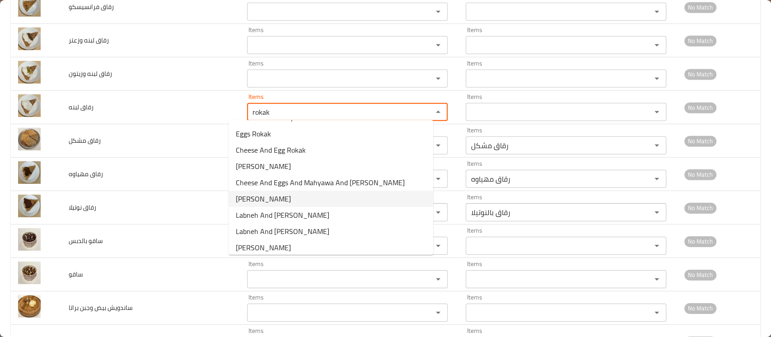
scroll to position [75, 0]
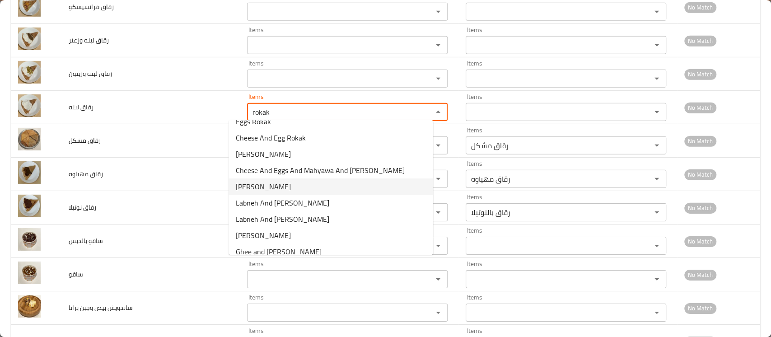
click at [266, 186] on span "[PERSON_NAME]" at bounding box center [263, 186] width 55 height 11
type لبنه "[PERSON_NAME]"
type لبنه-ar "رقاق لبنه"
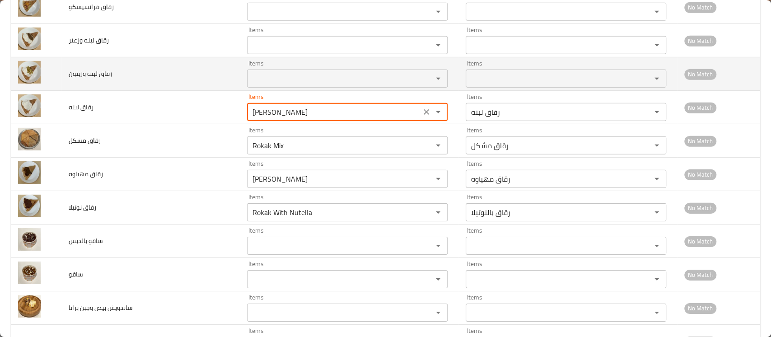
type لبنه "[PERSON_NAME]"
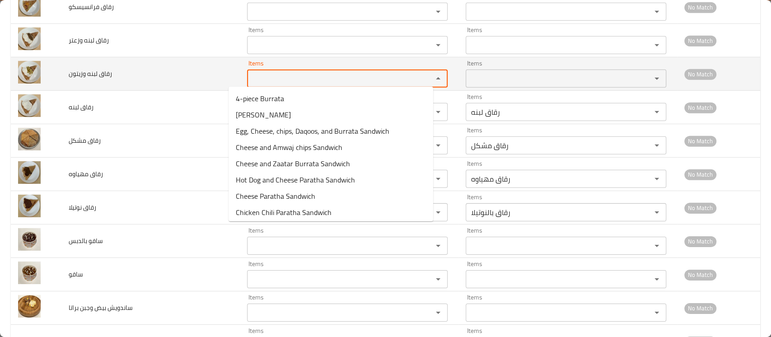
click at [270, 72] on وزيتون "Items" at bounding box center [334, 78] width 169 height 13
paste وزيتون "rokak"
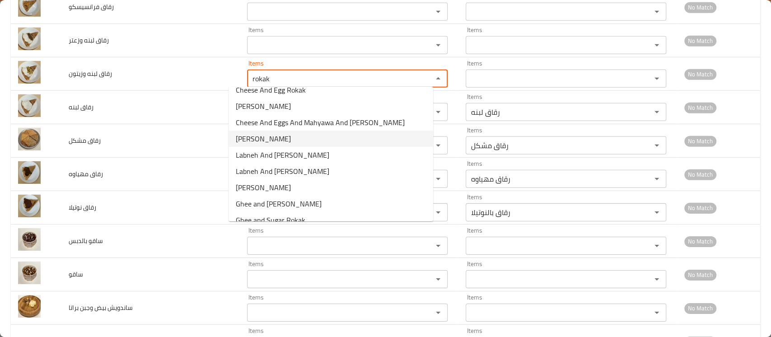
scroll to position [132, 0]
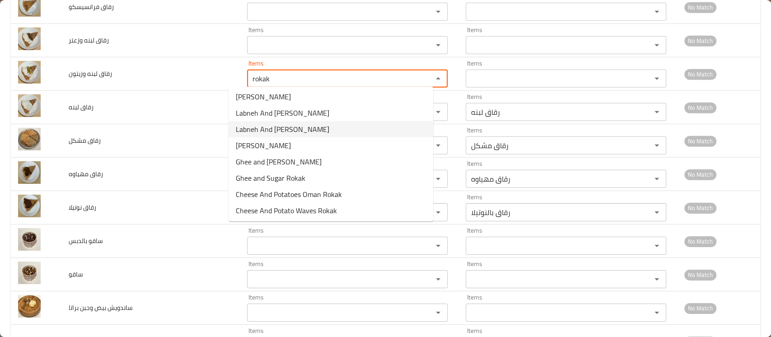
click at [278, 128] on span "Labneh And [PERSON_NAME]" at bounding box center [283, 129] width 94 height 11
type وزيتون "Labneh And [PERSON_NAME]"
type وزيتون-ar "رقاق لبنه وزيتون"
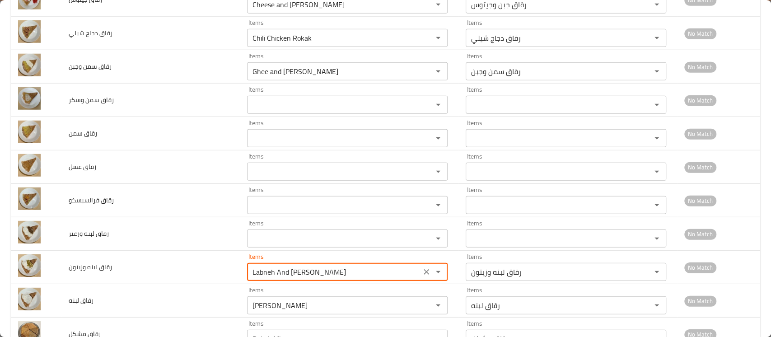
scroll to position [1627, 0]
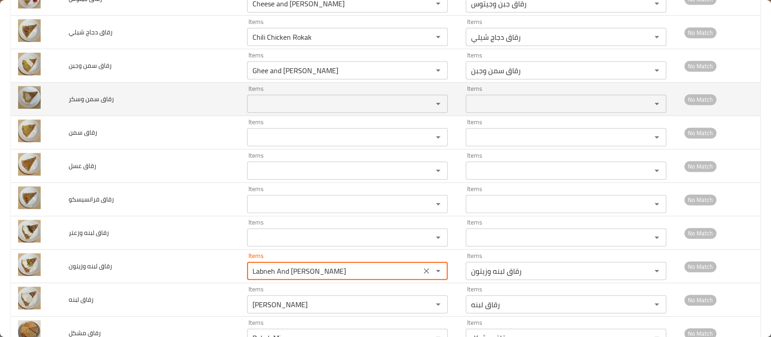
type وزيتون "Labneh And [PERSON_NAME]"
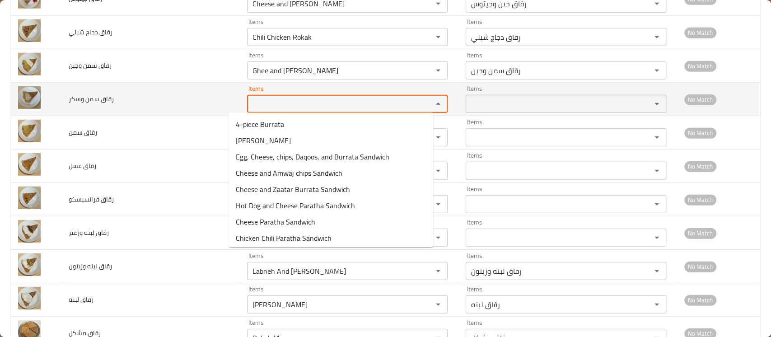
click at [286, 98] on وسكر "Items" at bounding box center [334, 104] width 169 height 13
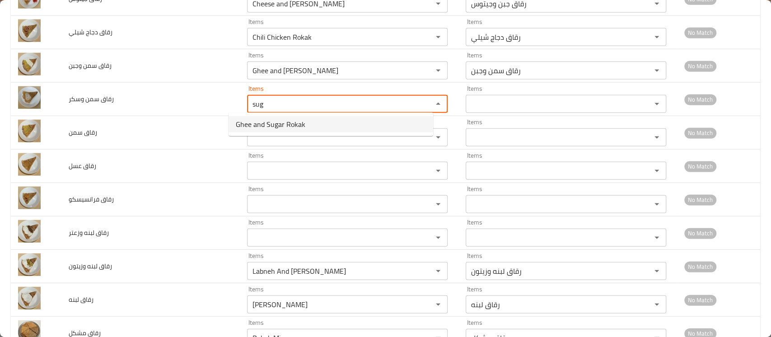
click at [268, 119] on span "Ghee and Sugar Rokak" at bounding box center [271, 124] width 70 height 11
type وسكر "Ghee and Sugar Rokak"
type وسكر-ar "رقاق سمن وسكر"
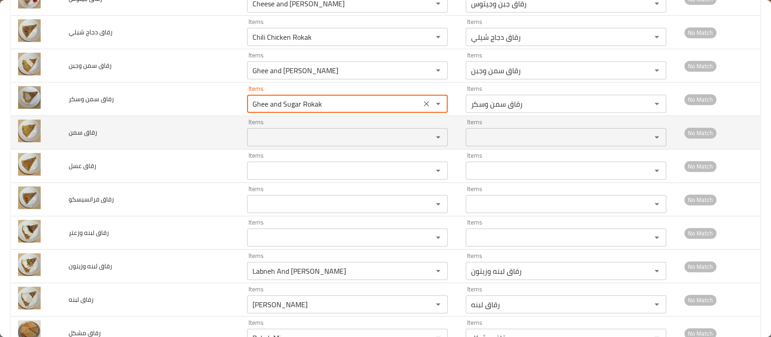
type وسكر "Ghee and Sugar Rokak"
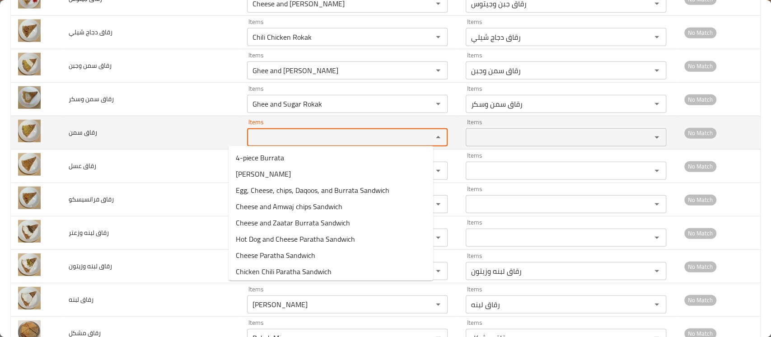
click at [260, 134] on سمن "Items" at bounding box center [334, 137] width 169 height 13
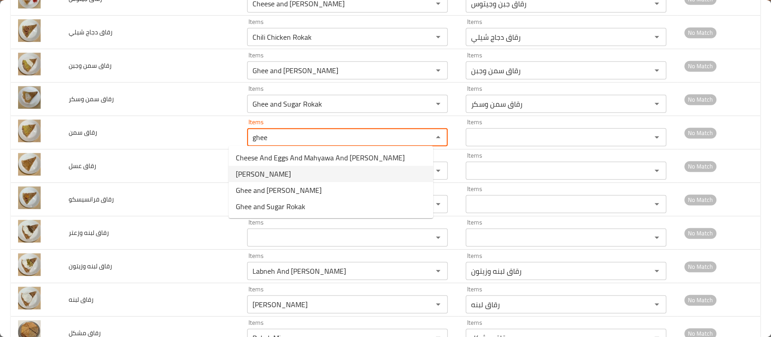
click at [253, 173] on span "[PERSON_NAME]" at bounding box center [263, 174] width 55 height 11
type سمن "[PERSON_NAME]"
type سمن-ar "رقاق سمن"
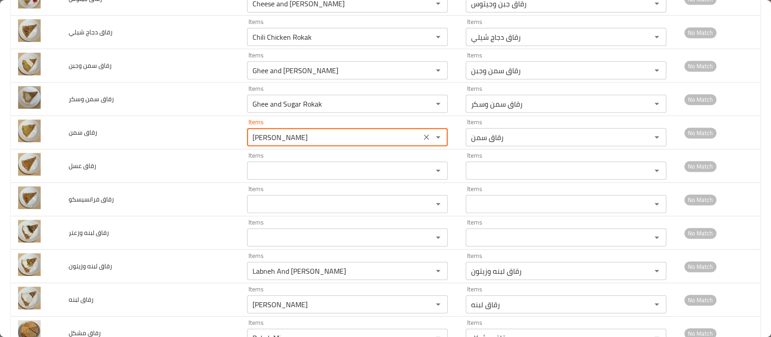
type سمن "[PERSON_NAME]"
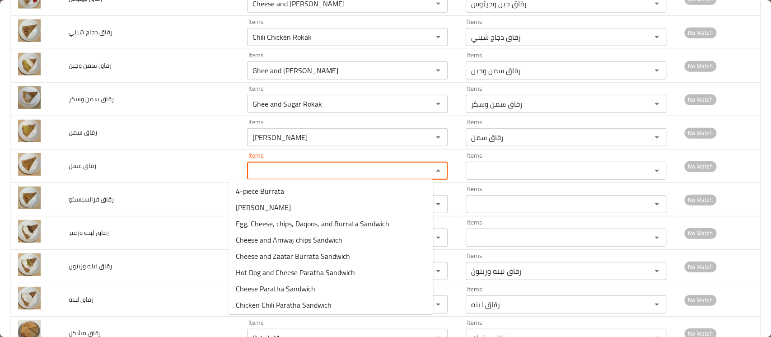
click at [253, 173] on عسل "Items" at bounding box center [334, 170] width 169 height 13
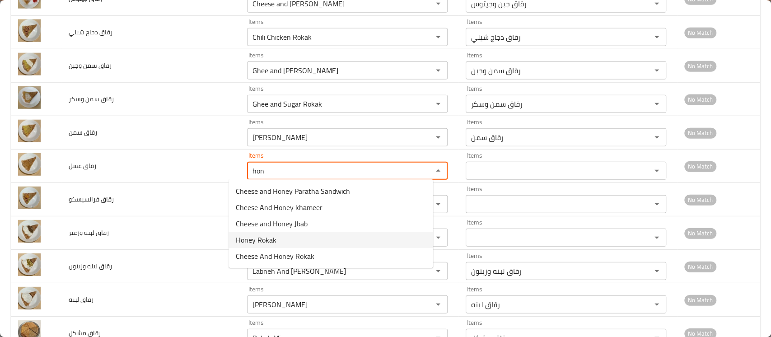
click at [261, 240] on span "Honey Rokak" at bounding box center [256, 240] width 41 height 11
type عسل "Honey Rokak"
type عسل-ar "رقاق عسل"
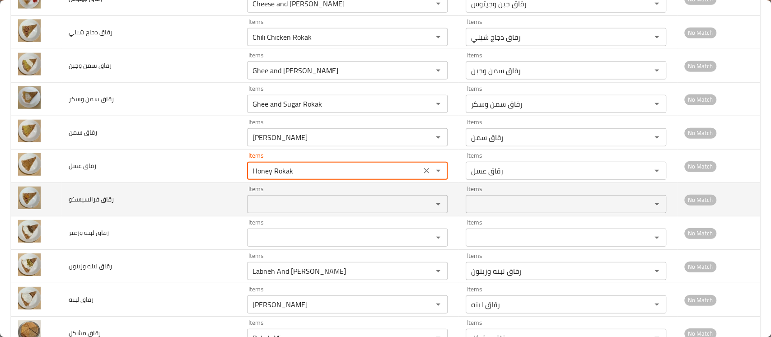
type عسل "Honey Rokak"
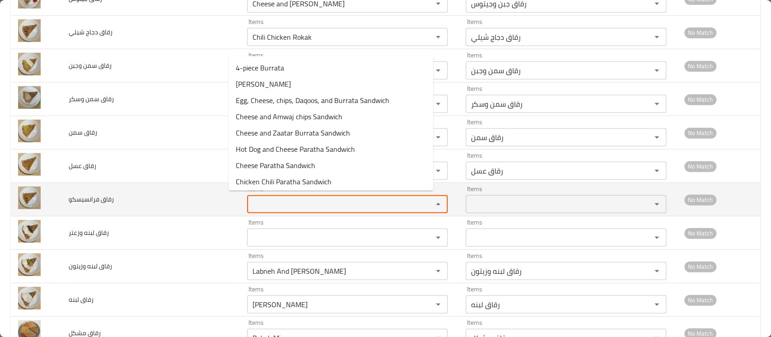
click at [269, 198] on فرانسيسكو "Items" at bounding box center [334, 204] width 169 height 13
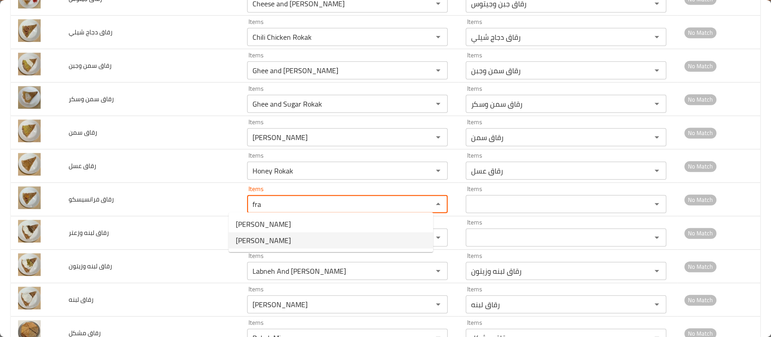
click at [271, 237] on span "[PERSON_NAME]" at bounding box center [263, 240] width 55 height 11
type فرانسيسكو "[PERSON_NAME]"
type فرانسيسكو-ar "رقاق فرانسيسكو"
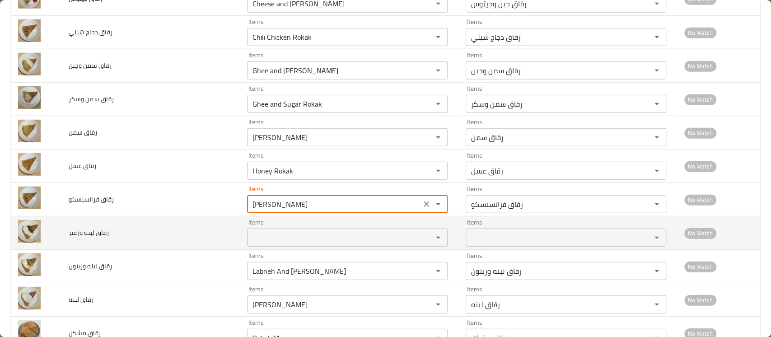
type فرانسيسكو "[PERSON_NAME]"
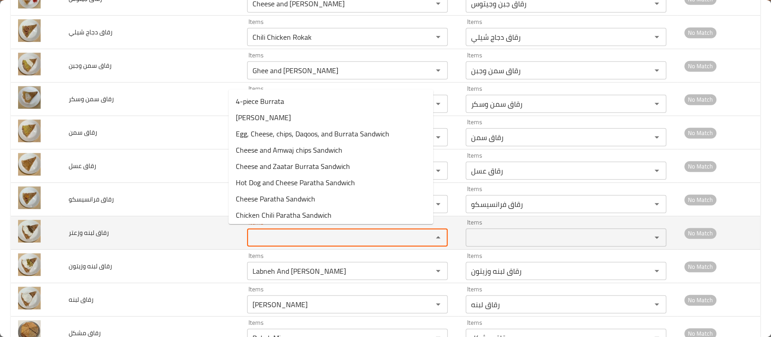
click at [272, 231] on وزعتر "Items" at bounding box center [334, 237] width 169 height 13
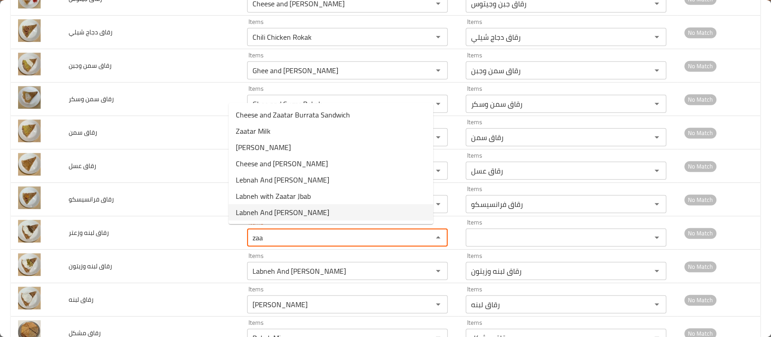
click at [295, 214] on span "Labneh And [PERSON_NAME]" at bounding box center [283, 212] width 94 height 11
type وزعتر "Labneh And [PERSON_NAME]"
type وزعتر-ar "رقاق لبنه وزعتر"
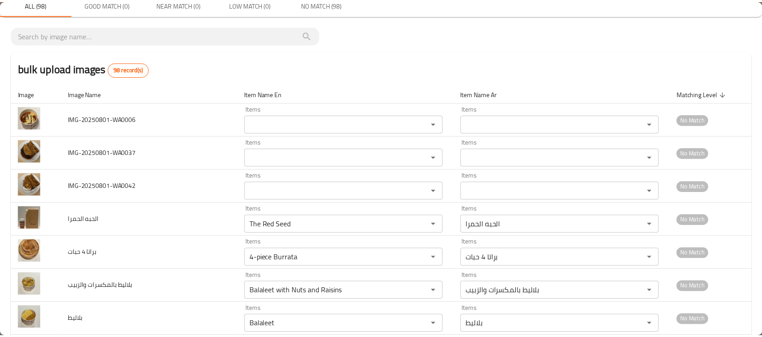
scroll to position [0, 0]
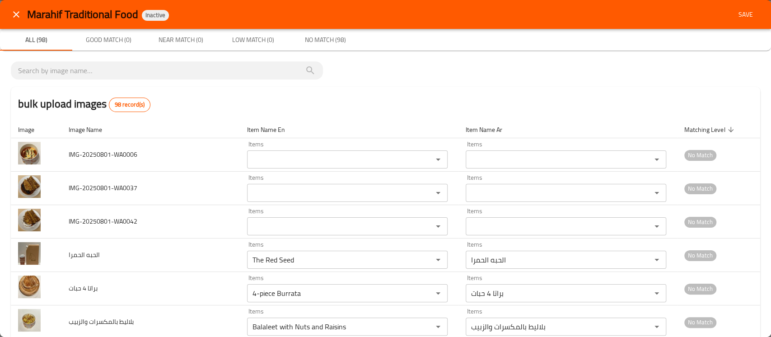
type وزعتر "Labneh And [PERSON_NAME]"
click at [741, 13] on span "Save" at bounding box center [746, 14] width 22 height 11
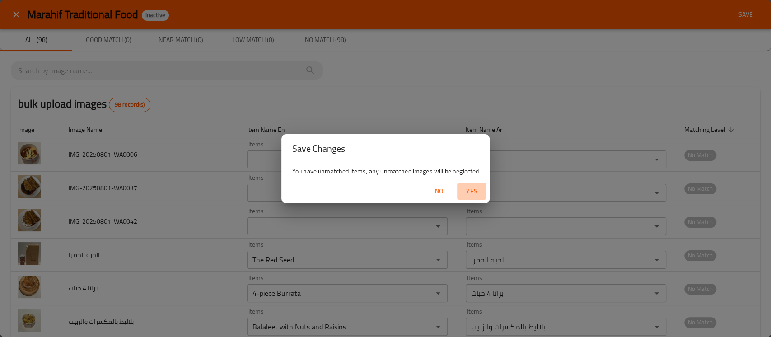
click at [471, 189] on span "Yes" at bounding box center [472, 191] width 22 height 11
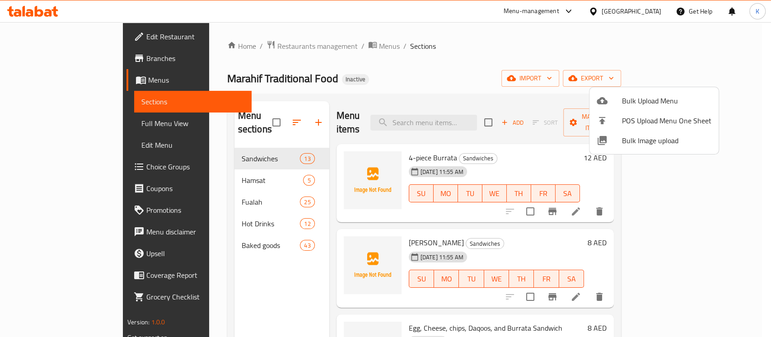
click at [429, 63] on div at bounding box center [385, 168] width 771 height 337
